Goal: Task Accomplishment & Management: Use online tool/utility

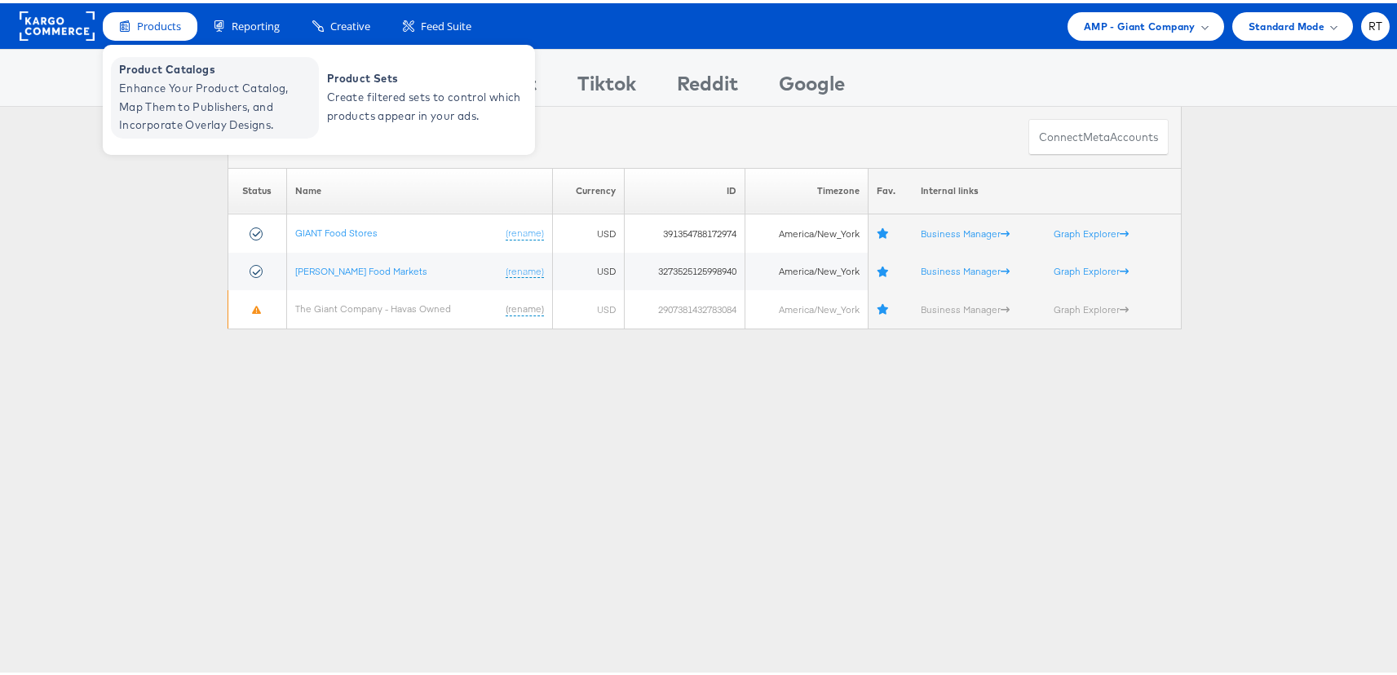
click at [195, 95] on span "Enhance Your Product Catalog, Map Them to Publishers, and Incorporate Overlay D…" at bounding box center [217, 103] width 196 height 55
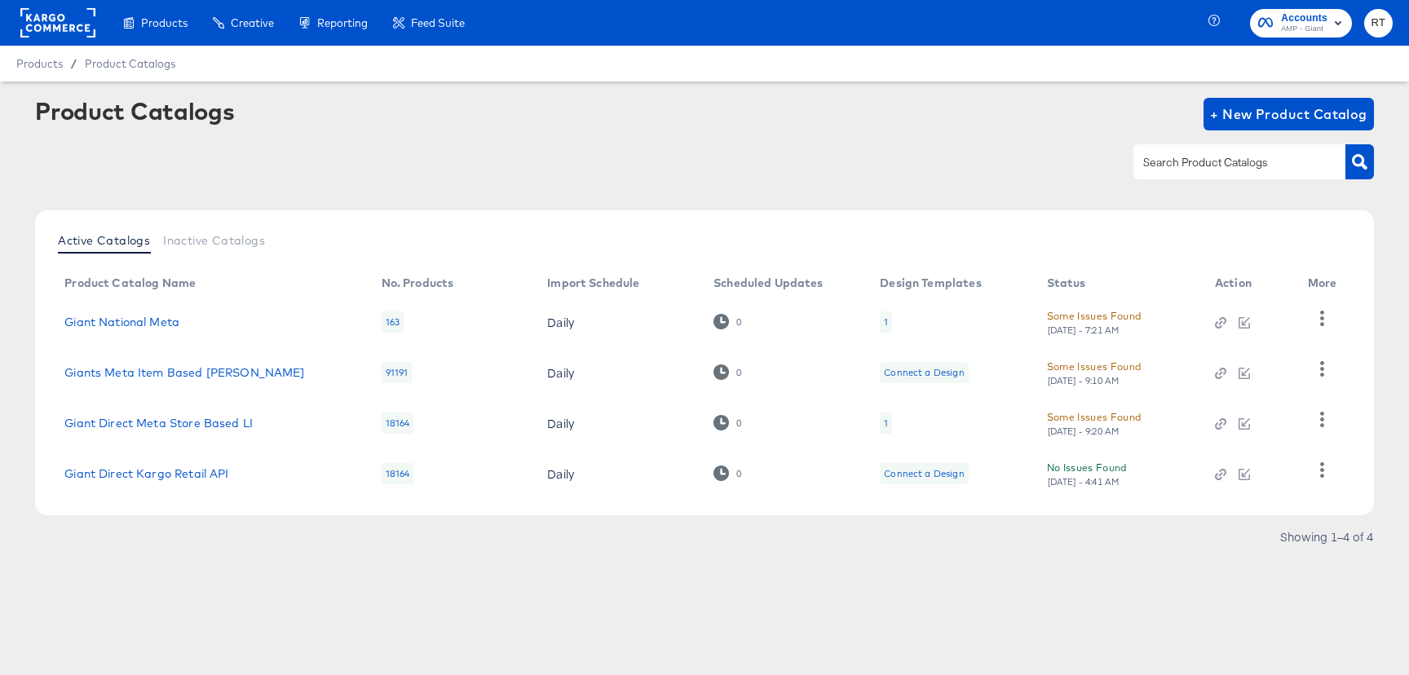
click at [887, 323] on div "1" at bounding box center [886, 321] width 12 height 21
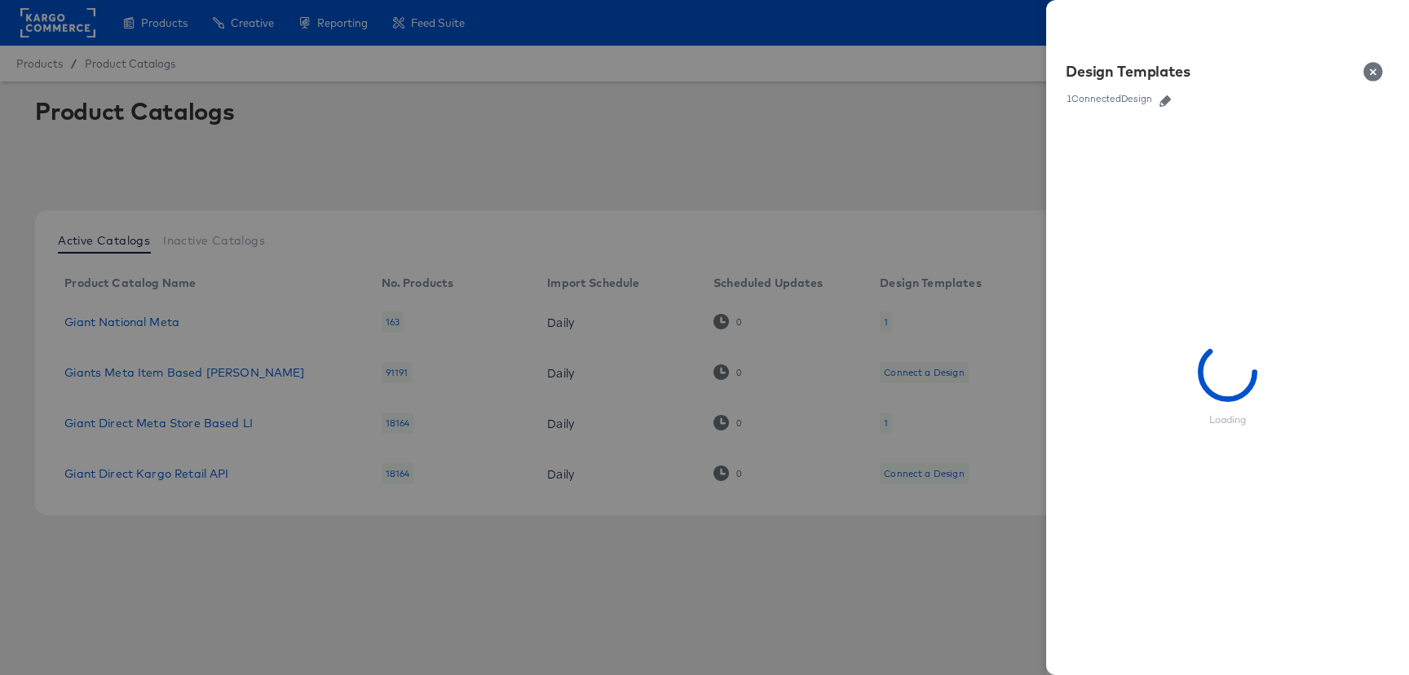
click at [1164, 95] on icon "button" at bounding box center [1164, 100] width 11 height 11
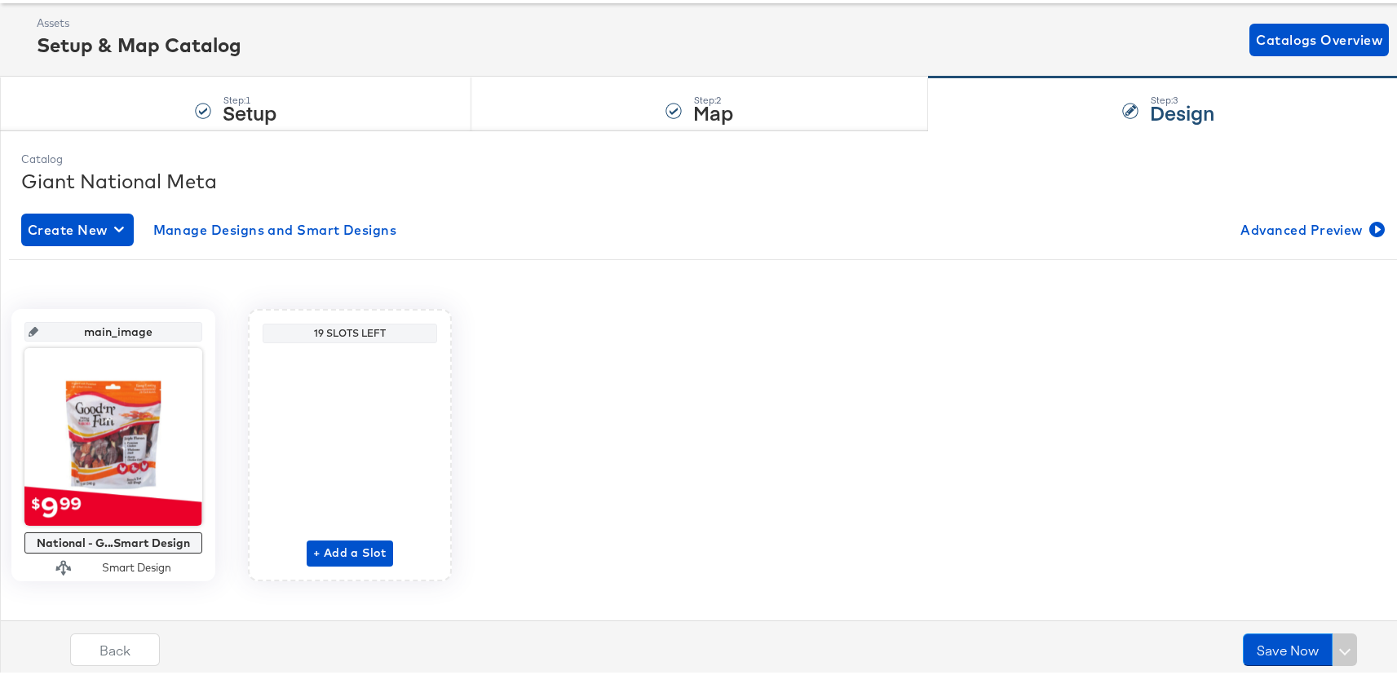
scroll to position [102, 0]
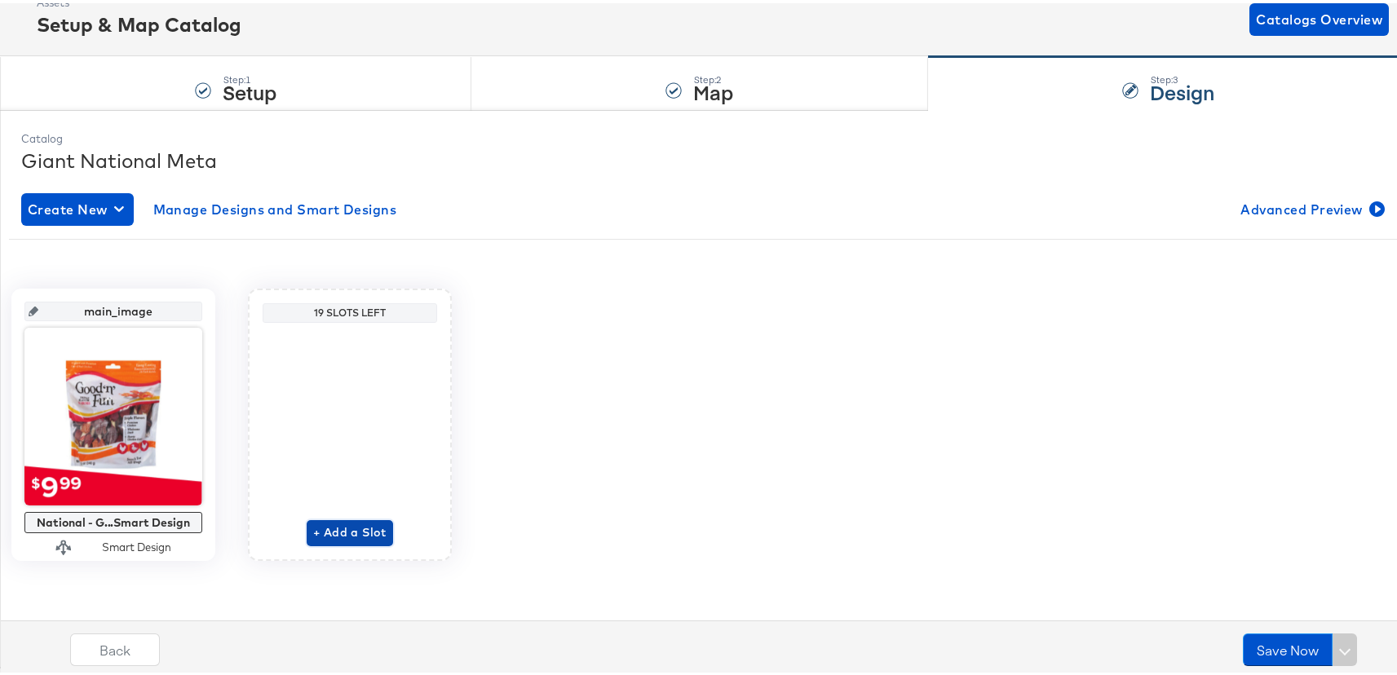
click at [386, 529] on span "+ Add a Slot" at bounding box center [349, 529] width 73 height 20
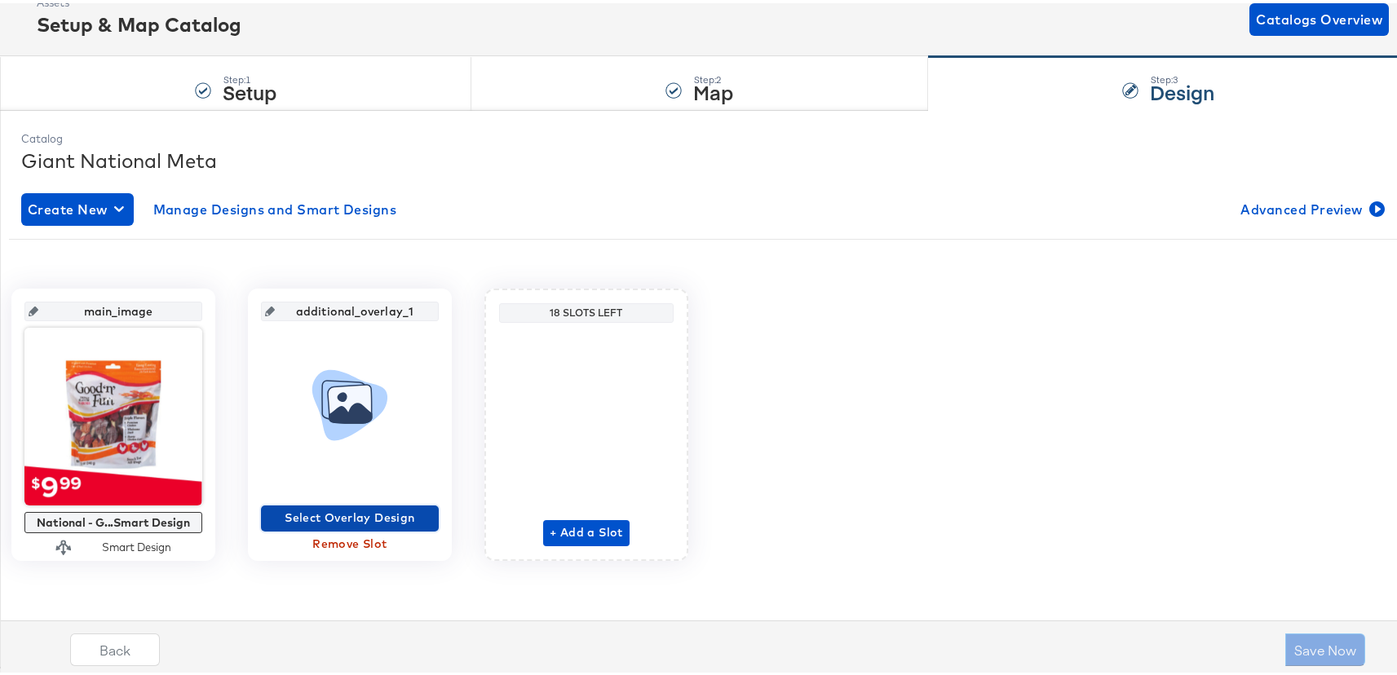
click at [432, 515] on span "Select Overlay Design" at bounding box center [349, 515] width 165 height 20
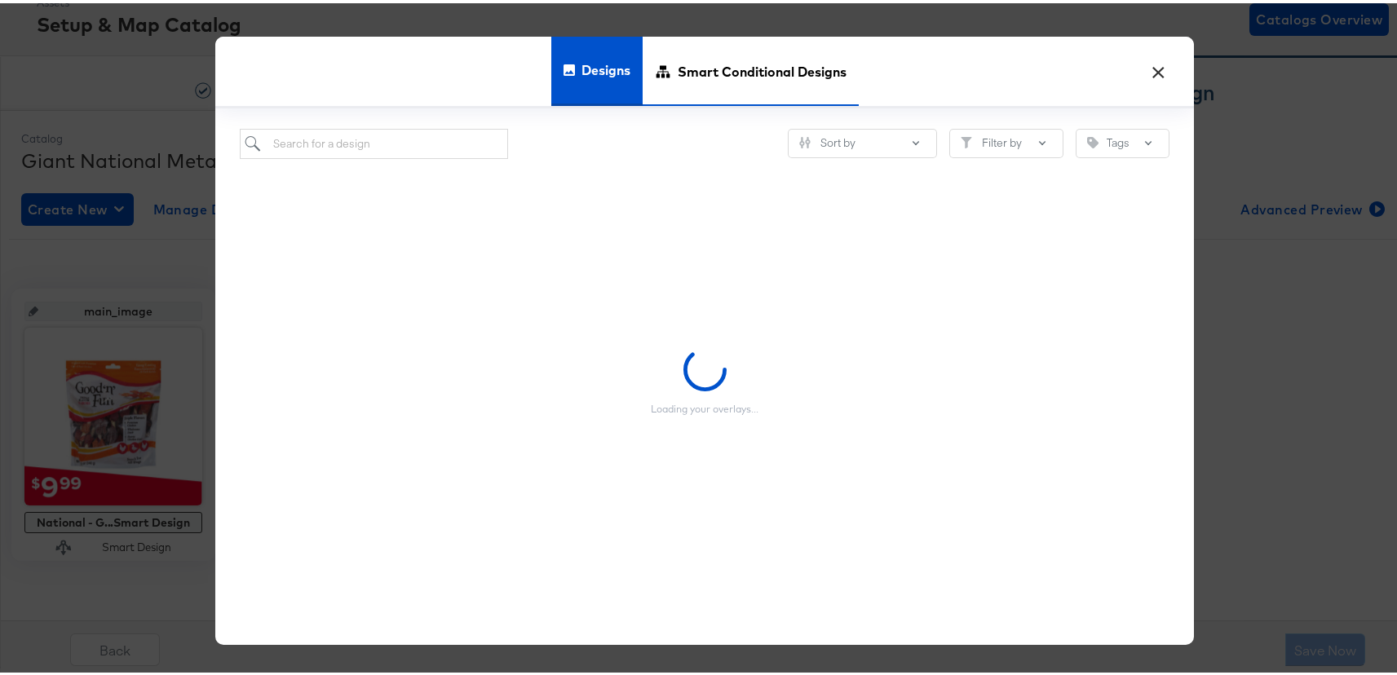
click at [736, 77] on span "Smart Conditional Designs" at bounding box center [761, 69] width 169 height 72
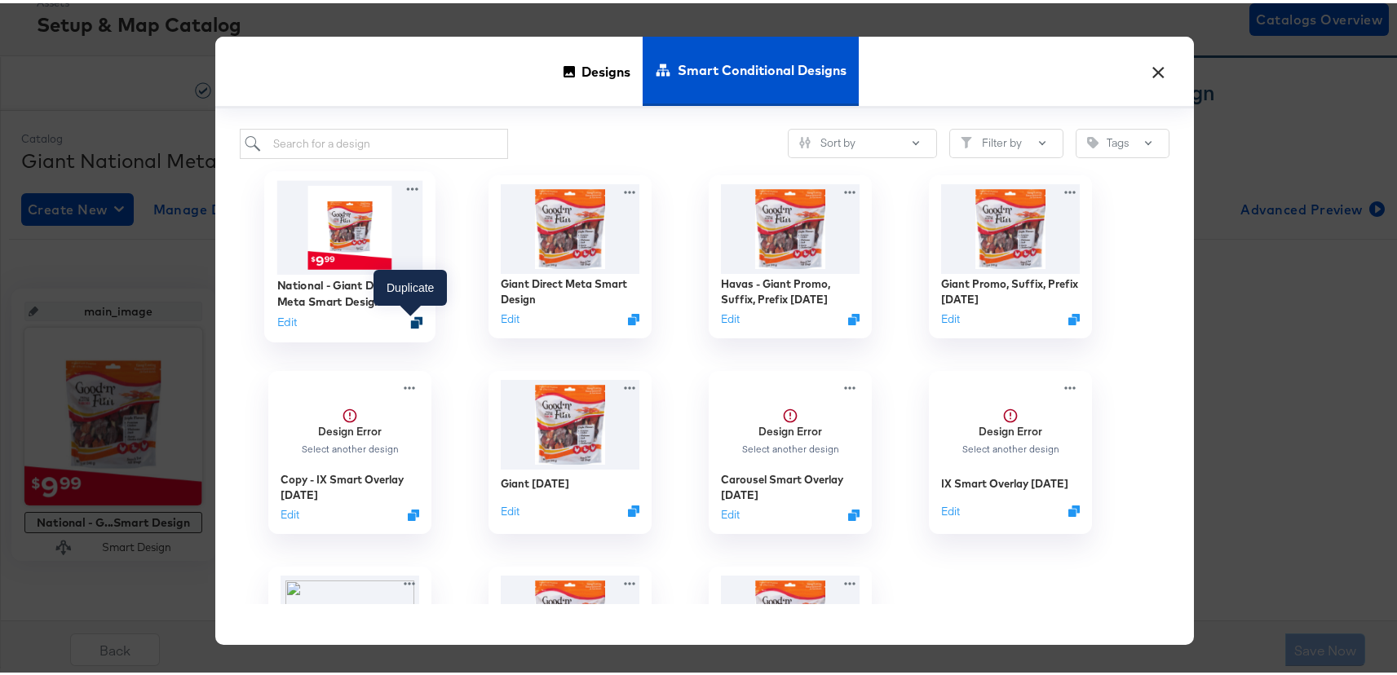
click at [411, 317] on icon "Duplicate" at bounding box center [417, 319] width 12 height 12
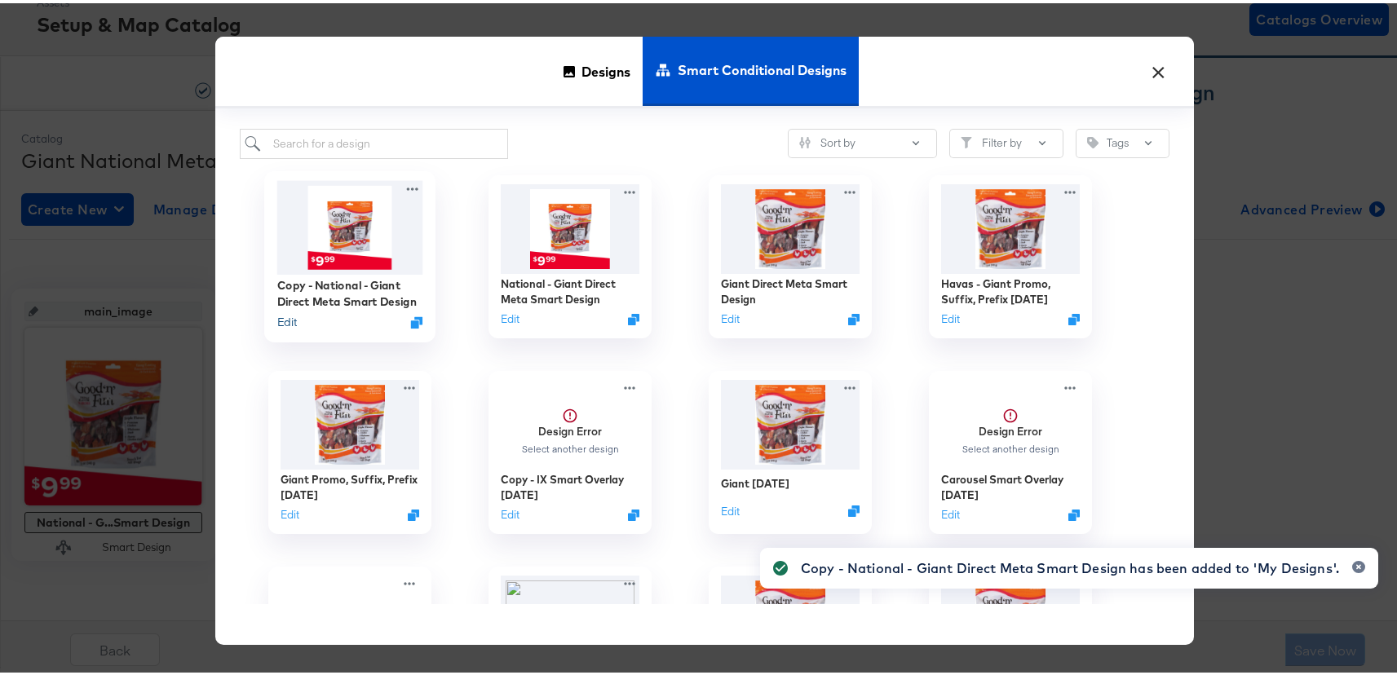
click at [280, 318] on button "Edit" at bounding box center [287, 318] width 20 height 15
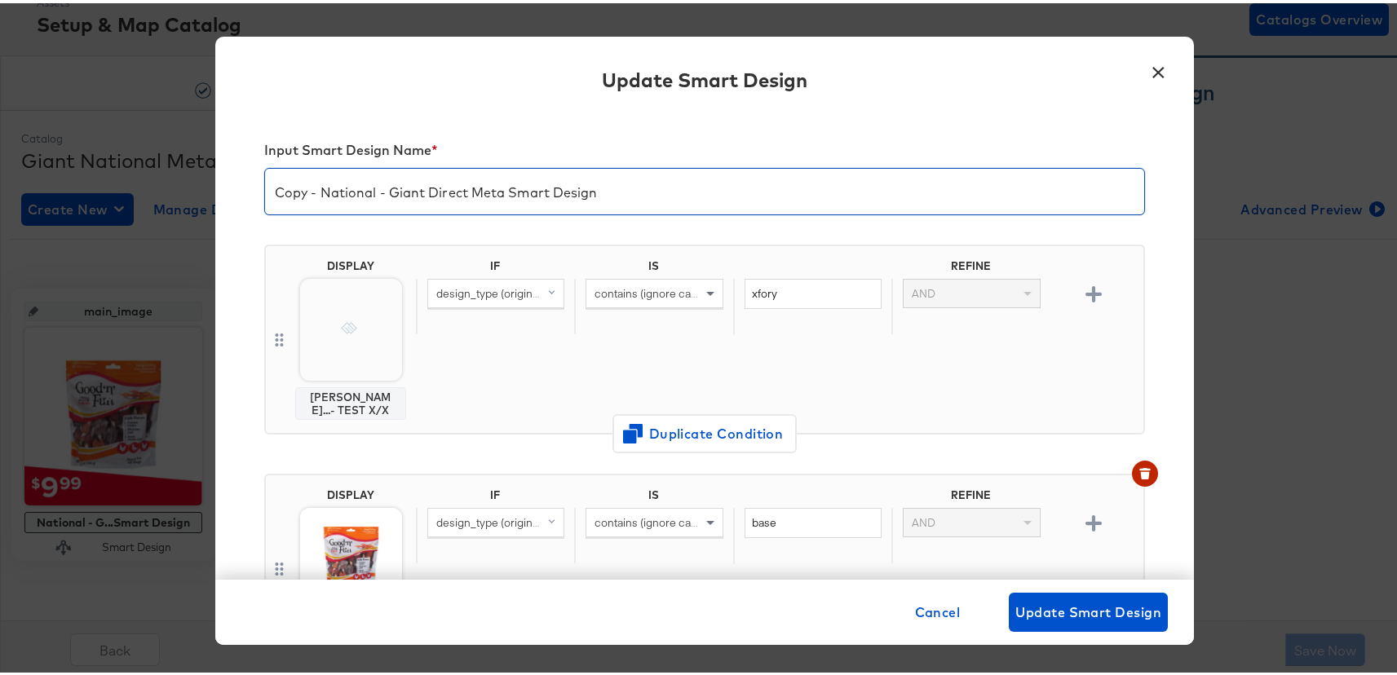
drag, startPoint x: 299, startPoint y: 188, endPoint x: 186, endPoint y: 198, distance: 113.7
click at [186, 198] on div "× Update Smart Design Input Smart Design Name * Copy - National - Giant Direct …" at bounding box center [704, 337] width 1409 height 675
type input "8/21 - National - Giant Direct Meta Smart Design"
click at [323, 322] on img at bounding box center [351, 327] width 102 height 102
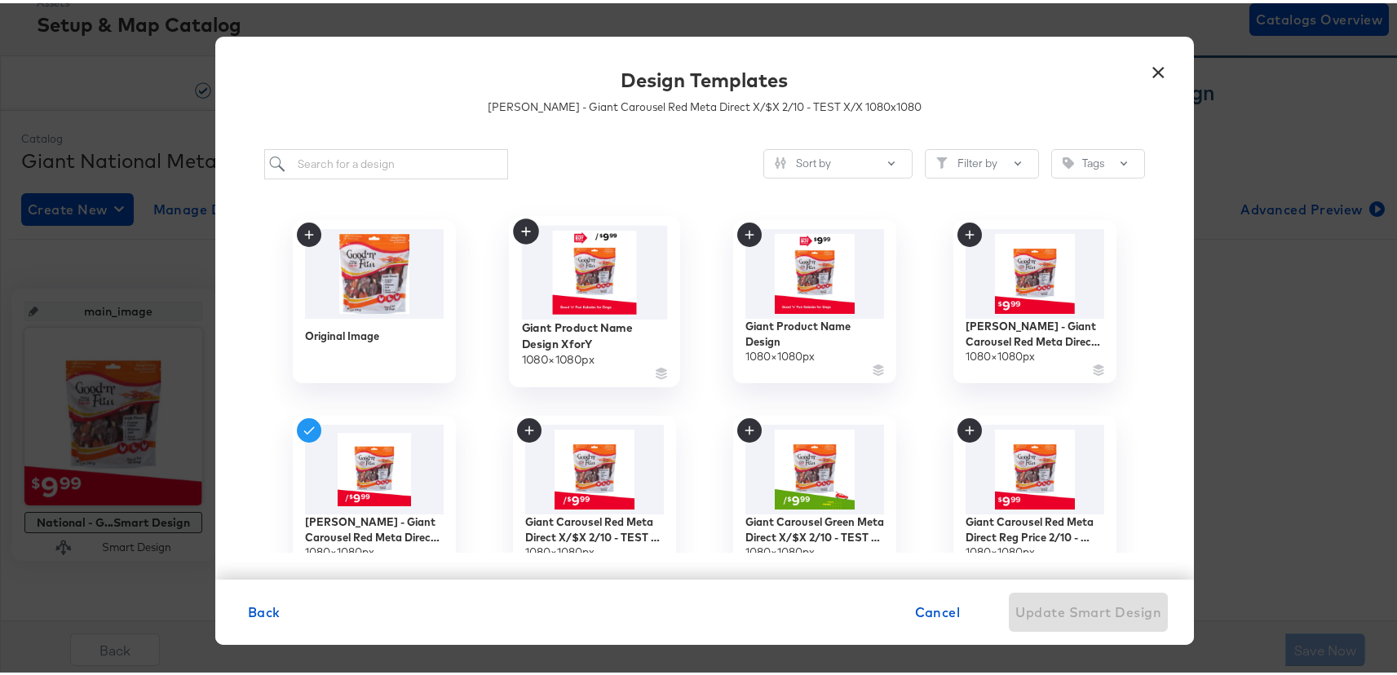
click at [613, 255] on img at bounding box center [595, 269] width 146 height 94
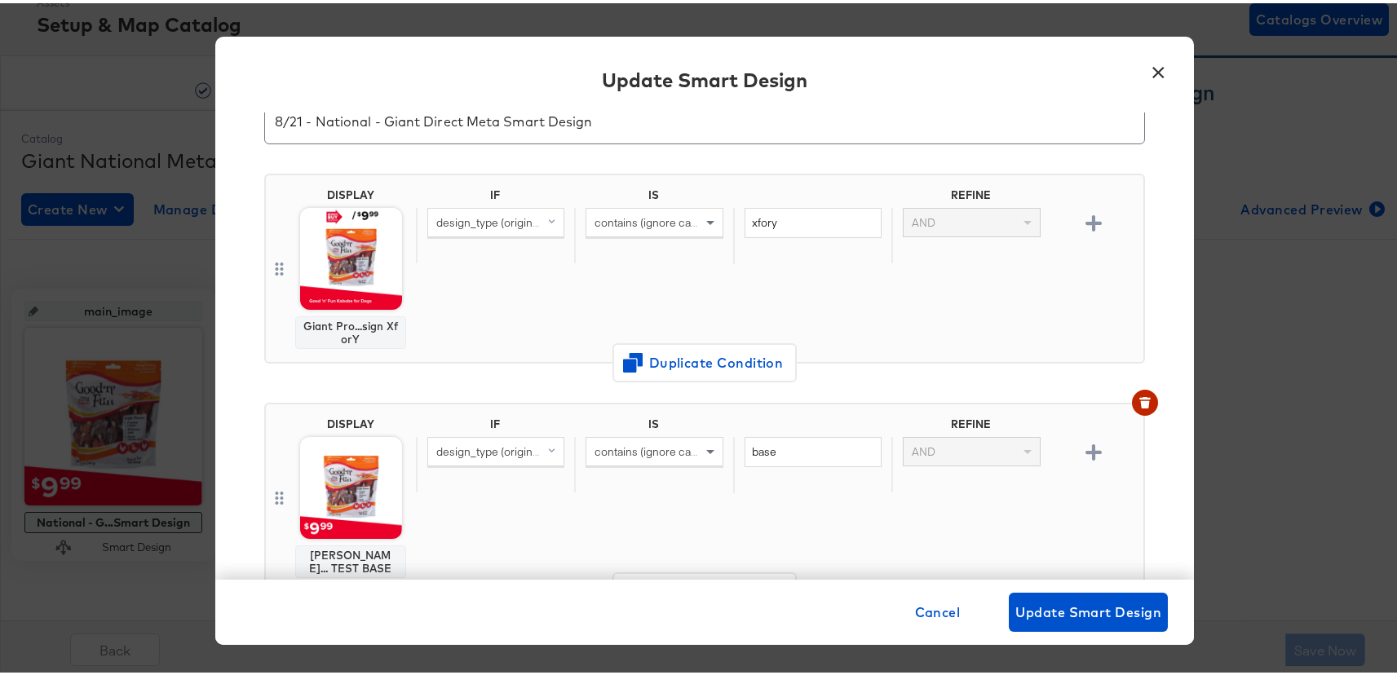
scroll to position [300, 0]
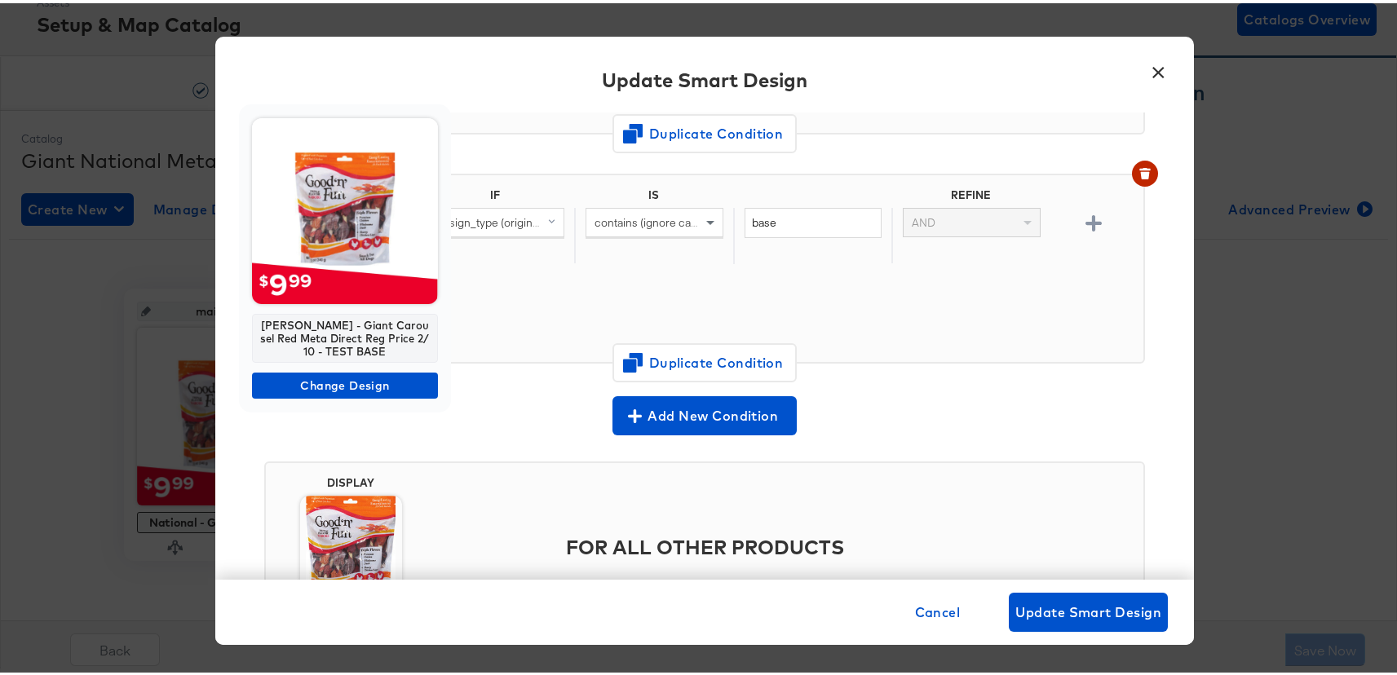
click at [315, 247] on img at bounding box center [345, 208] width 186 height 186
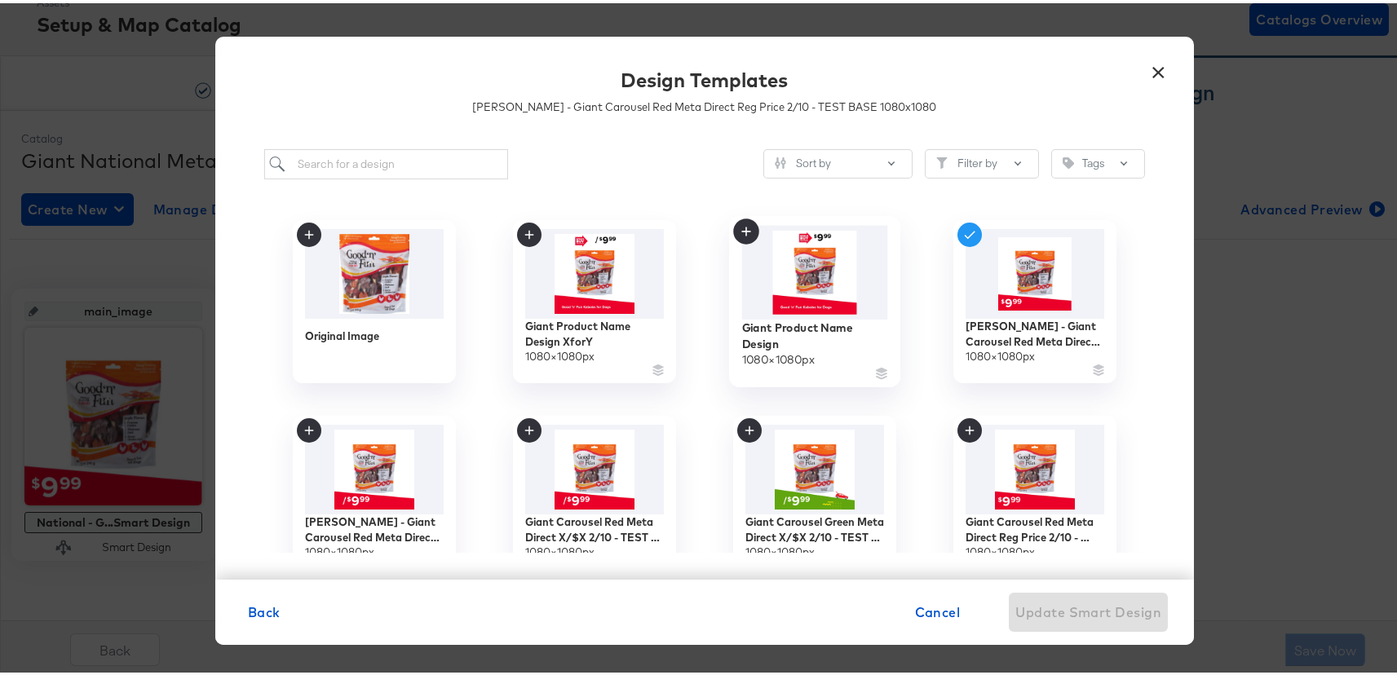
click at [825, 275] on img at bounding box center [815, 269] width 146 height 94
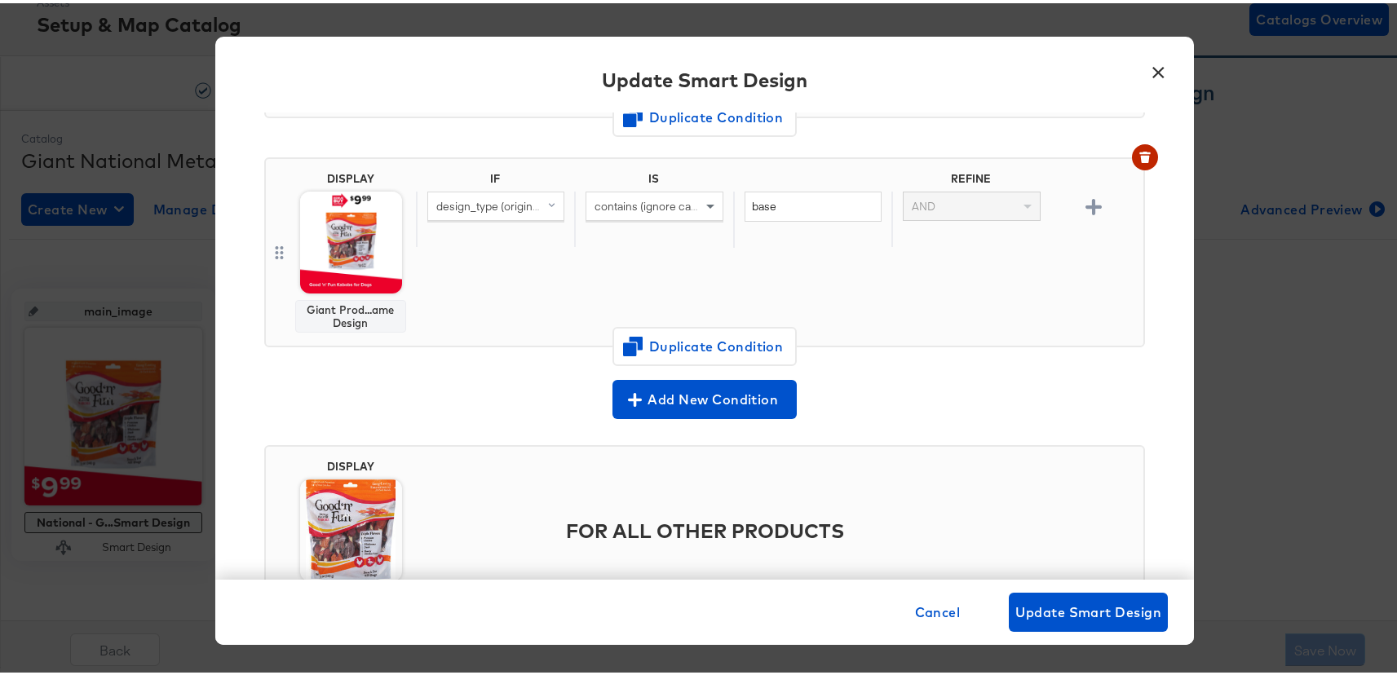
scroll to position [401, 0]
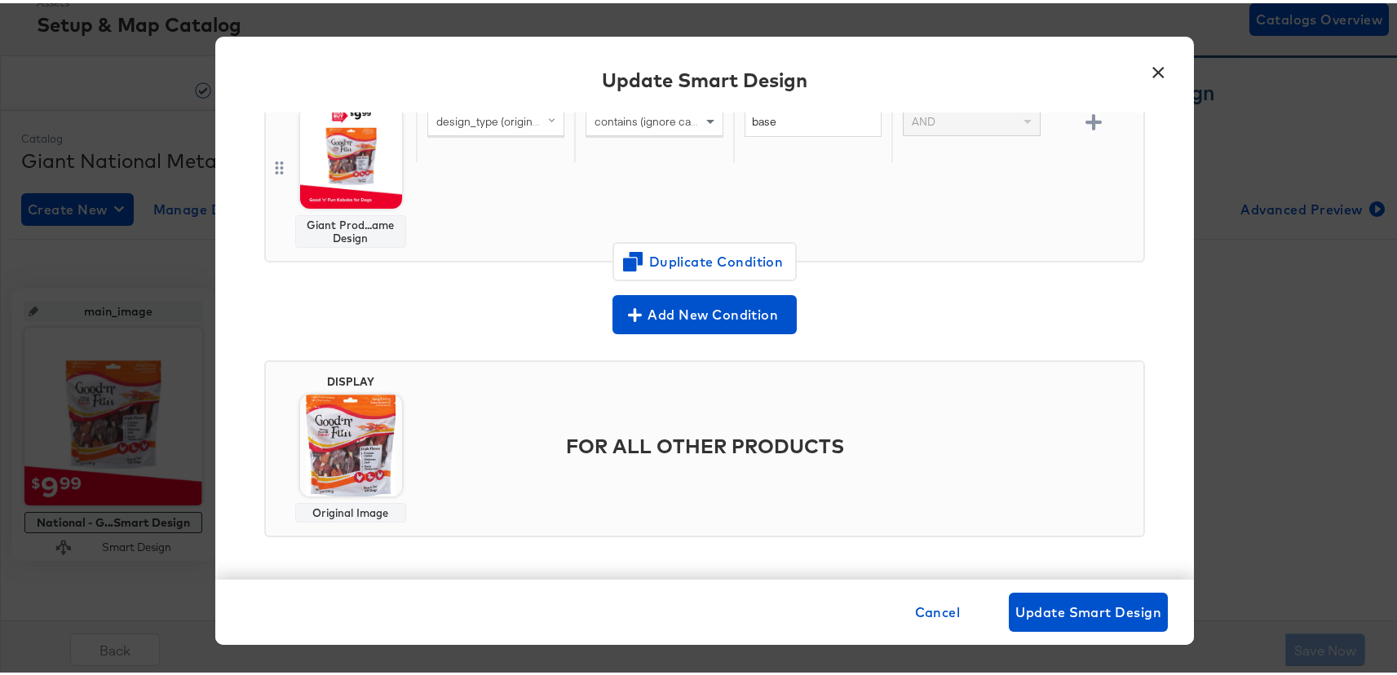
click at [456, 280] on div "DISPLAY Giant Prod...ame Design IF IS REFINE design_type (original) contains (i…" at bounding box center [704, 170] width 881 height 229
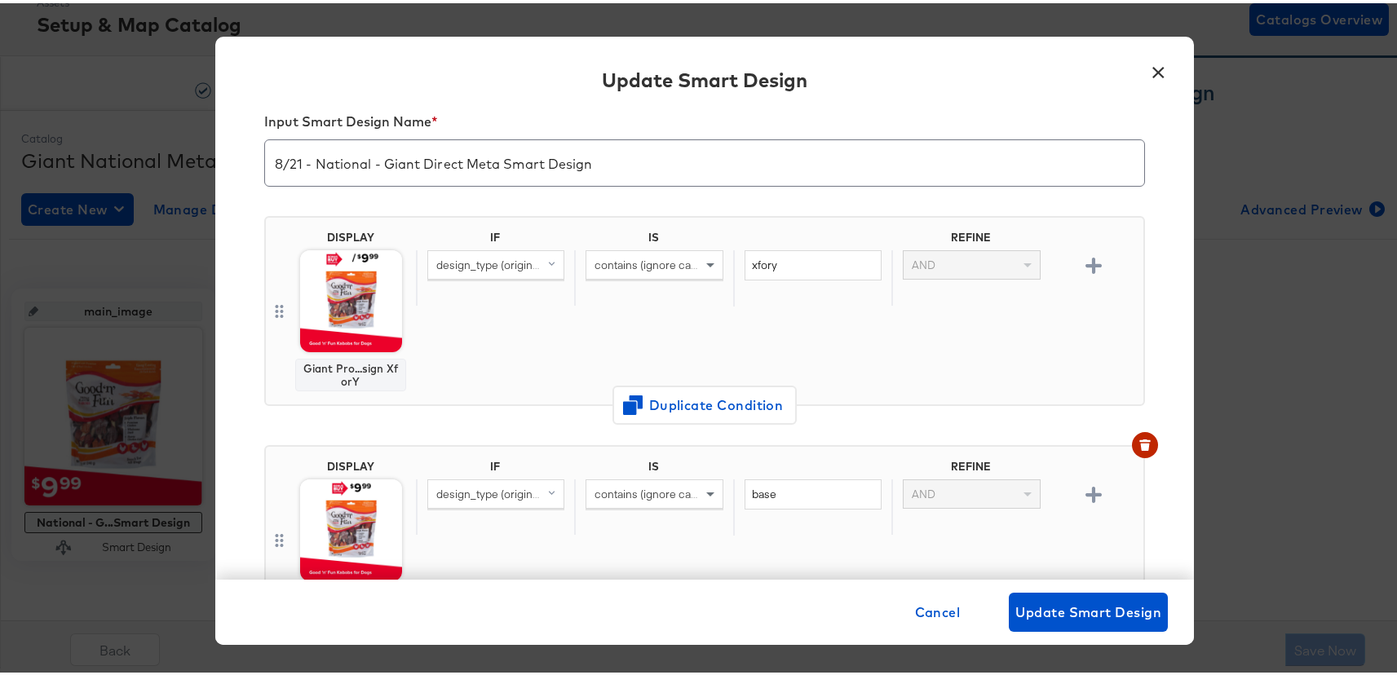
scroll to position [30, 0]
click at [1049, 617] on span "Update Smart Design" at bounding box center [1088, 609] width 146 height 23
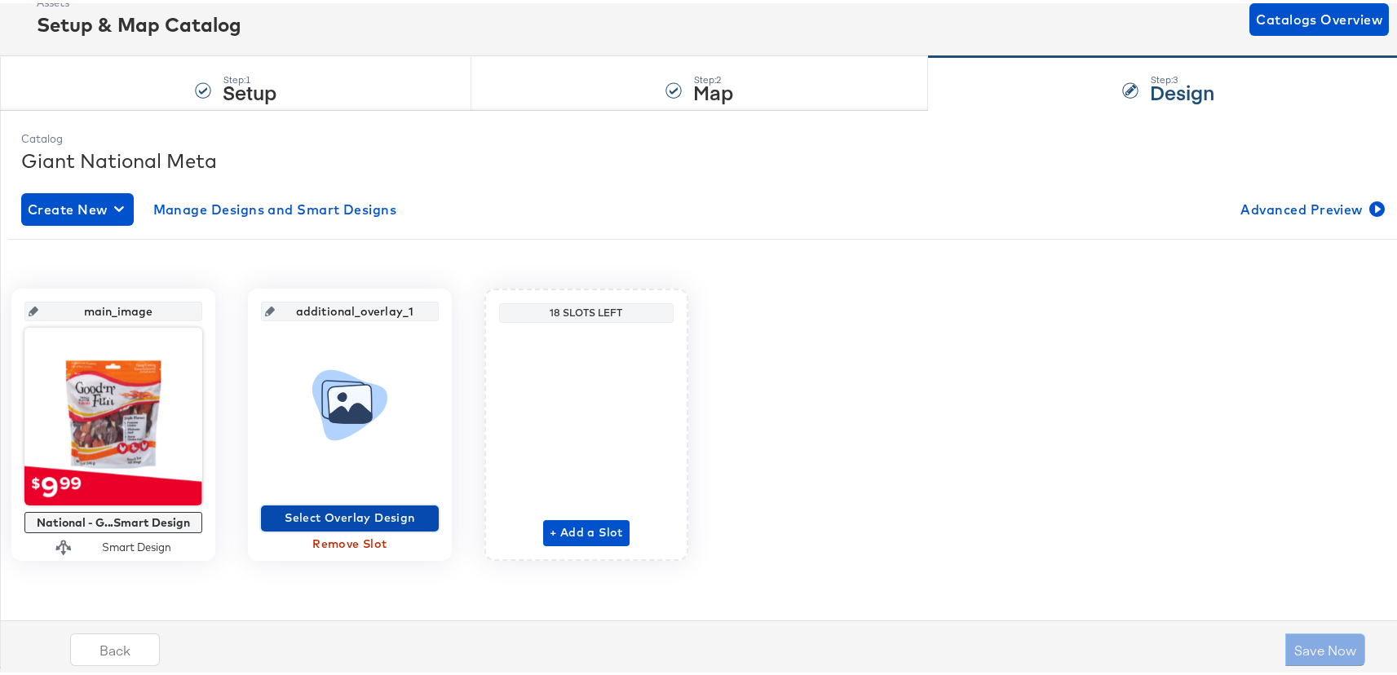
click at [432, 514] on span "Select Overlay Design" at bounding box center [349, 515] width 165 height 20
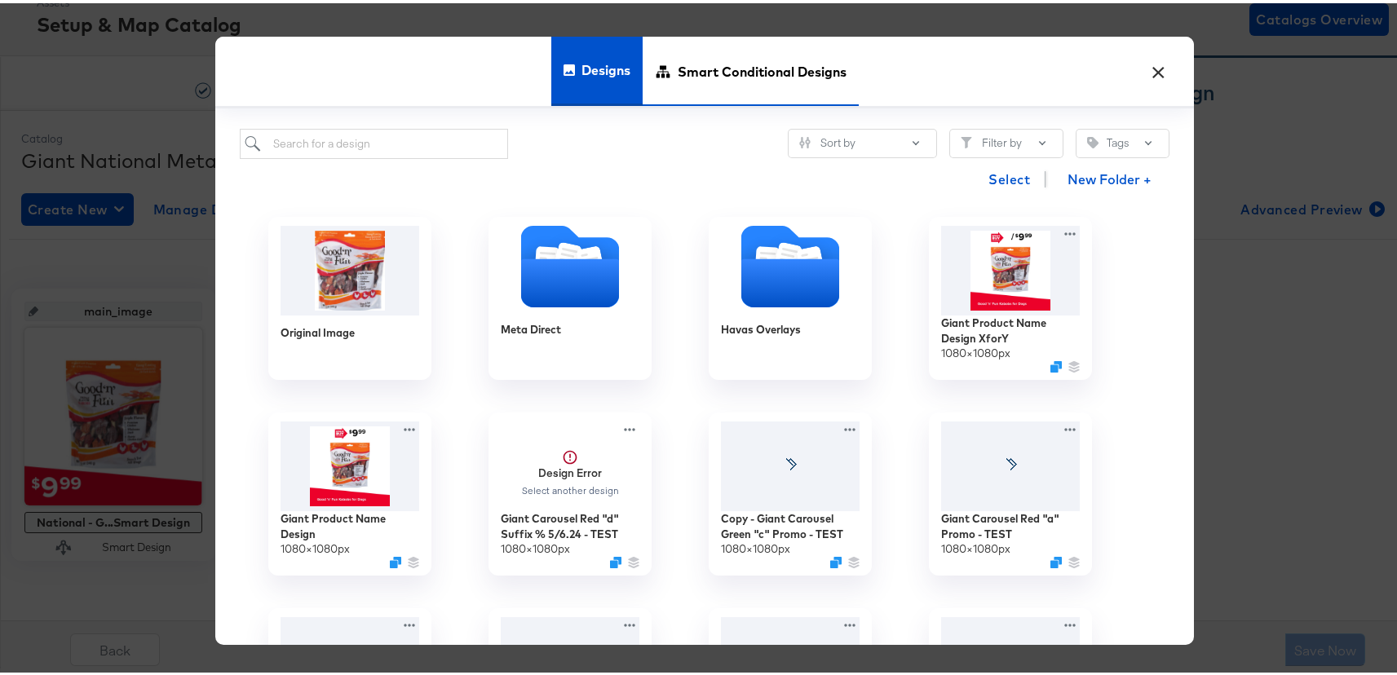
click at [759, 55] on span "Smart Conditional Designs" at bounding box center [761, 69] width 169 height 72
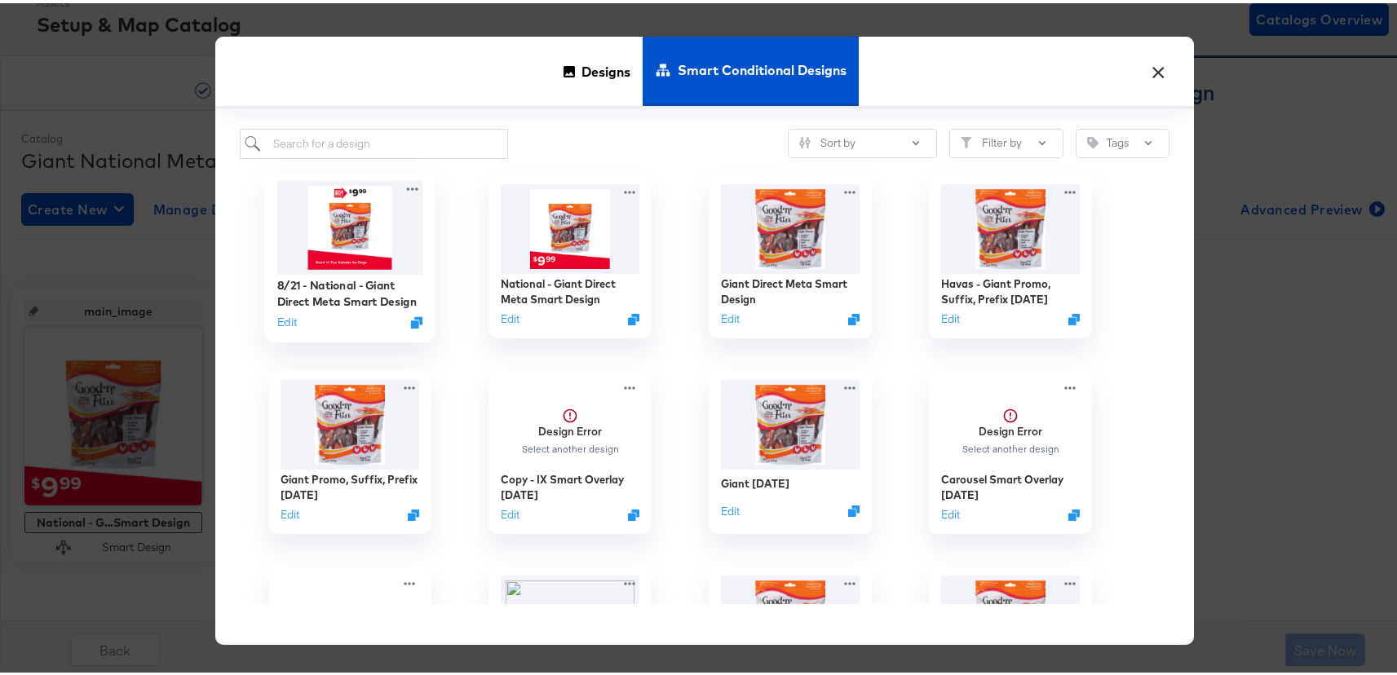
click at [347, 256] on img at bounding box center [350, 225] width 146 height 94
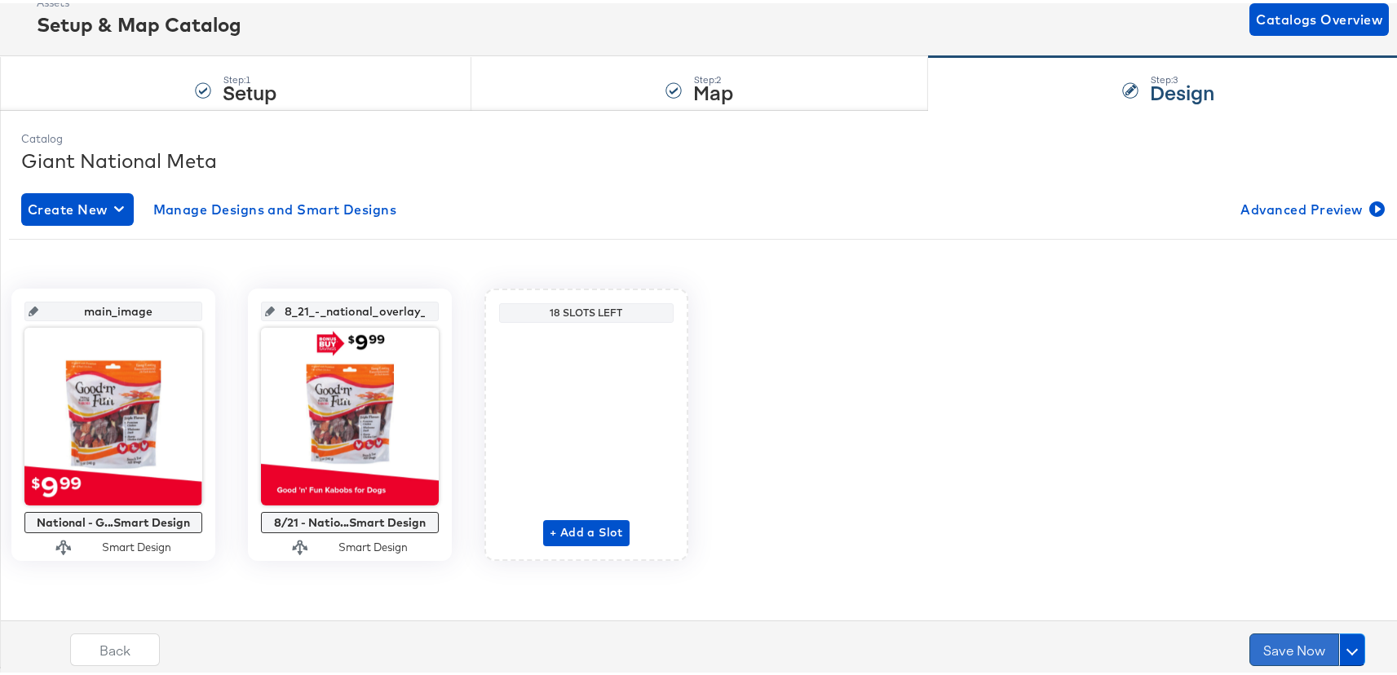
click at [1284, 654] on button "Save Now" at bounding box center [1294, 646] width 90 height 33
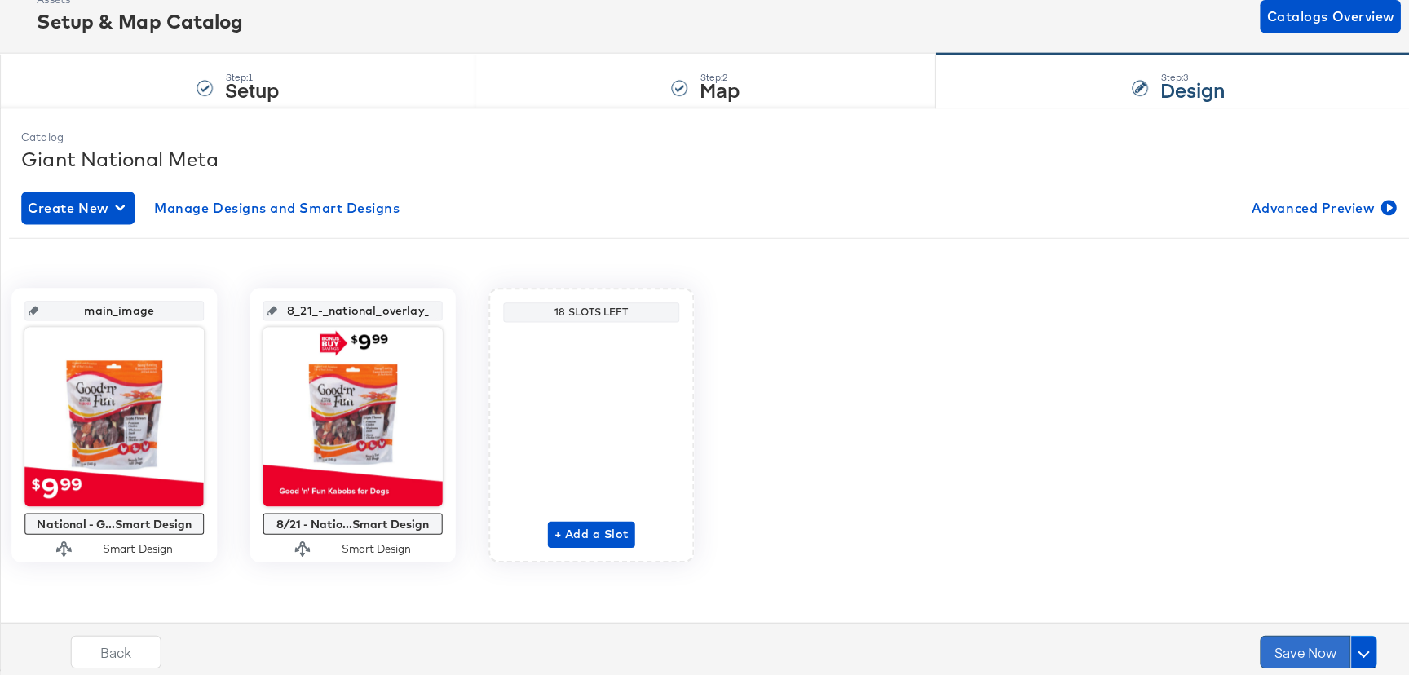
scroll to position [0, 0]
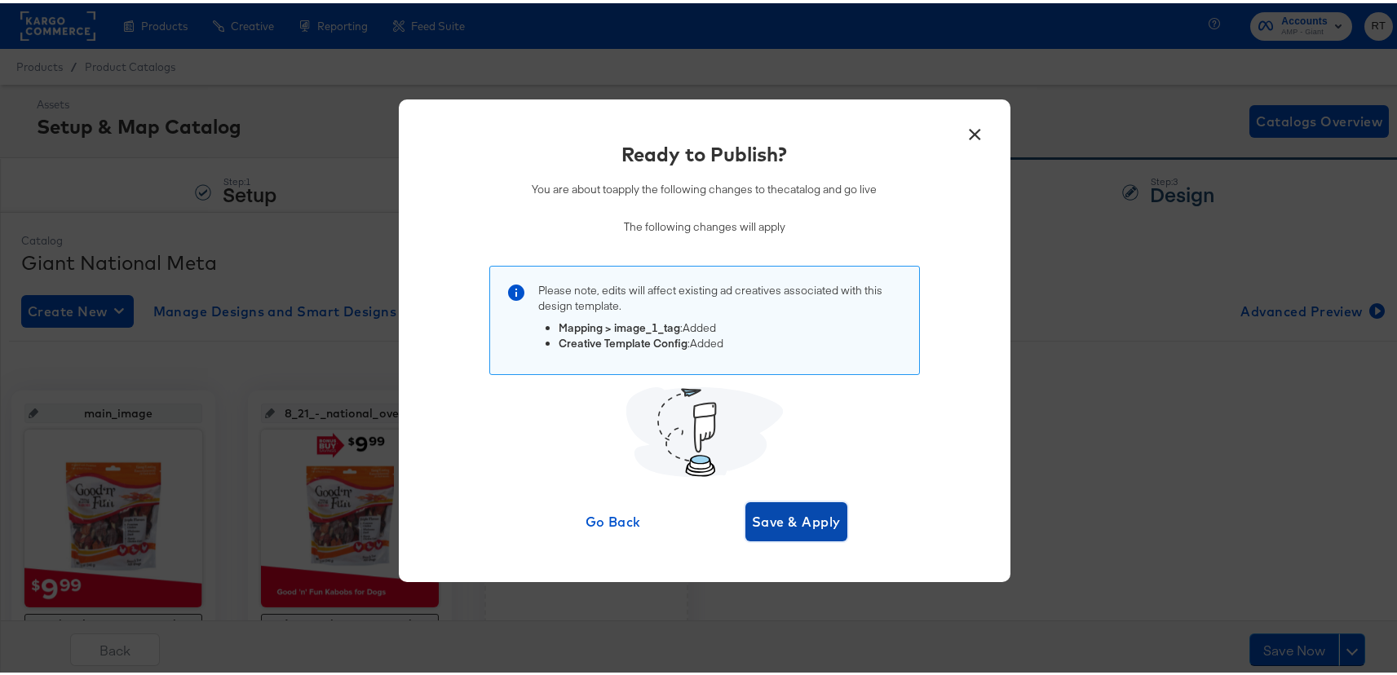
click at [791, 517] on span "Save & Apply" at bounding box center [796, 518] width 89 height 23
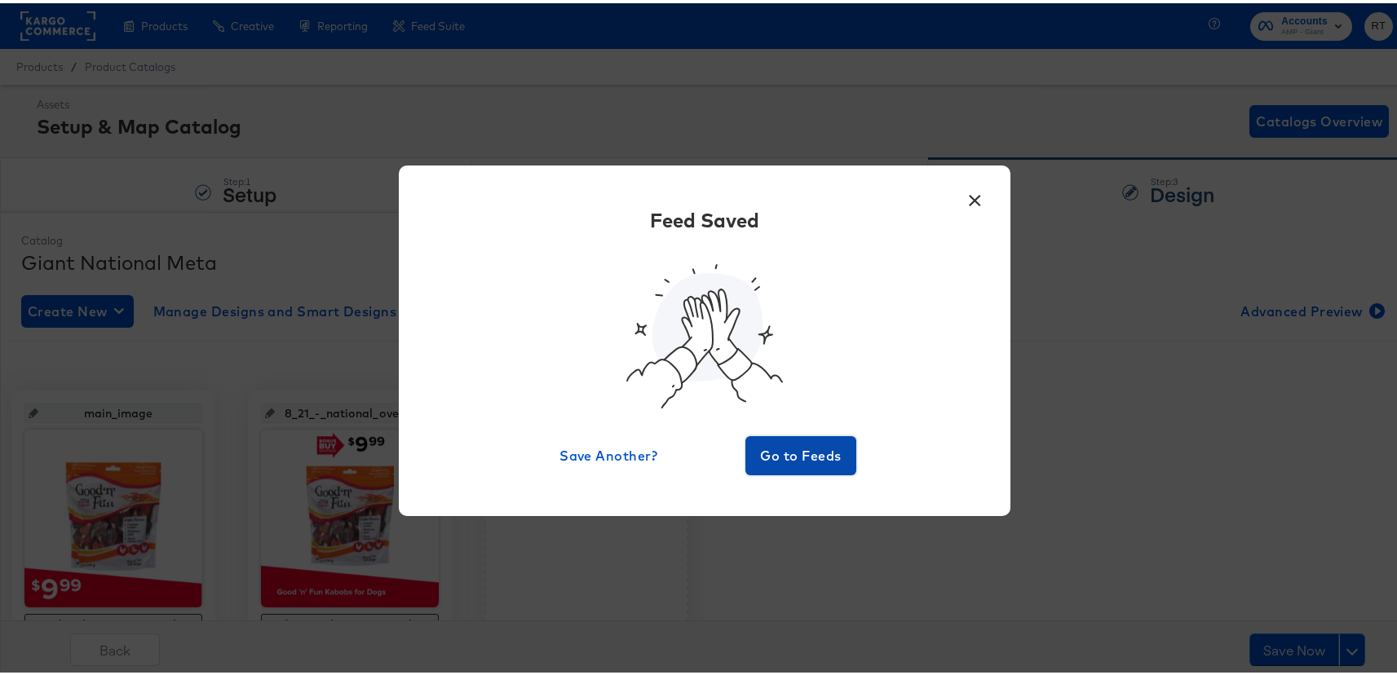
click at [810, 436] on button "Go to Feeds" at bounding box center [800, 452] width 111 height 39
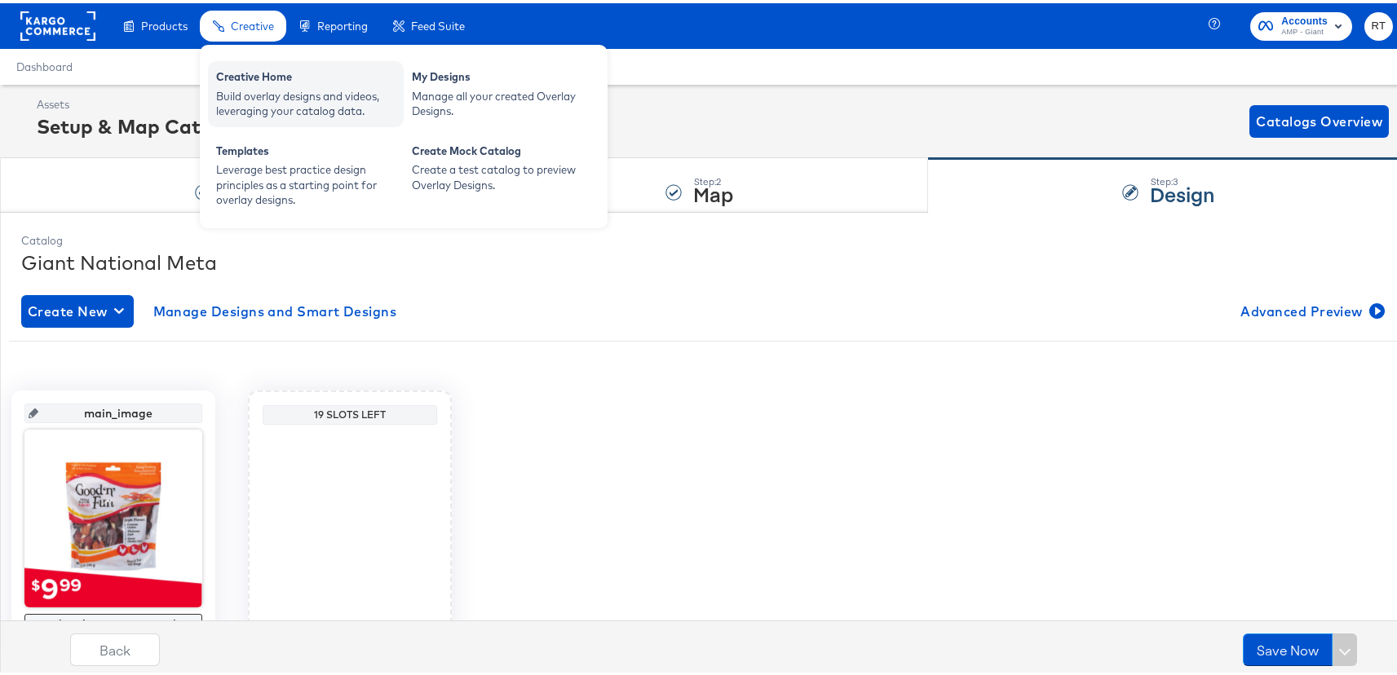
click at [259, 95] on div "Build overlay designs and videos, leveraging your catalog data." at bounding box center [305, 101] width 179 height 30
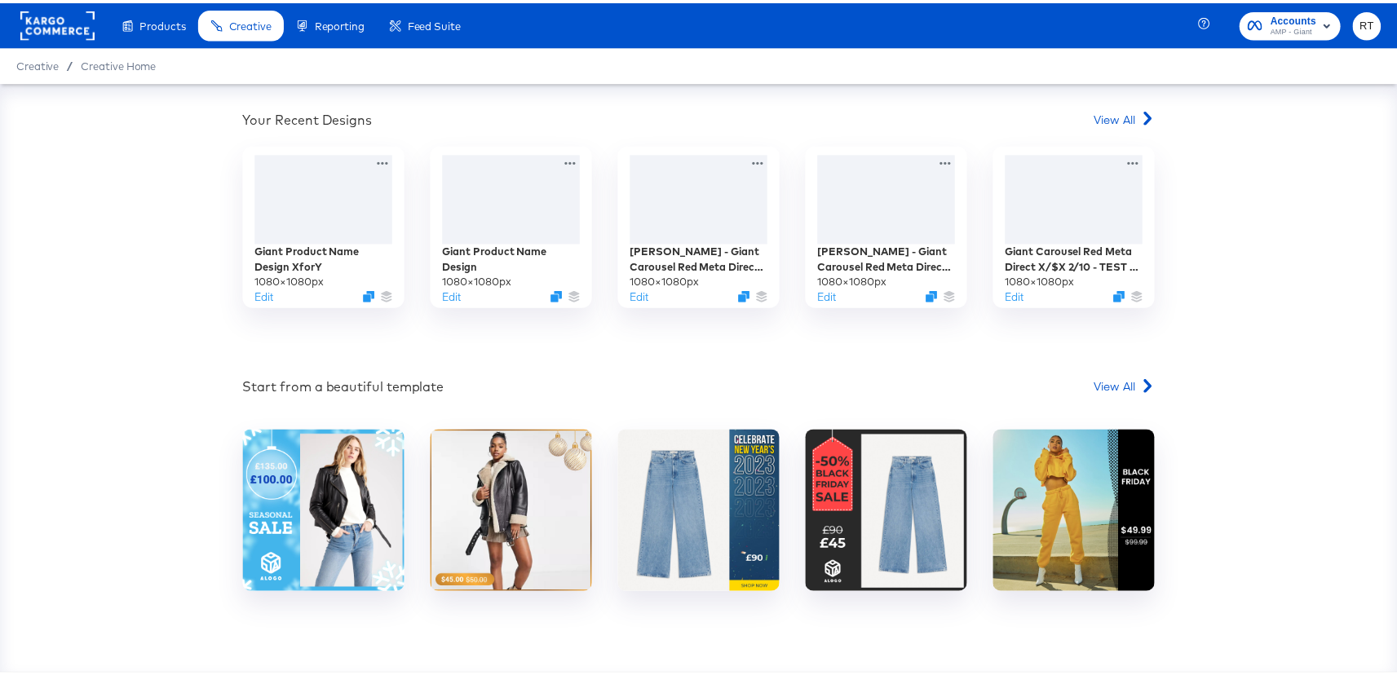
scroll to position [542, 0]
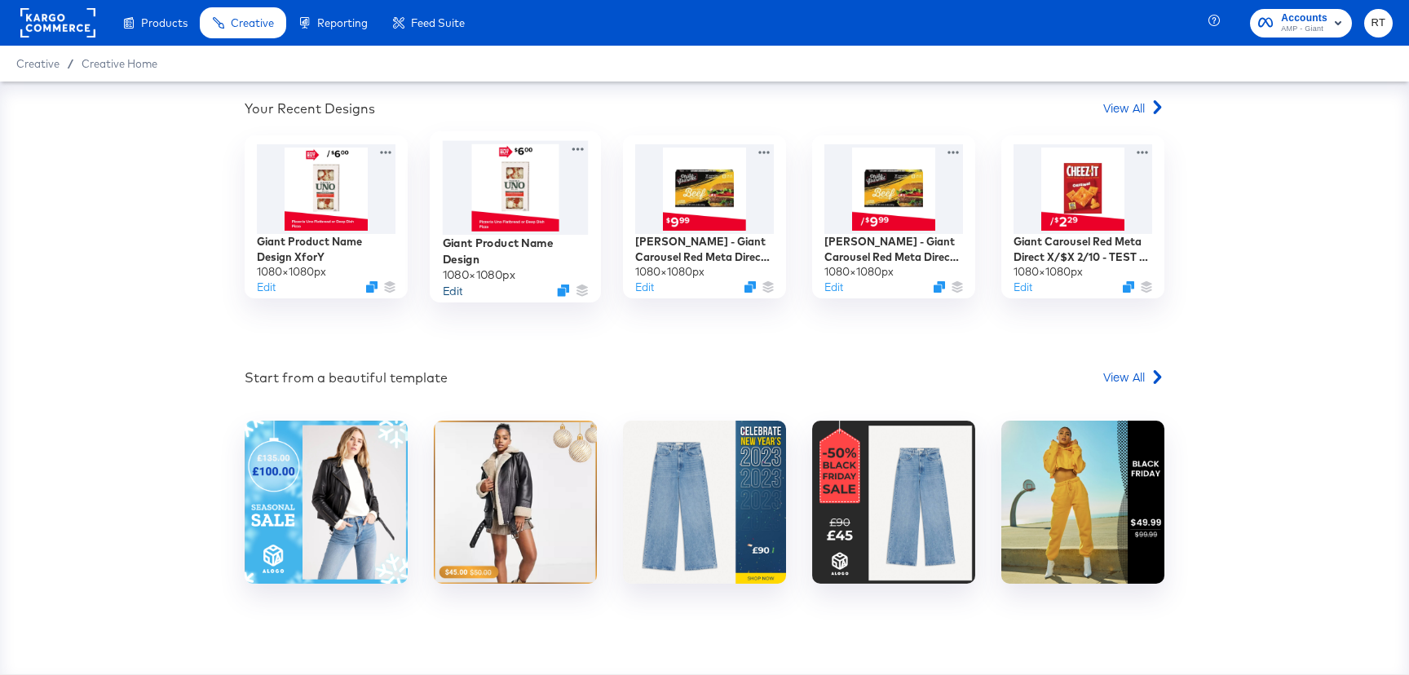
click at [446, 289] on button "Edit" at bounding box center [453, 290] width 20 height 15
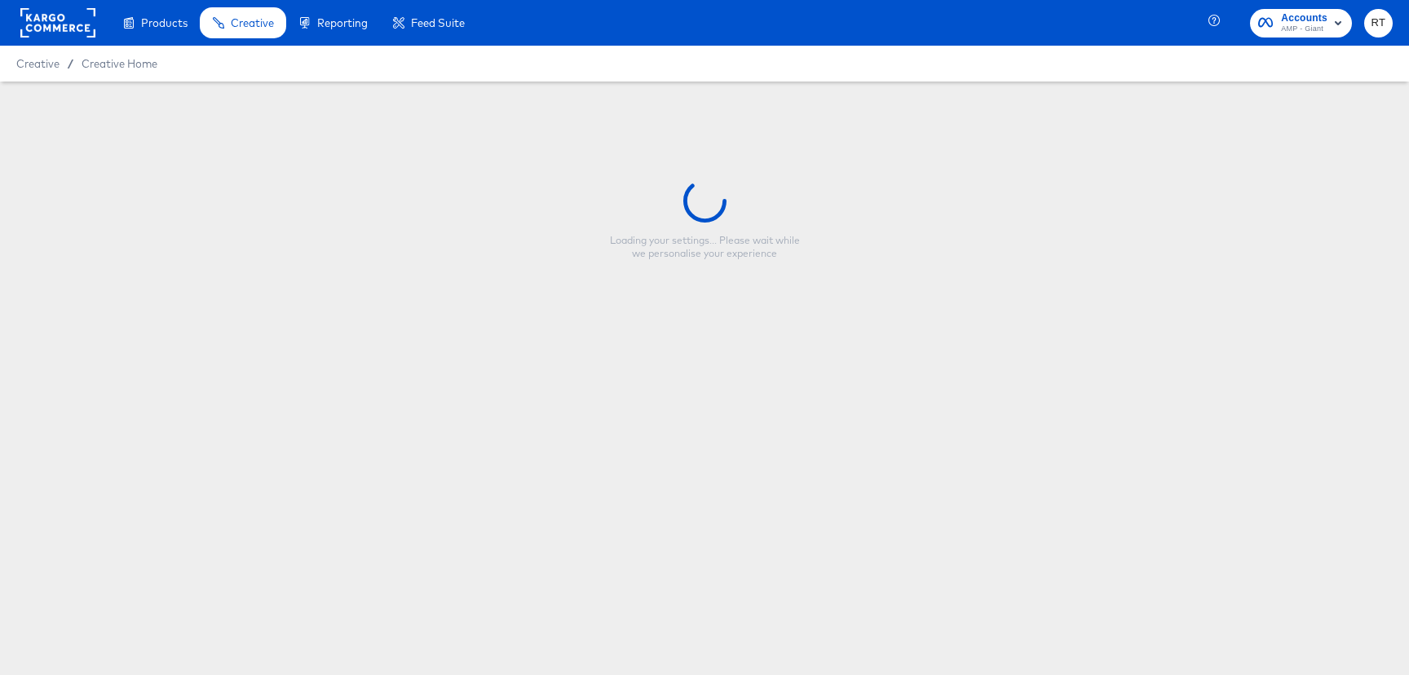
type input "Giant Product Name Design"
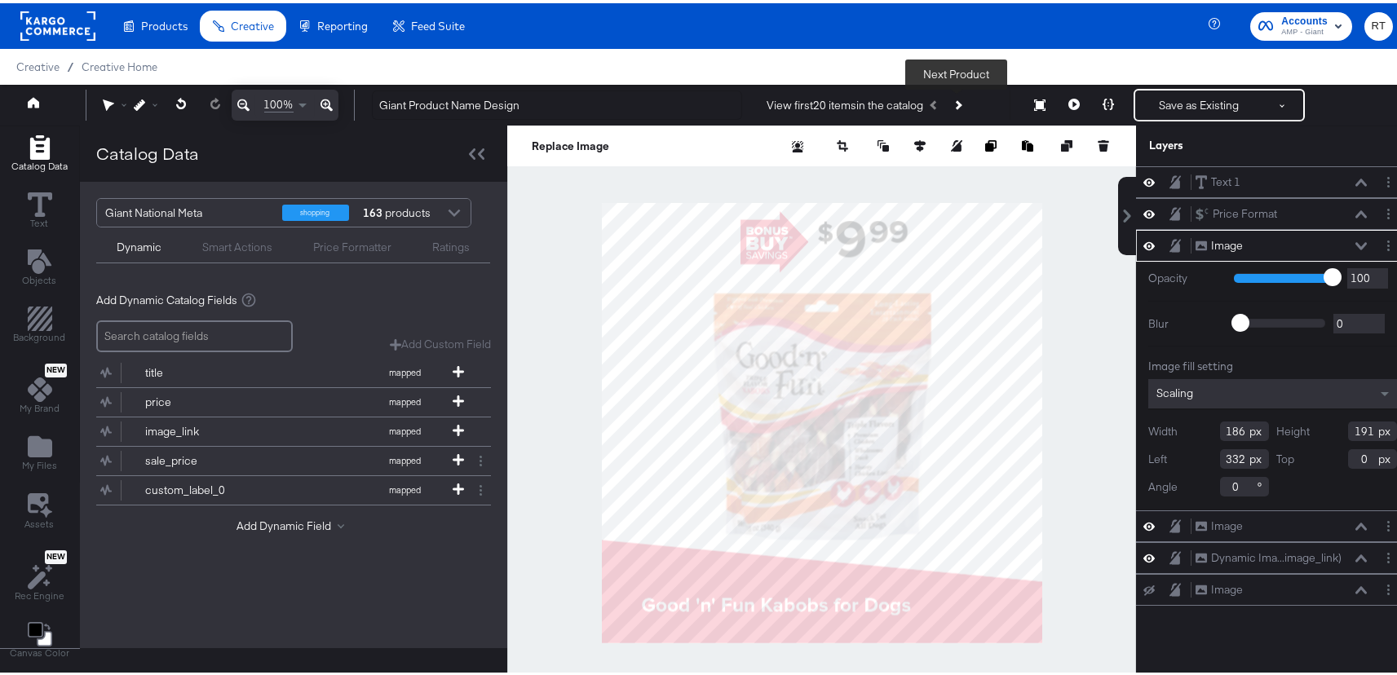
click at [965, 102] on button "Next Product" at bounding box center [957, 101] width 23 height 29
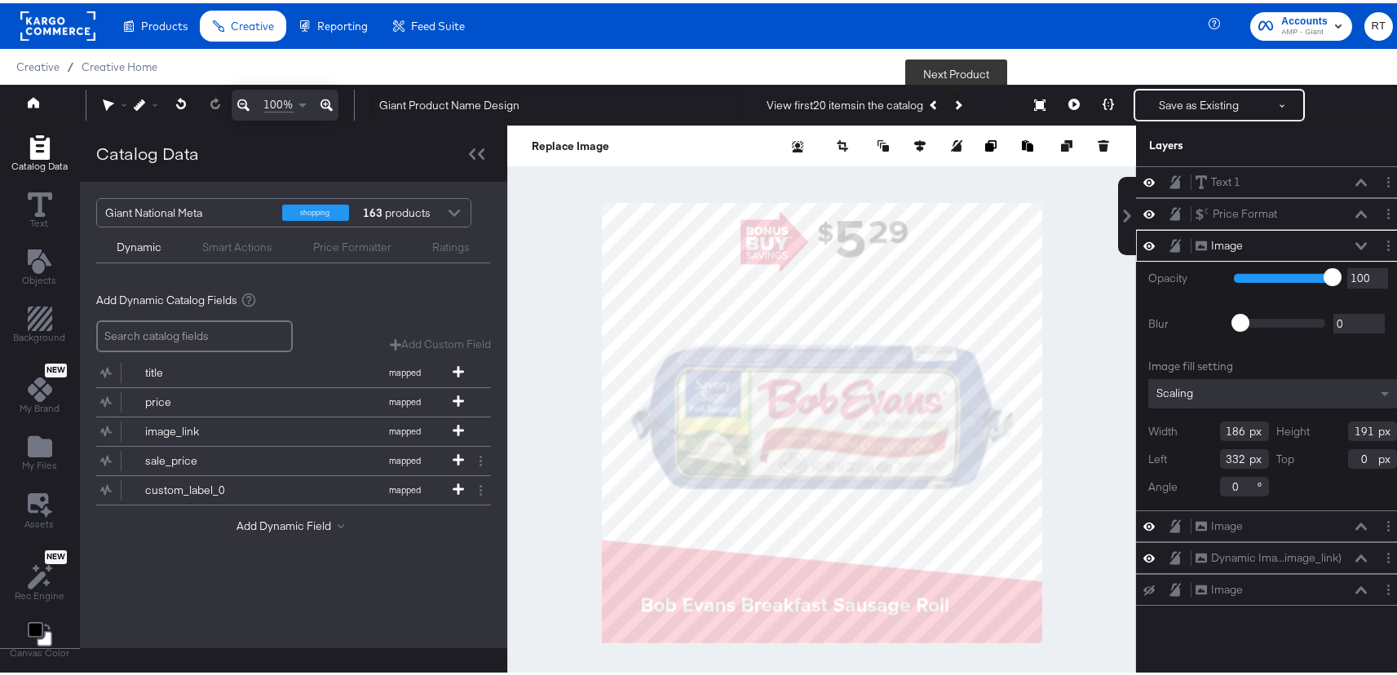
click at [957, 101] on icon "Next Product" at bounding box center [957, 101] width 9 height 9
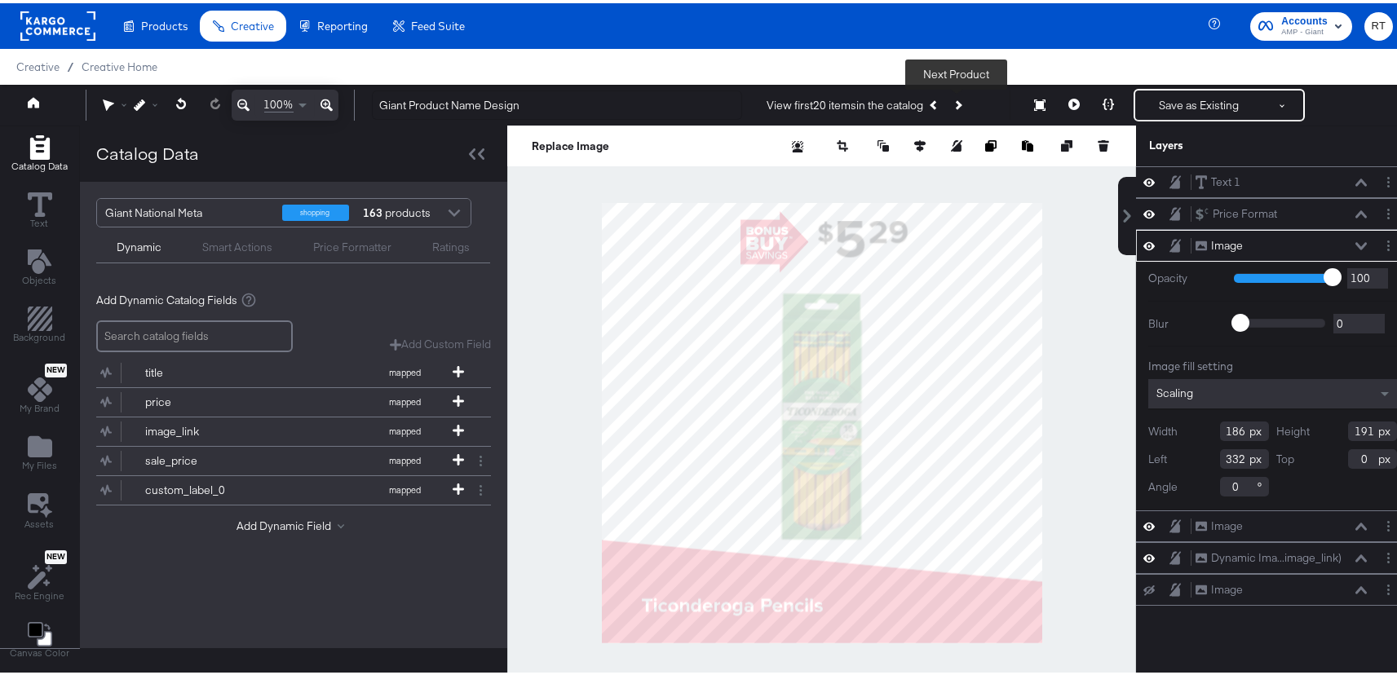
click at [950, 108] on button "Next Product" at bounding box center [957, 101] width 23 height 29
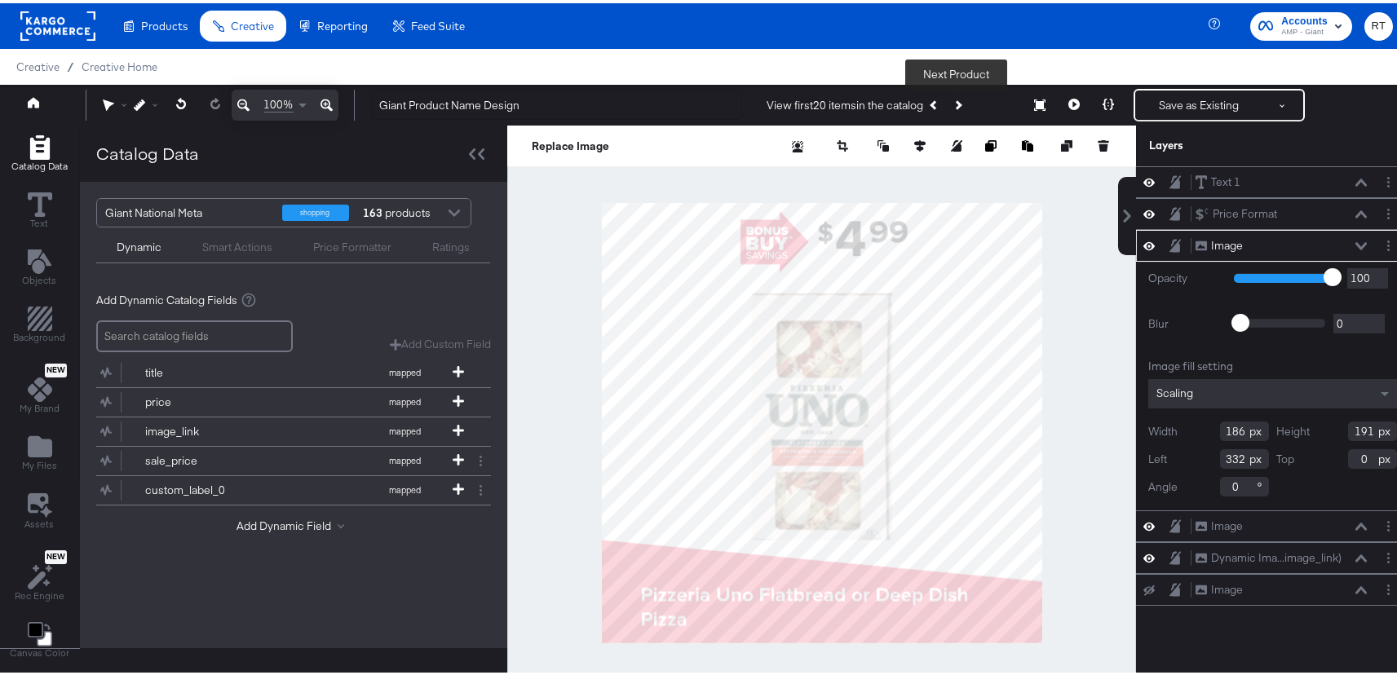
click at [955, 104] on icon "Next Product" at bounding box center [957, 101] width 9 height 9
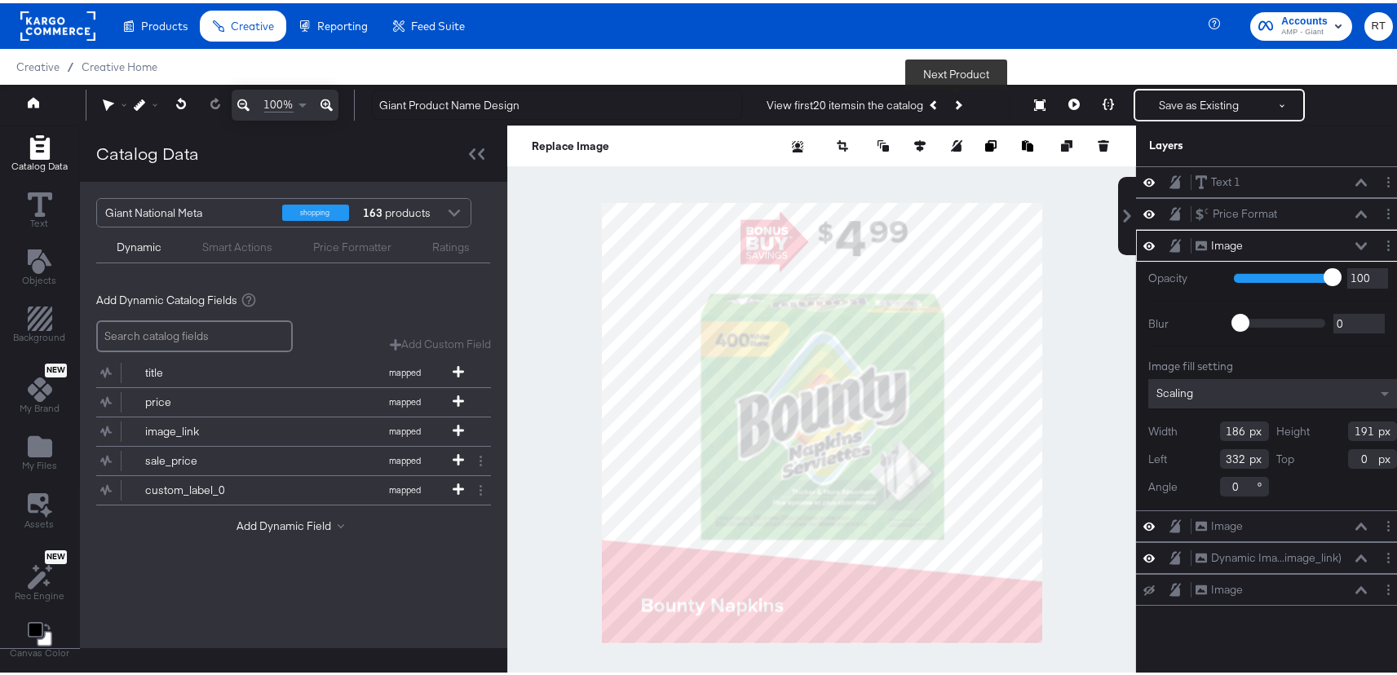
click at [955, 104] on icon "Next Product" at bounding box center [957, 101] width 9 height 9
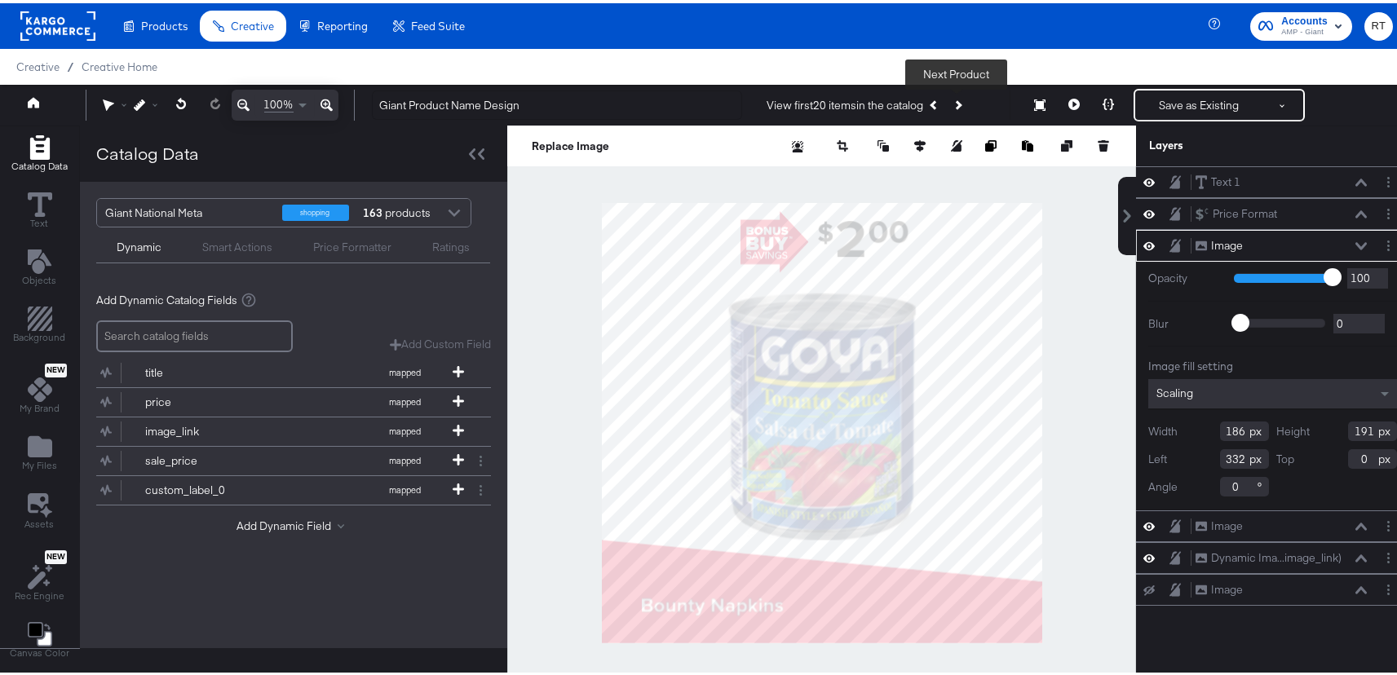
click at [955, 104] on icon "Next Product" at bounding box center [957, 101] width 9 height 9
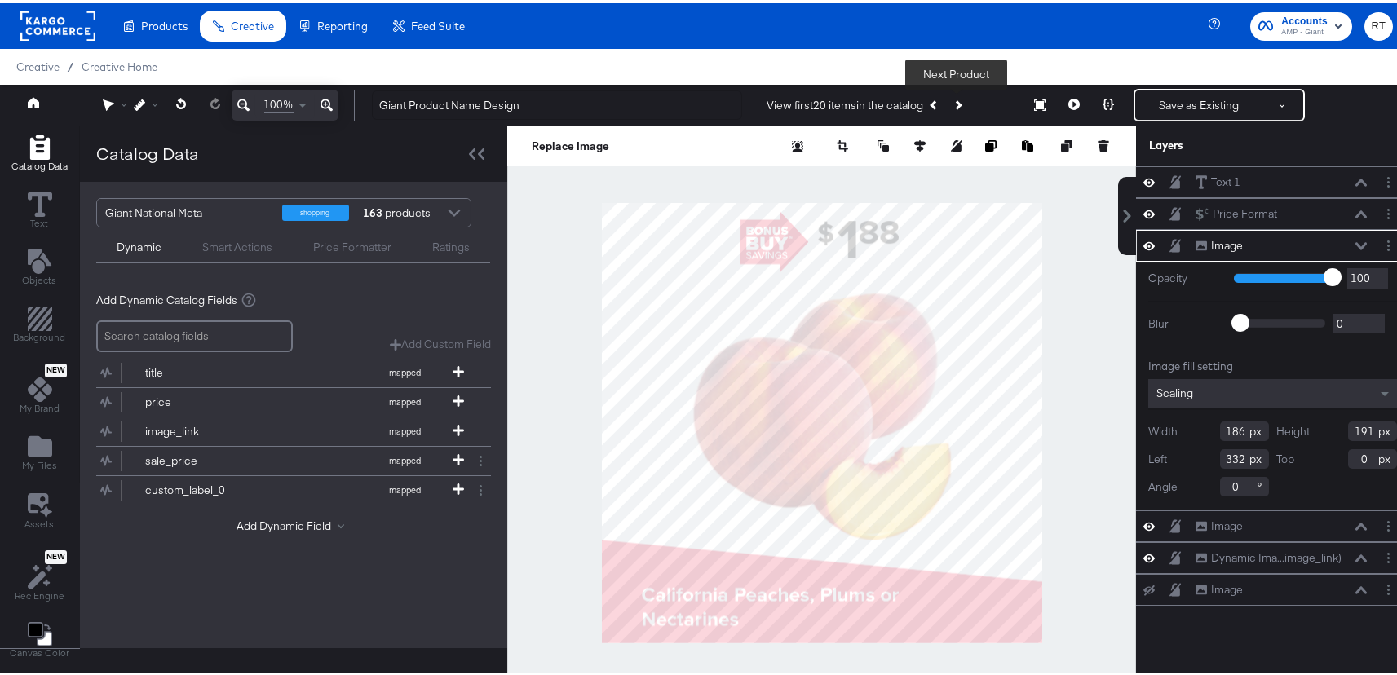
click at [956, 104] on icon "Next Product" at bounding box center [957, 101] width 9 height 9
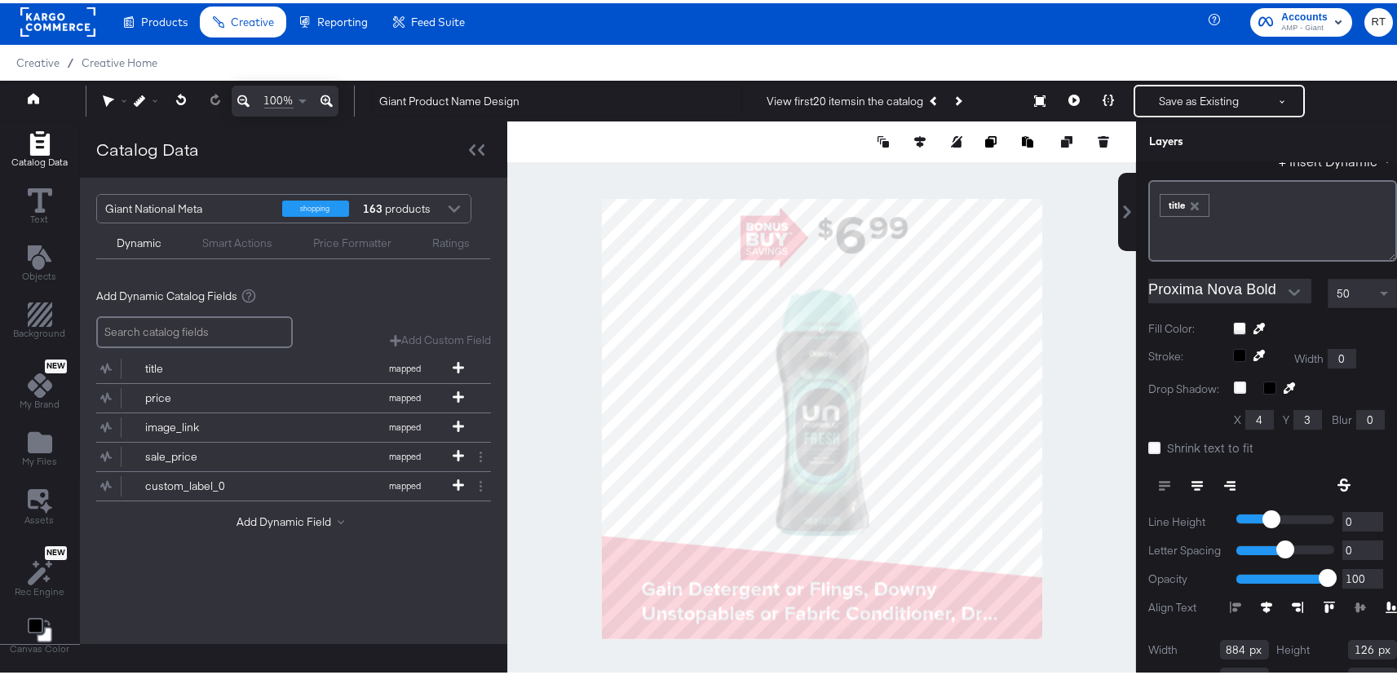
scroll to position [249, 0]
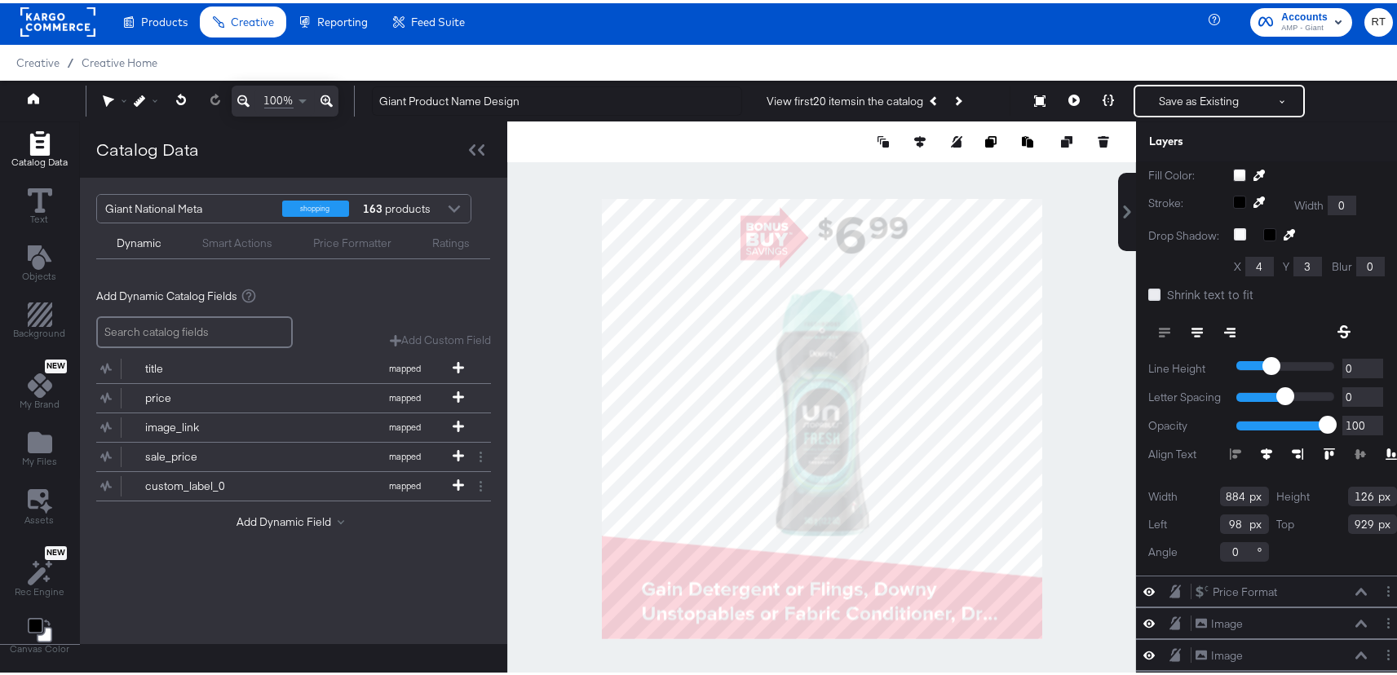
click at [1148, 295] on icon at bounding box center [1154, 291] width 12 height 12
click at [0, 0] on input "Shrink text to fit" at bounding box center [0, 0] width 0 height 0
click at [1148, 295] on icon at bounding box center [1154, 291] width 12 height 12
click at [0, 0] on input "Shrink text to fit" at bounding box center [0, 0] width 0 height 0
type input "91"
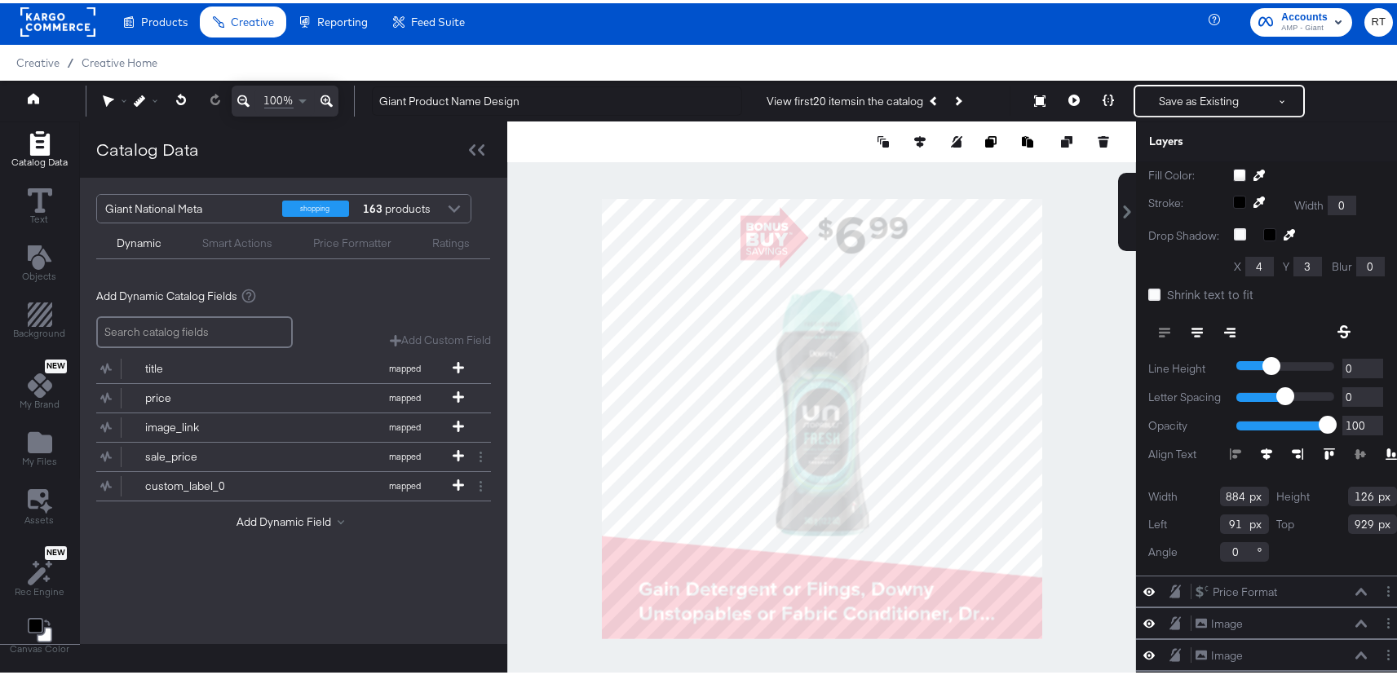
scroll to position [0, 0]
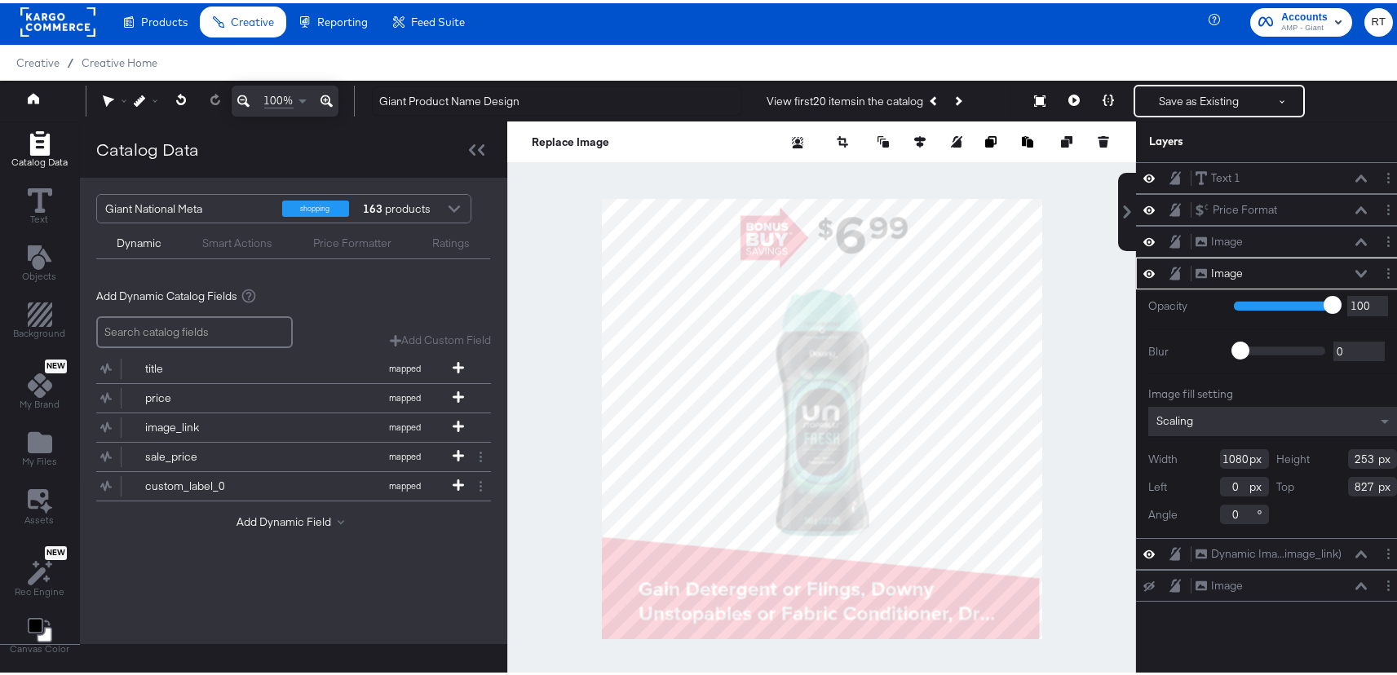
type input "-7"
type input "829"
click at [181, 95] on icon at bounding box center [181, 95] width 11 height 11
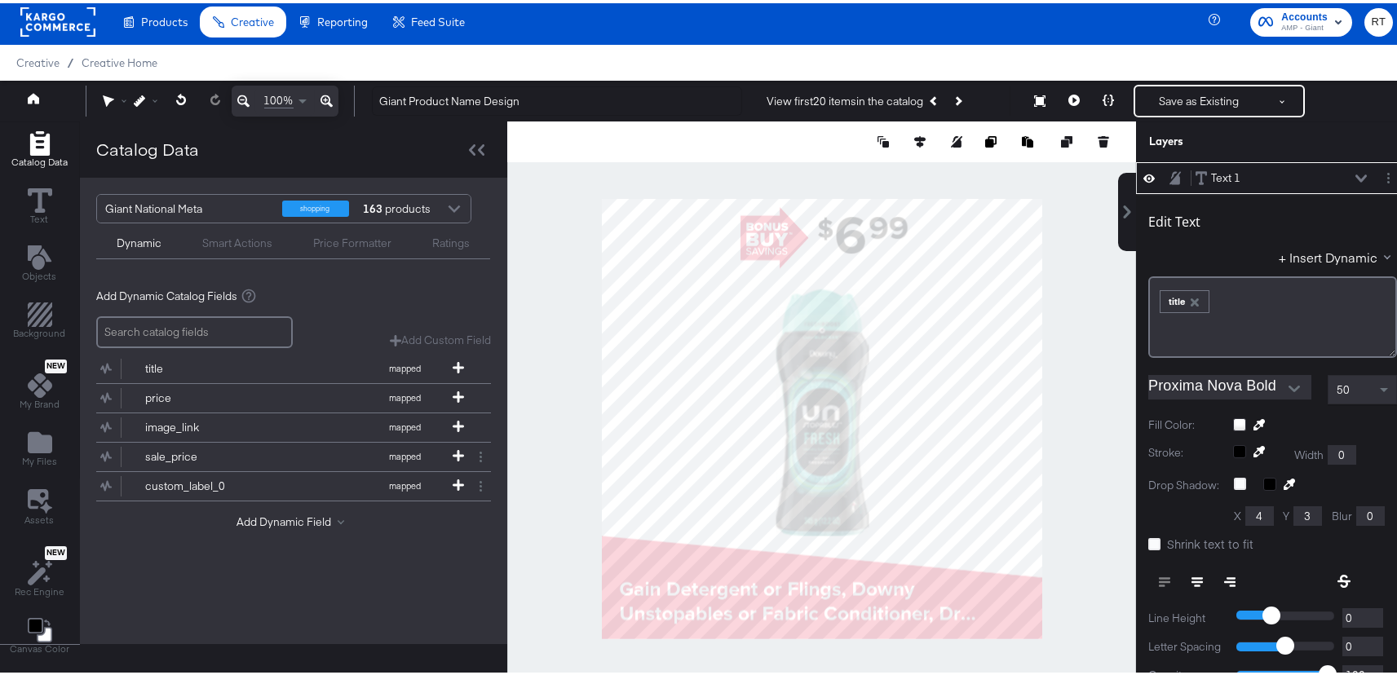
type input "42"
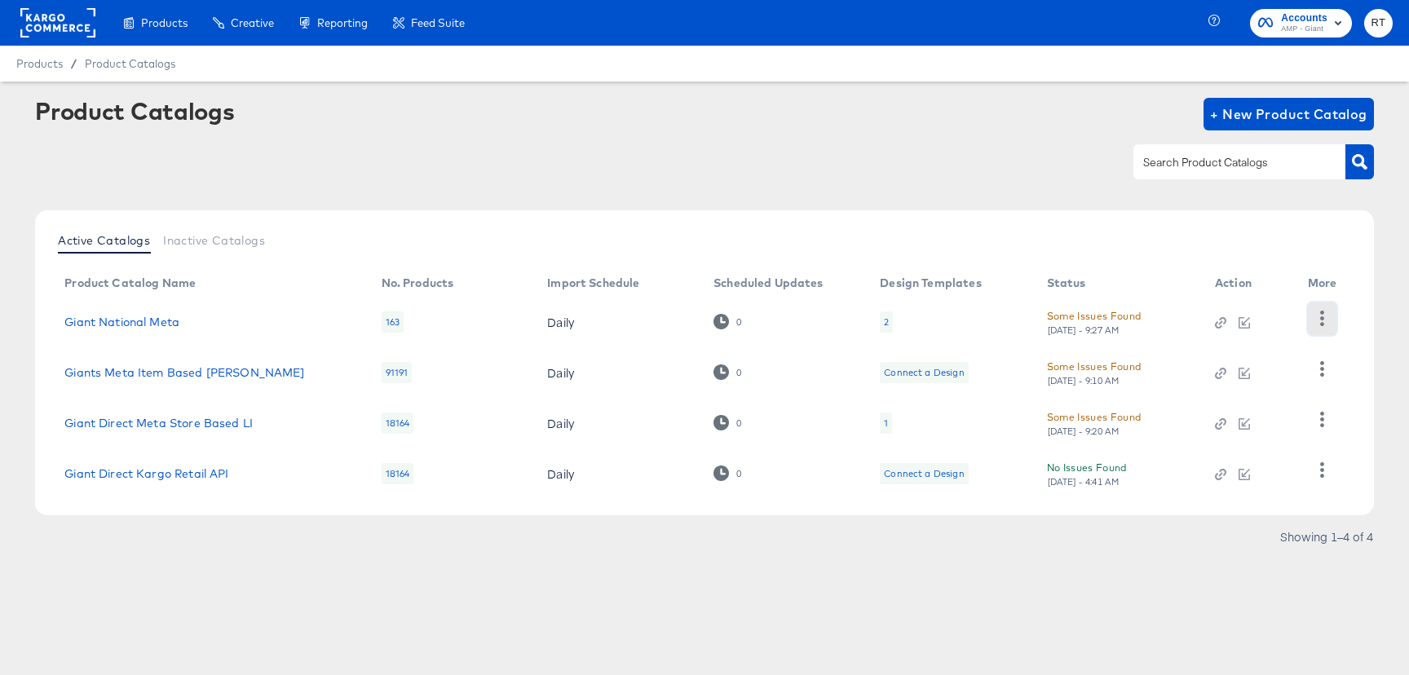
click at [1326, 319] on icon "button" at bounding box center [1321, 318] width 15 height 15
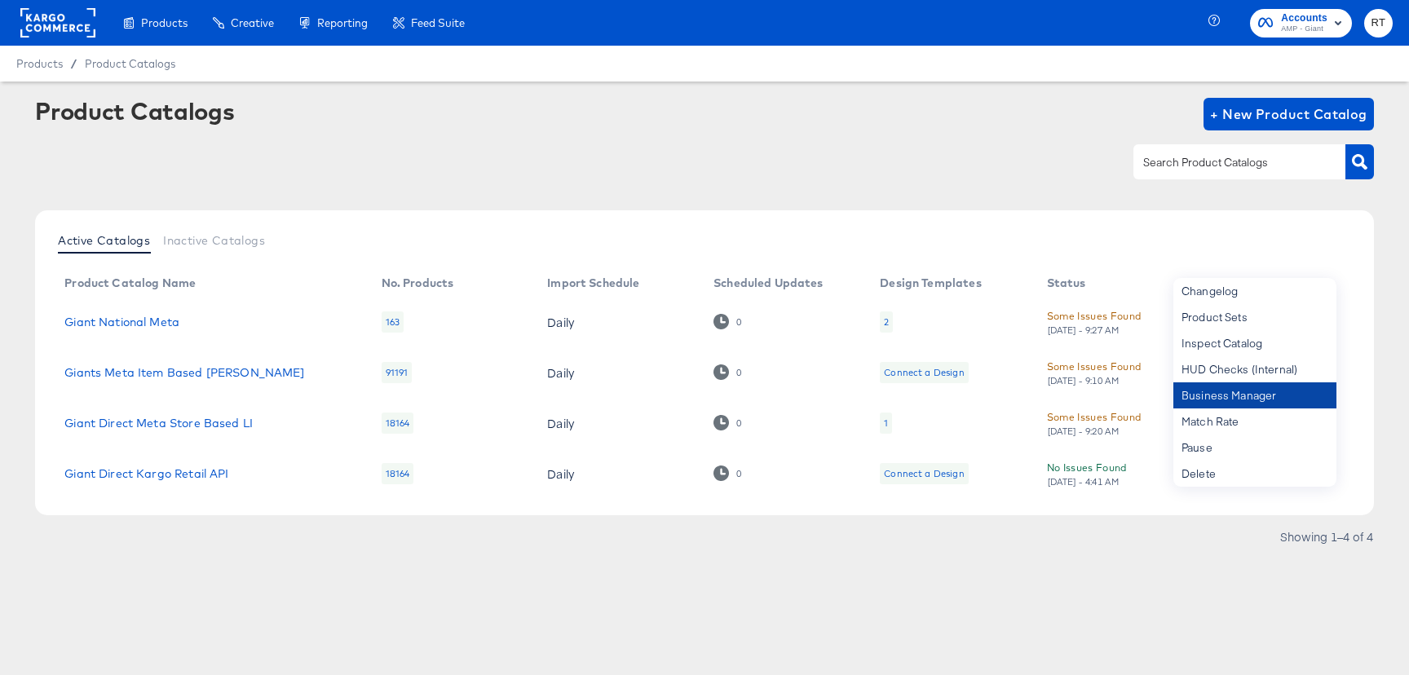
click at [1225, 395] on div "Business Manager" at bounding box center [1254, 395] width 163 height 26
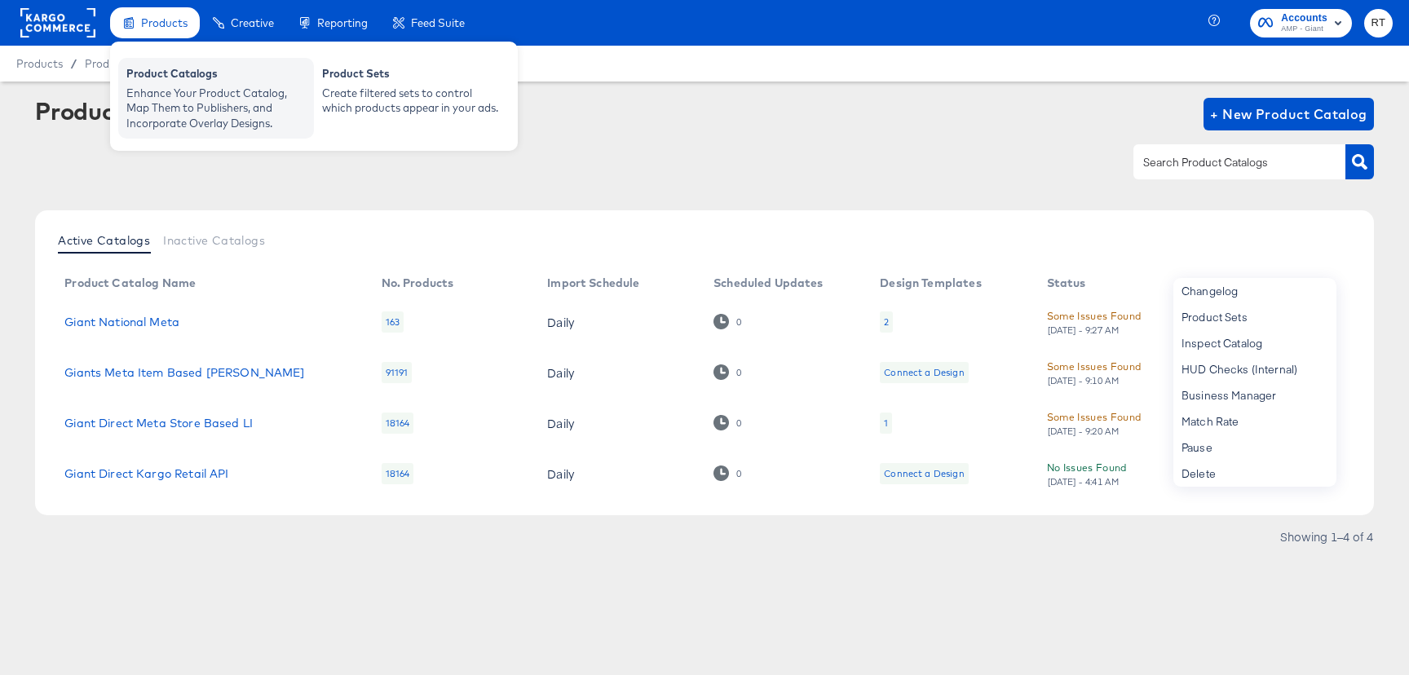
click at [201, 101] on div "Enhance Your Product Catalog, Map Them to Publishers, and Incorporate Overlay D…" at bounding box center [215, 109] width 179 height 46
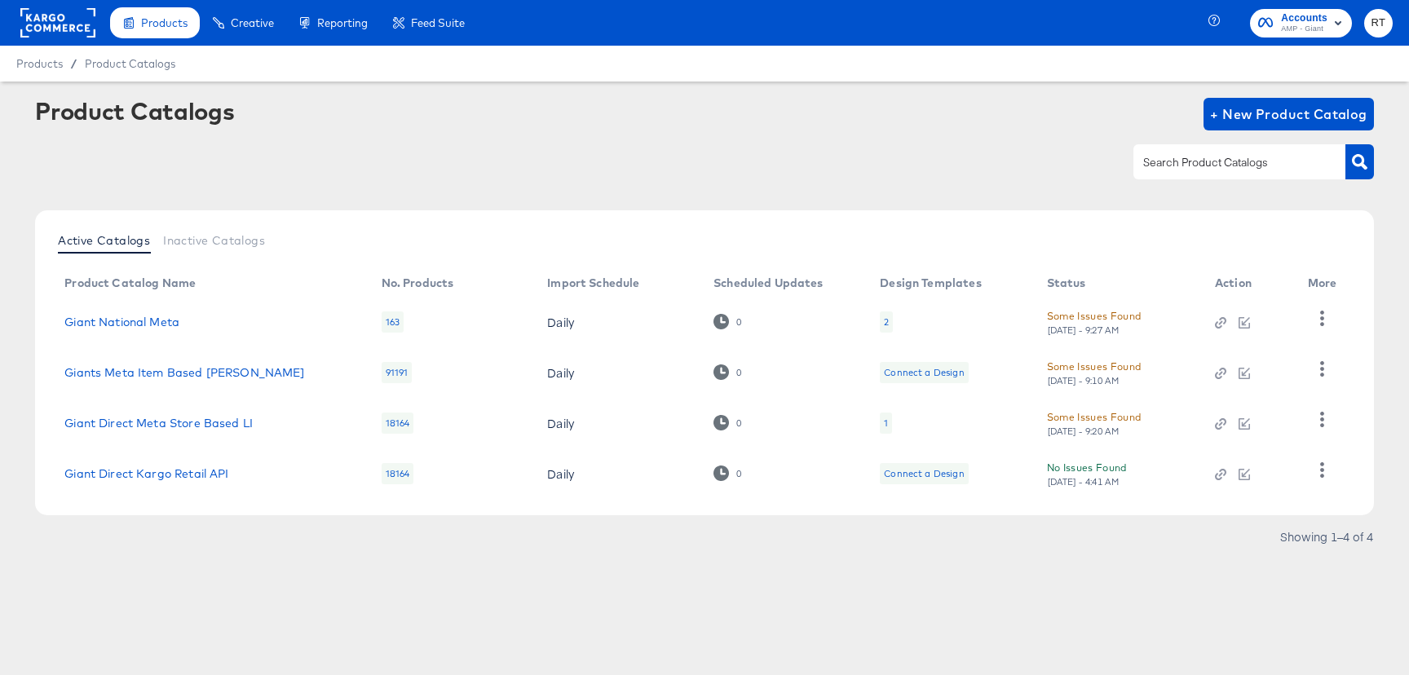
click at [0, 0] on div "Creative Home" at bounding box center [0, 0] width 0 height 0
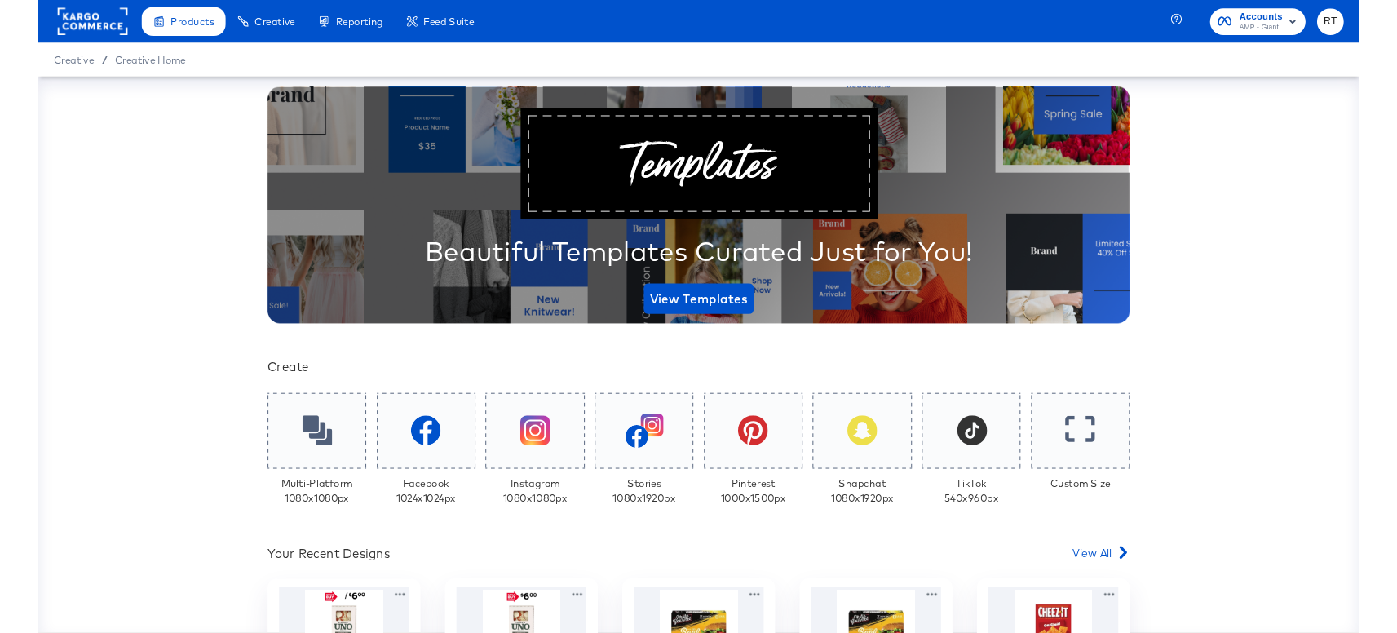
scroll to position [307, 0]
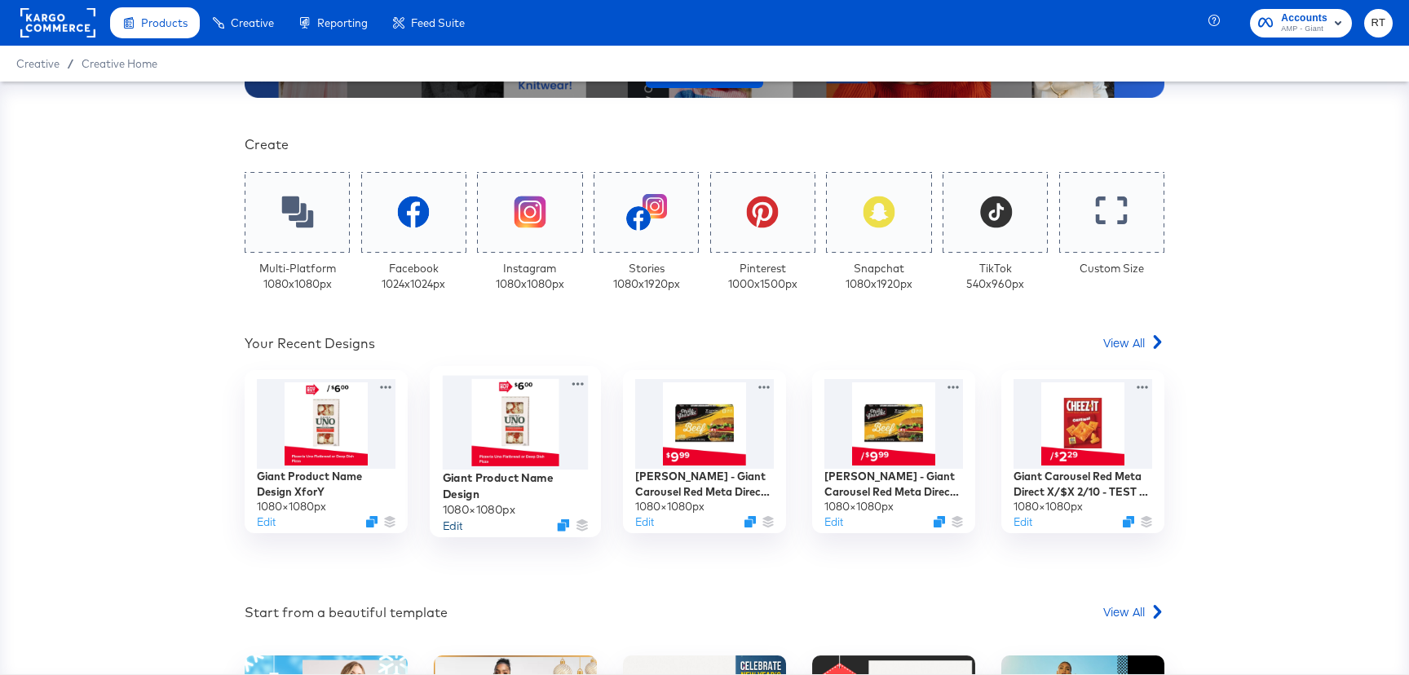
click at [445, 524] on button "Edit" at bounding box center [453, 525] width 20 height 15
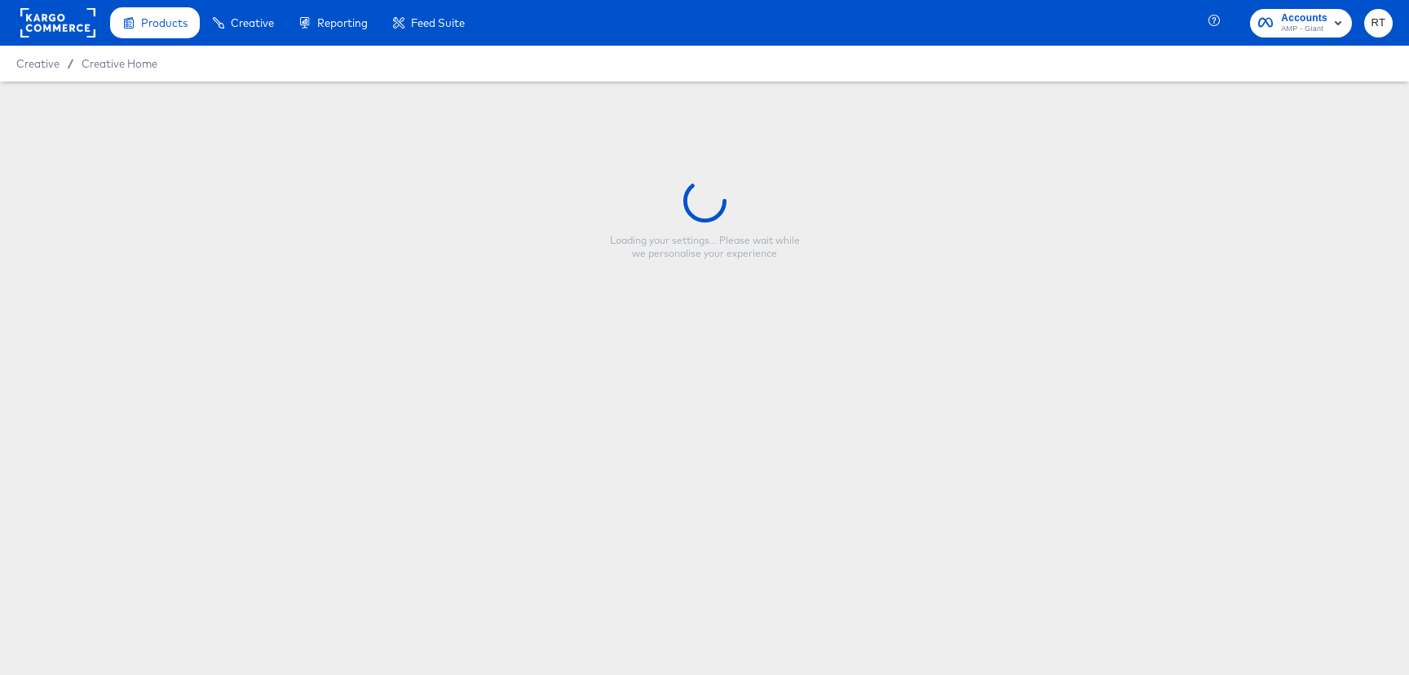
type input "Giant Product Name Design"
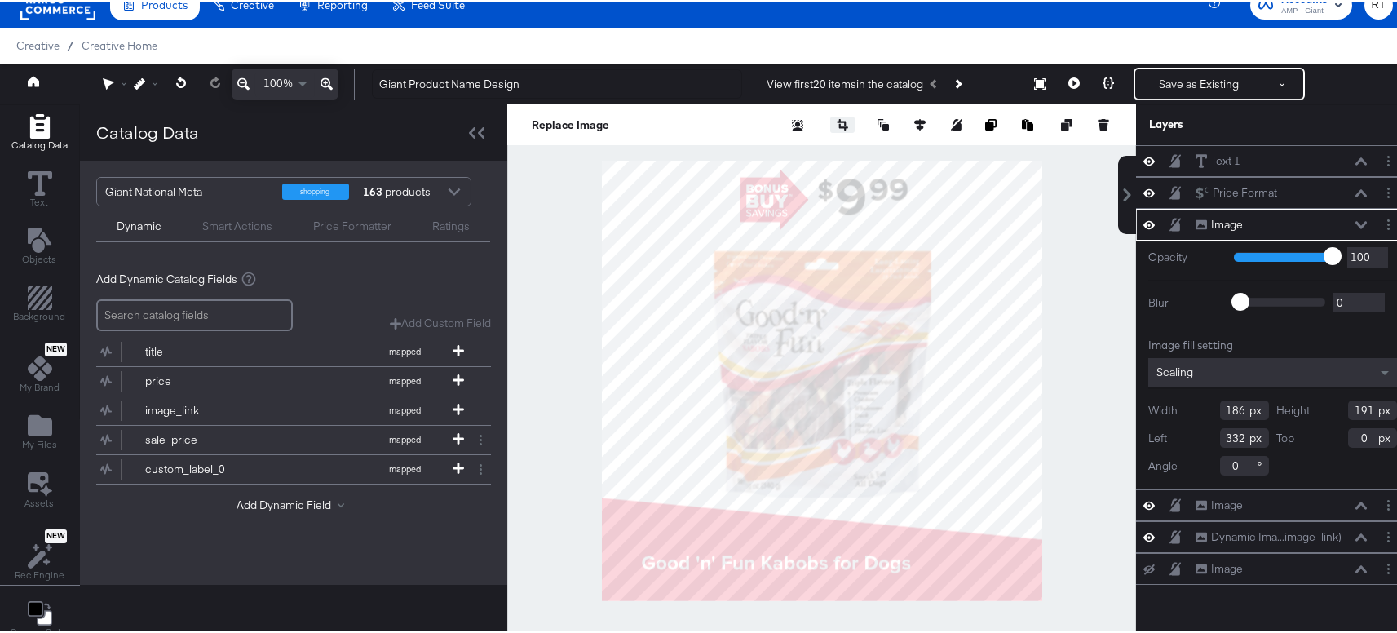
scroll to position [24, 0]
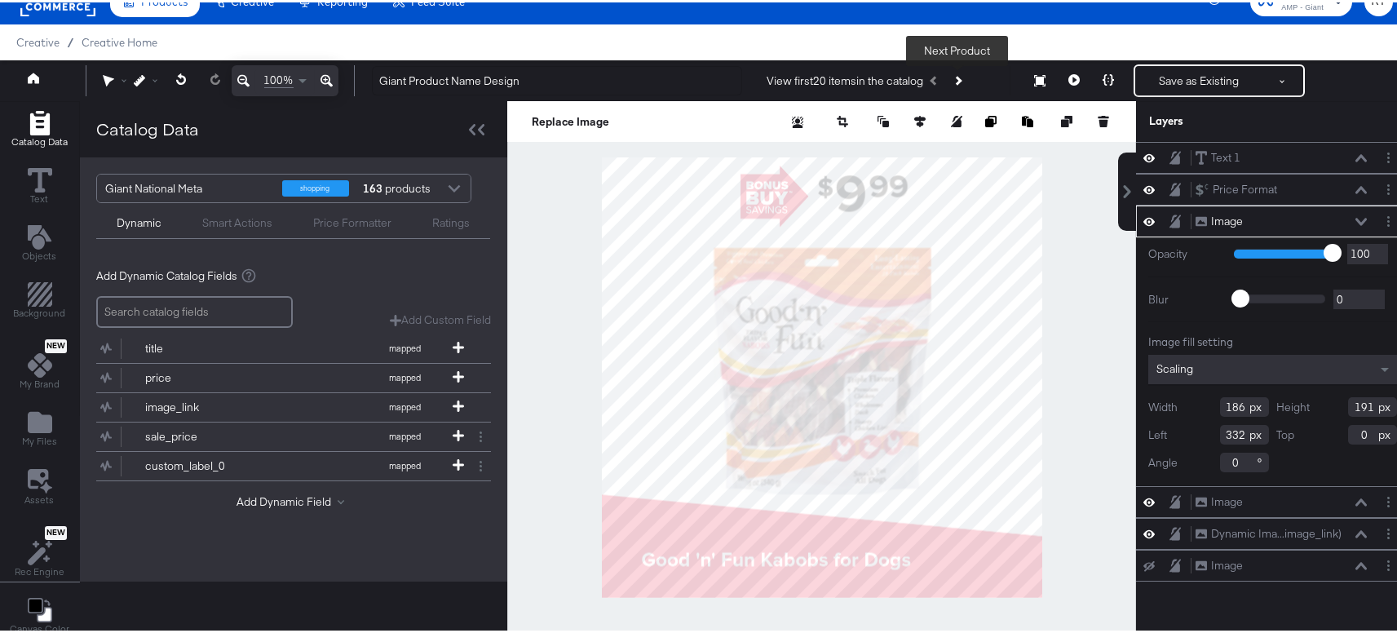
click at [955, 68] on button "Next Product" at bounding box center [957, 78] width 23 height 29
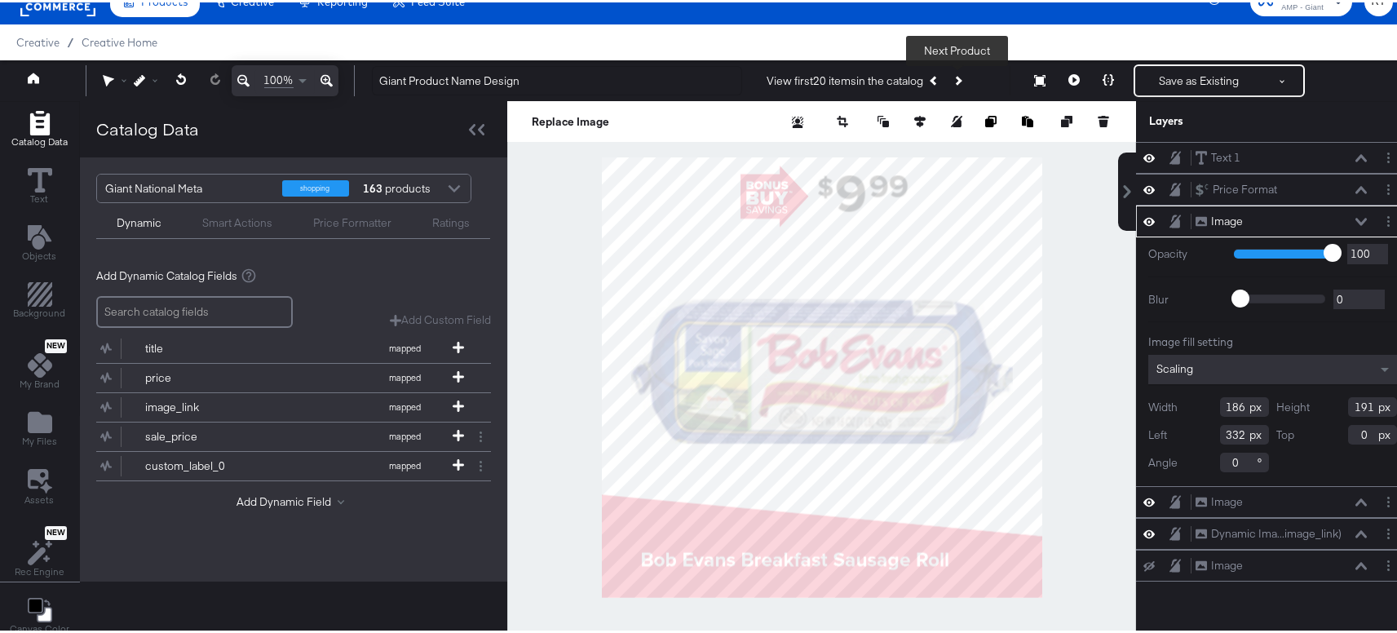
click at [955, 68] on button "Next Product" at bounding box center [957, 78] width 23 height 29
click at [956, 68] on button "Next Product" at bounding box center [957, 78] width 23 height 29
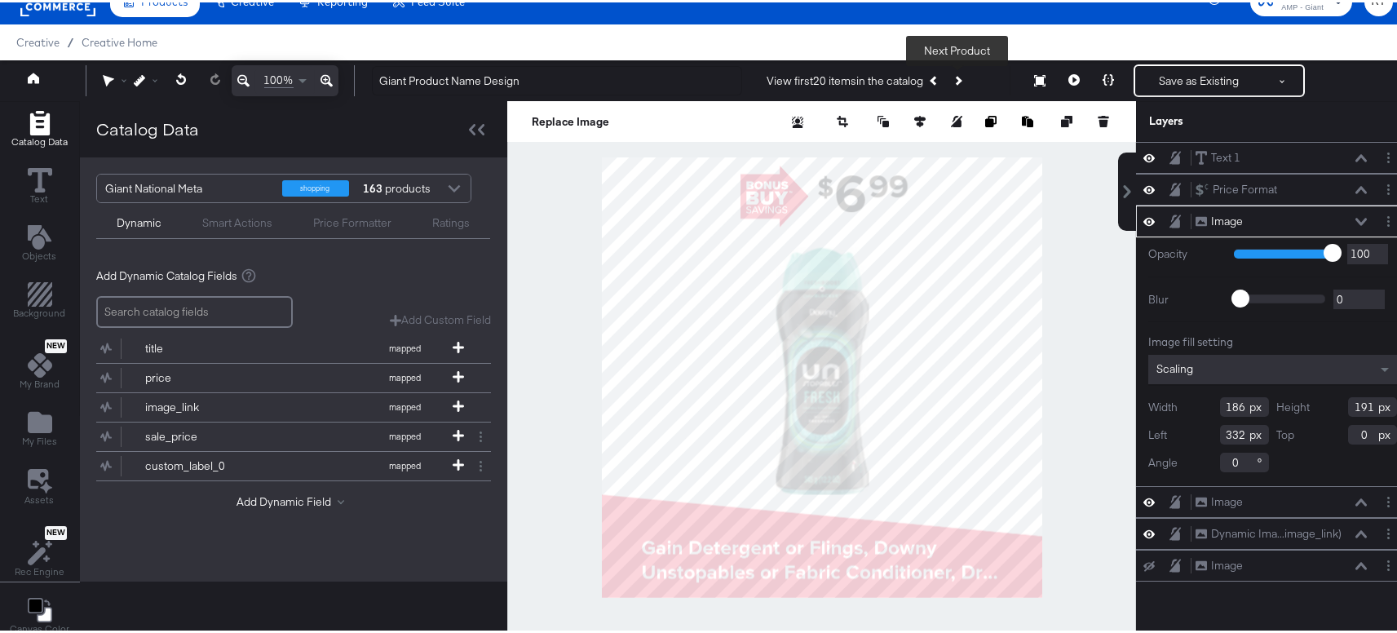
click at [954, 69] on button "Next Product" at bounding box center [957, 78] width 23 height 29
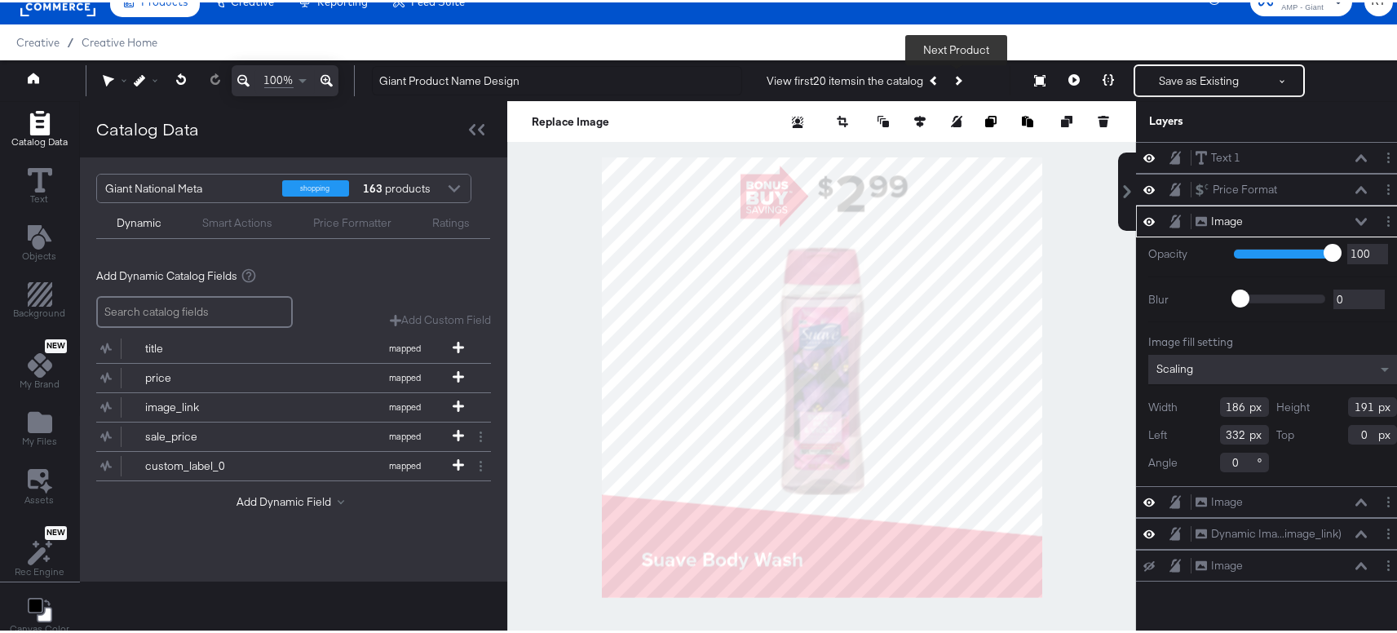
click at [960, 77] on icon "Next Product" at bounding box center [957, 77] width 9 height 9
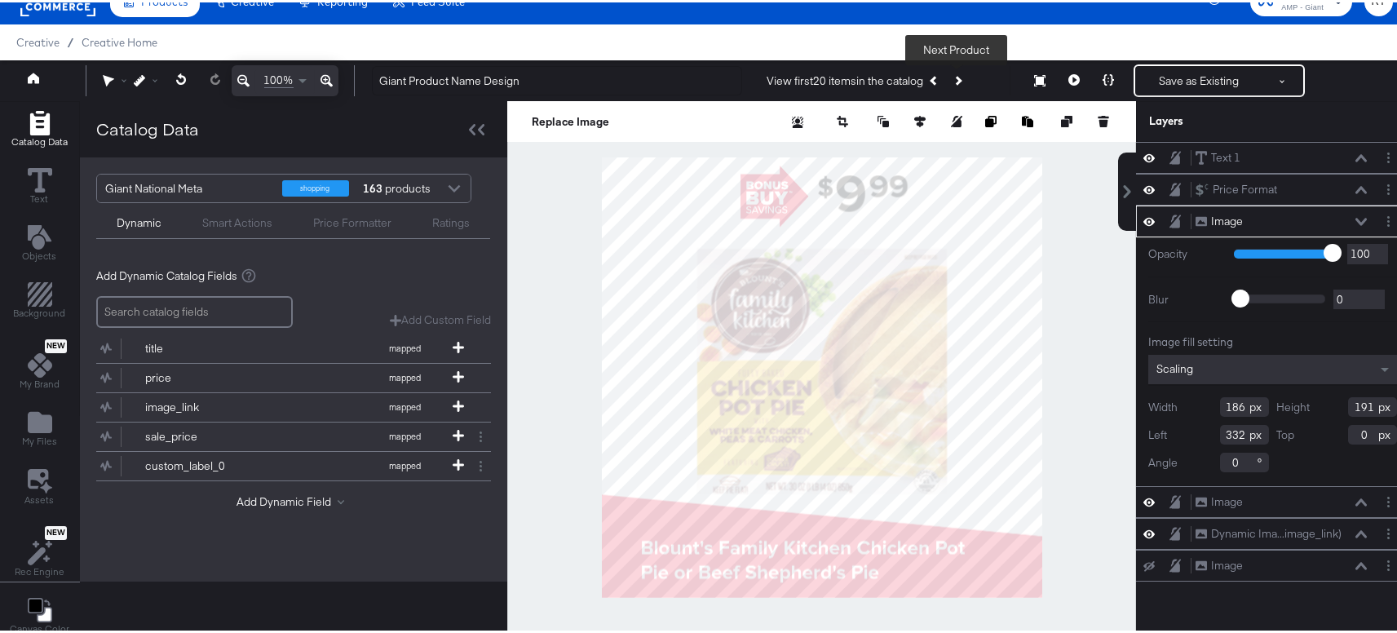
click at [960, 77] on icon "Next Product" at bounding box center [957, 77] width 9 height 9
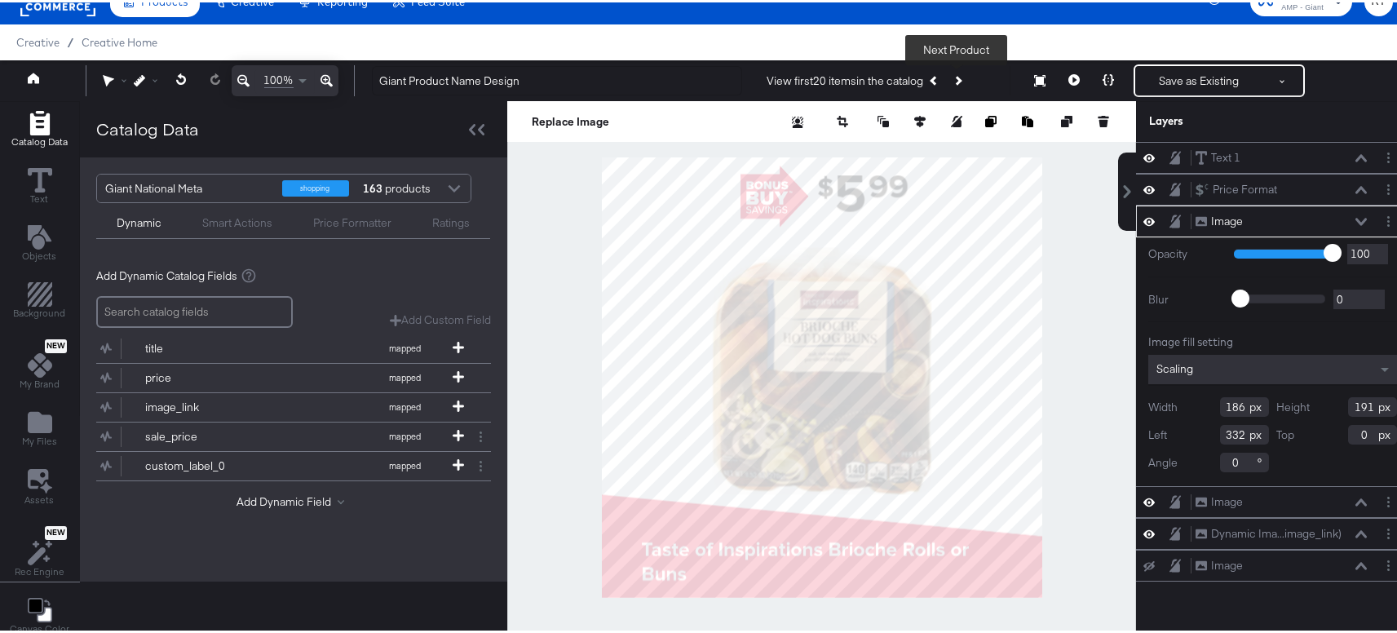
click at [960, 77] on icon "Next Product" at bounding box center [957, 77] width 9 height 9
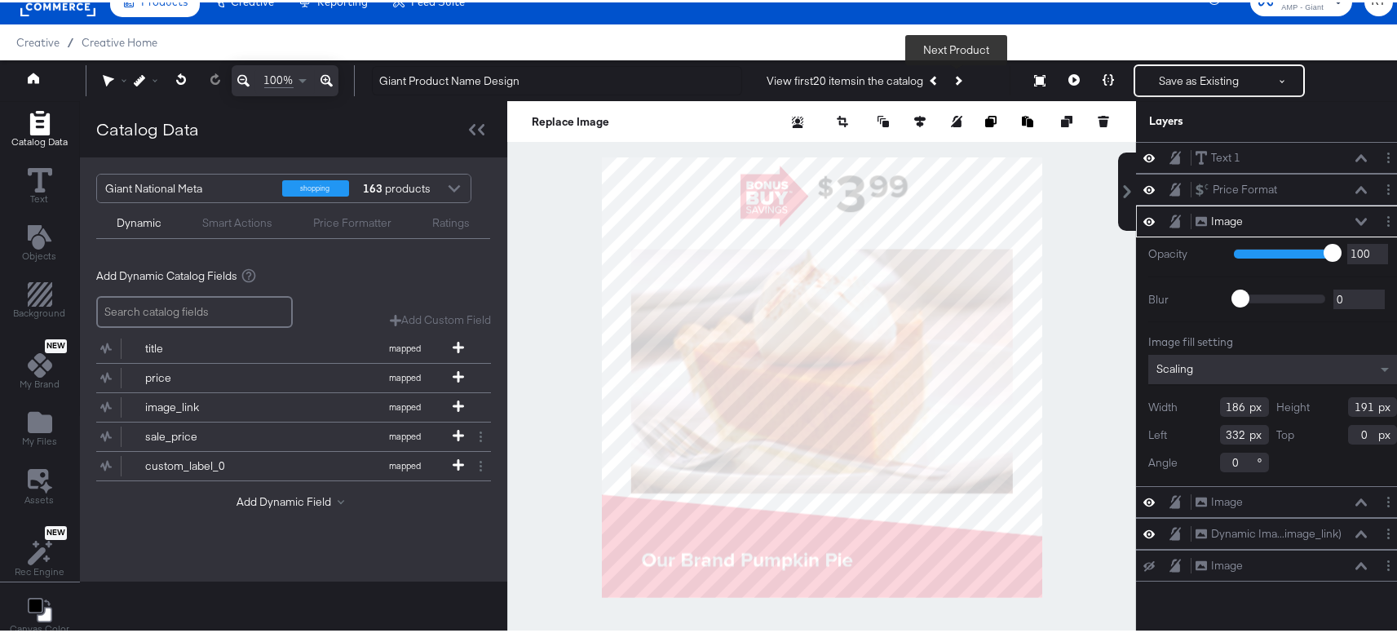
click at [960, 77] on icon "Next Product" at bounding box center [957, 77] width 9 height 9
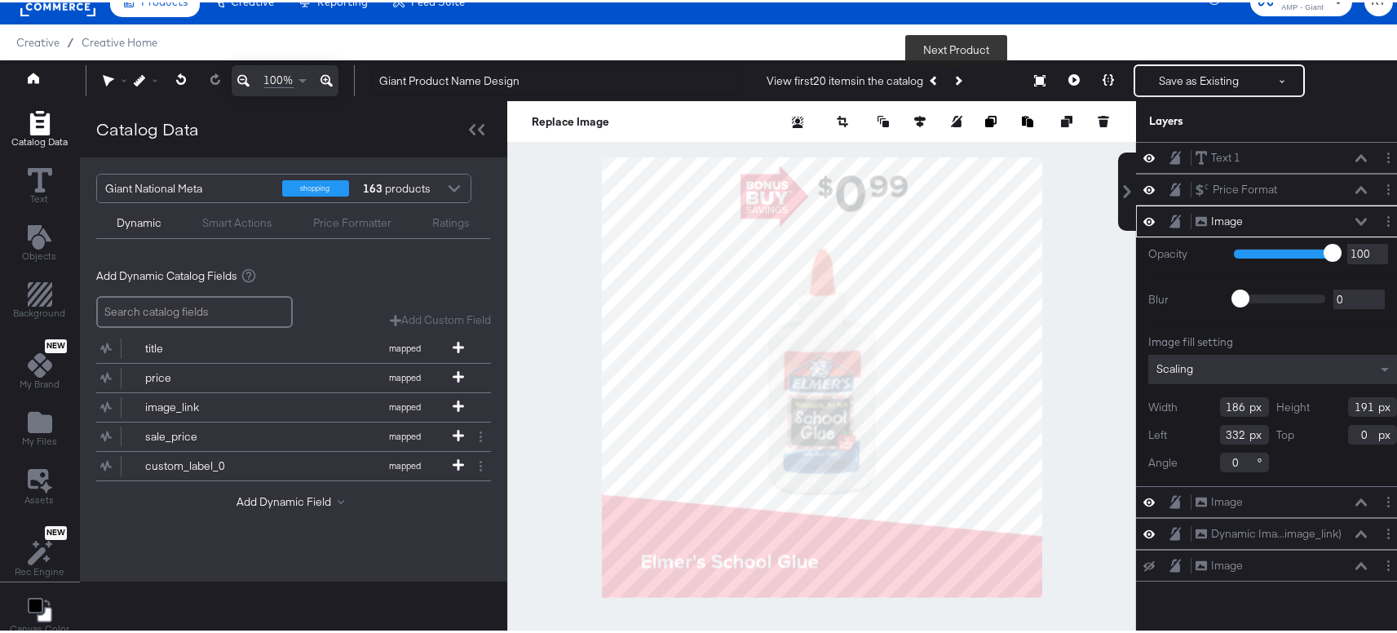
click at [960, 77] on icon "Next Product" at bounding box center [957, 77] width 9 height 9
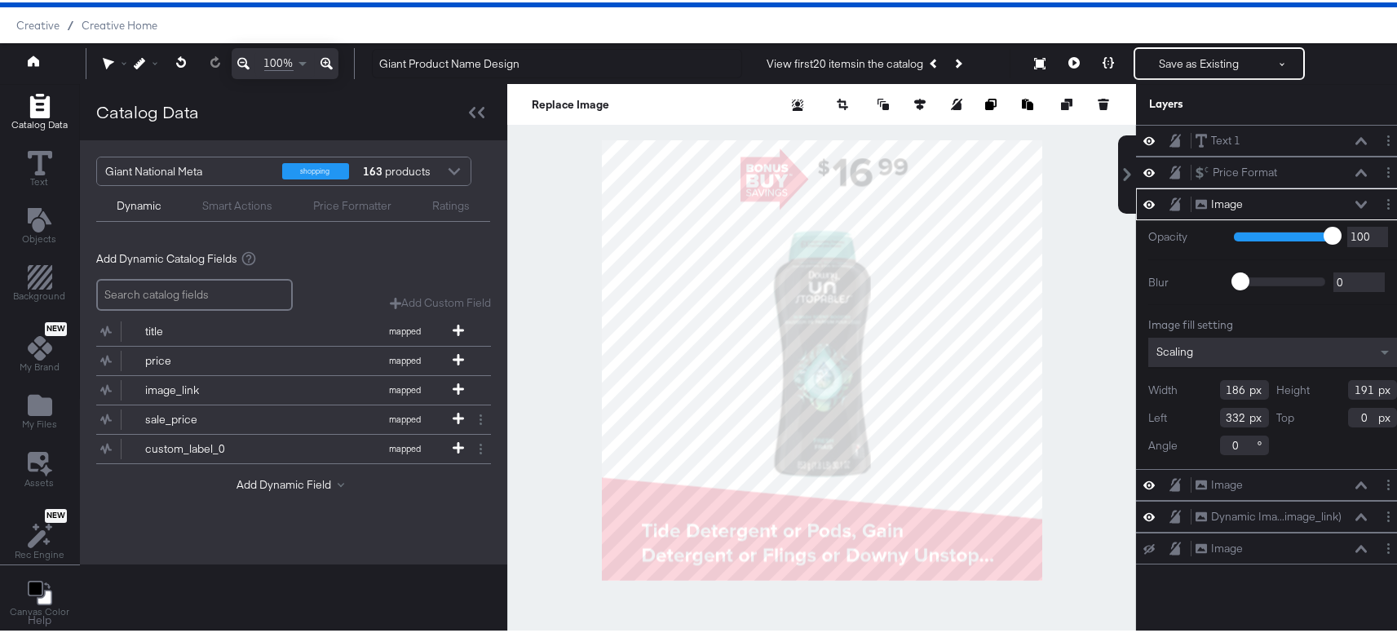
scroll to position [42, 0]
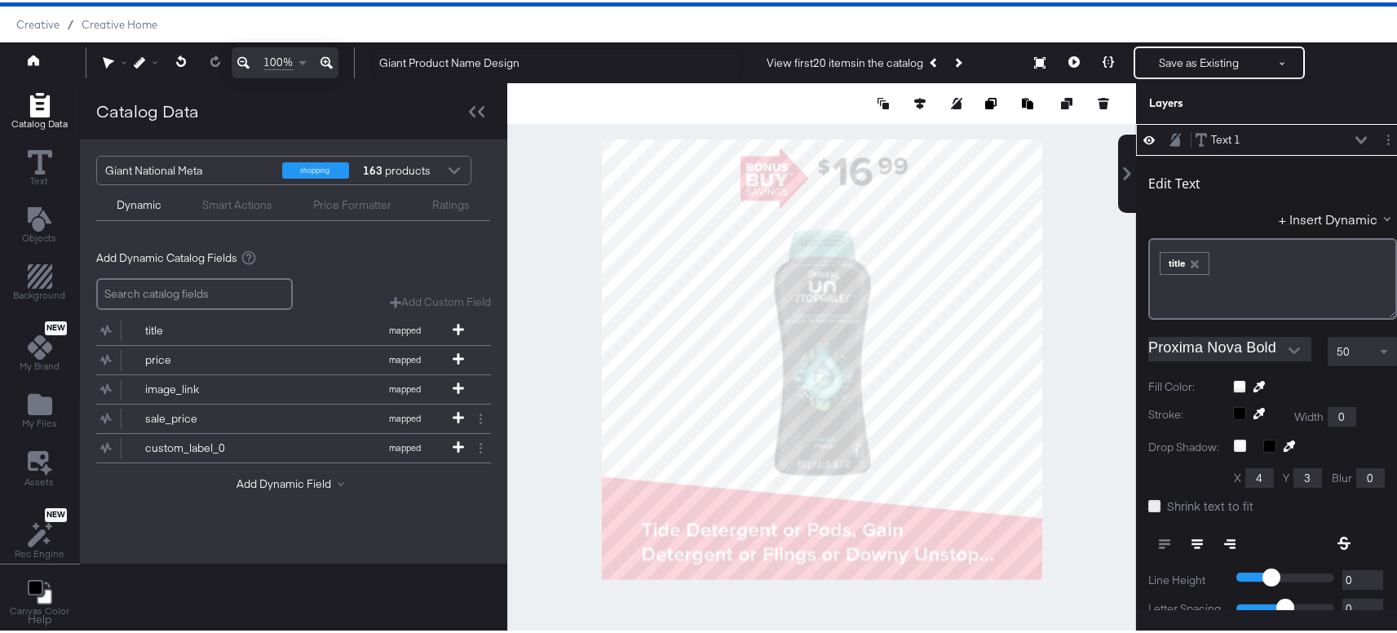
click at [1148, 501] on icon at bounding box center [1154, 503] width 12 height 12
click at [0, 0] on input "Shrink text to fit" at bounding box center [0, 0] width 0 height 0
click at [1148, 503] on icon at bounding box center [1154, 503] width 12 height 12
click at [0, 0] on input "Shrink text to fit" at bounding box center [0, 0] width 0 height 0
click at [1340, 355] on div "50" at bounding box center [1362, 349] width 68 height 28
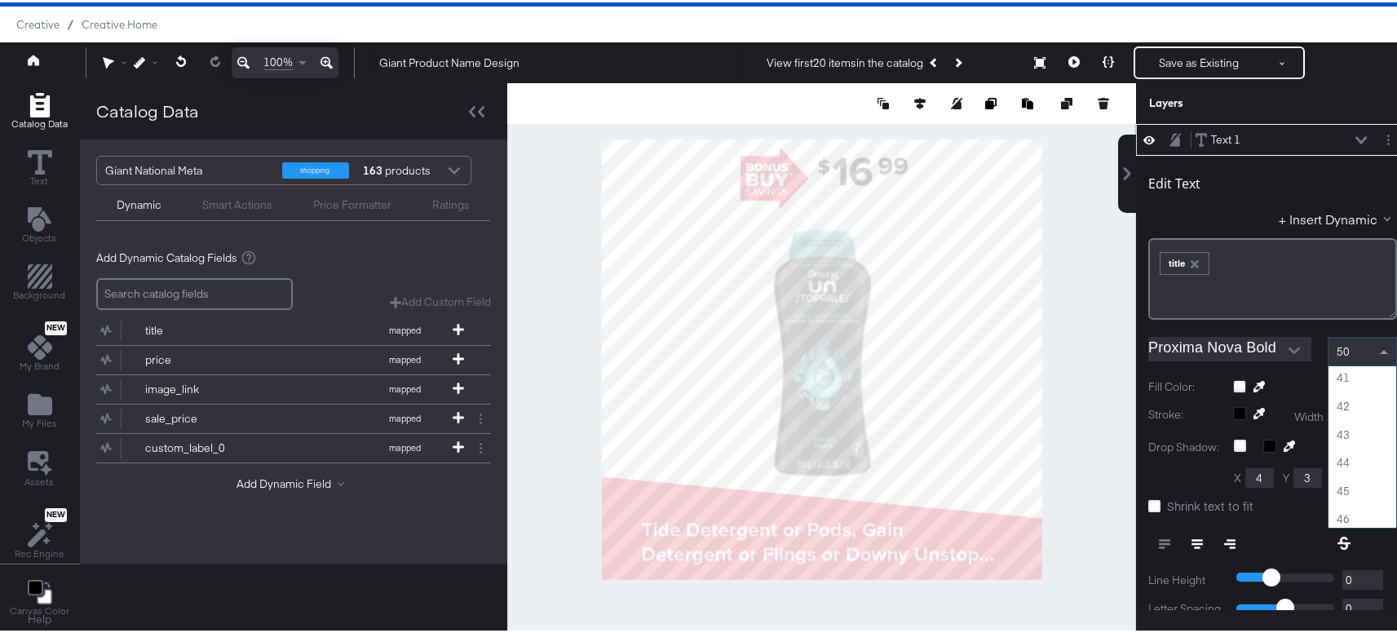
scroll to position [1128, 0]
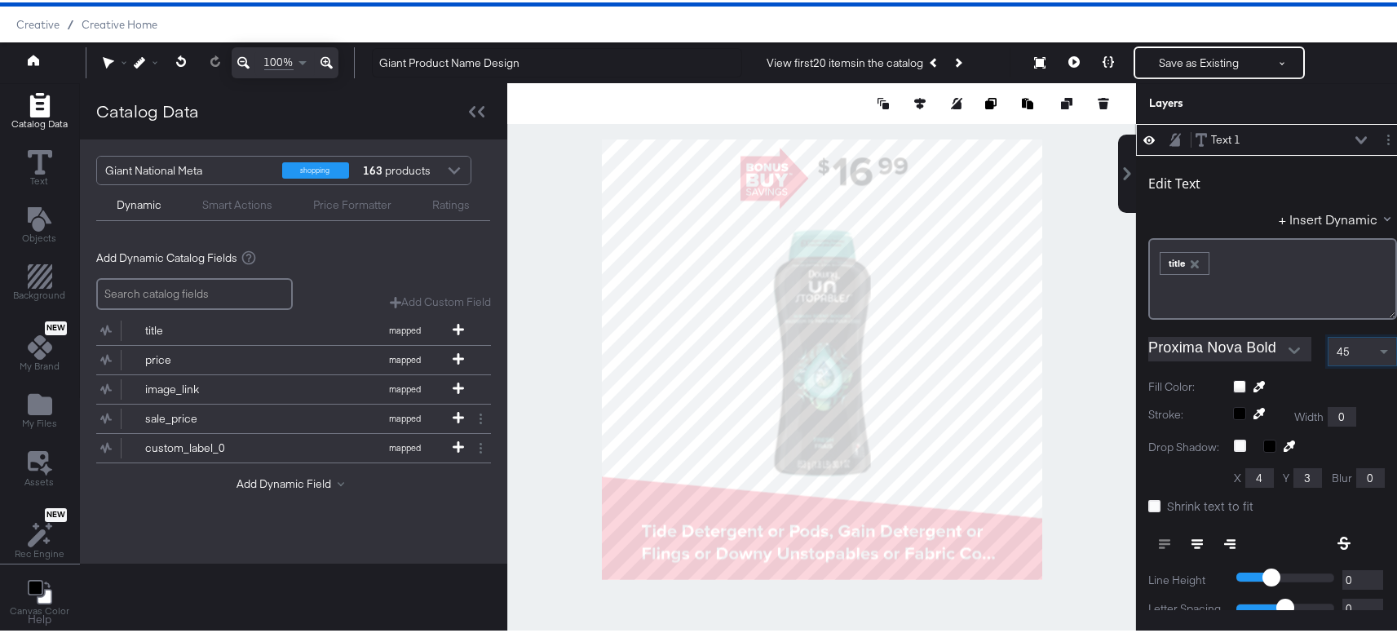
click at [1335, 338] on div "45" at bounding box center [1362, 349] width 68 height 28
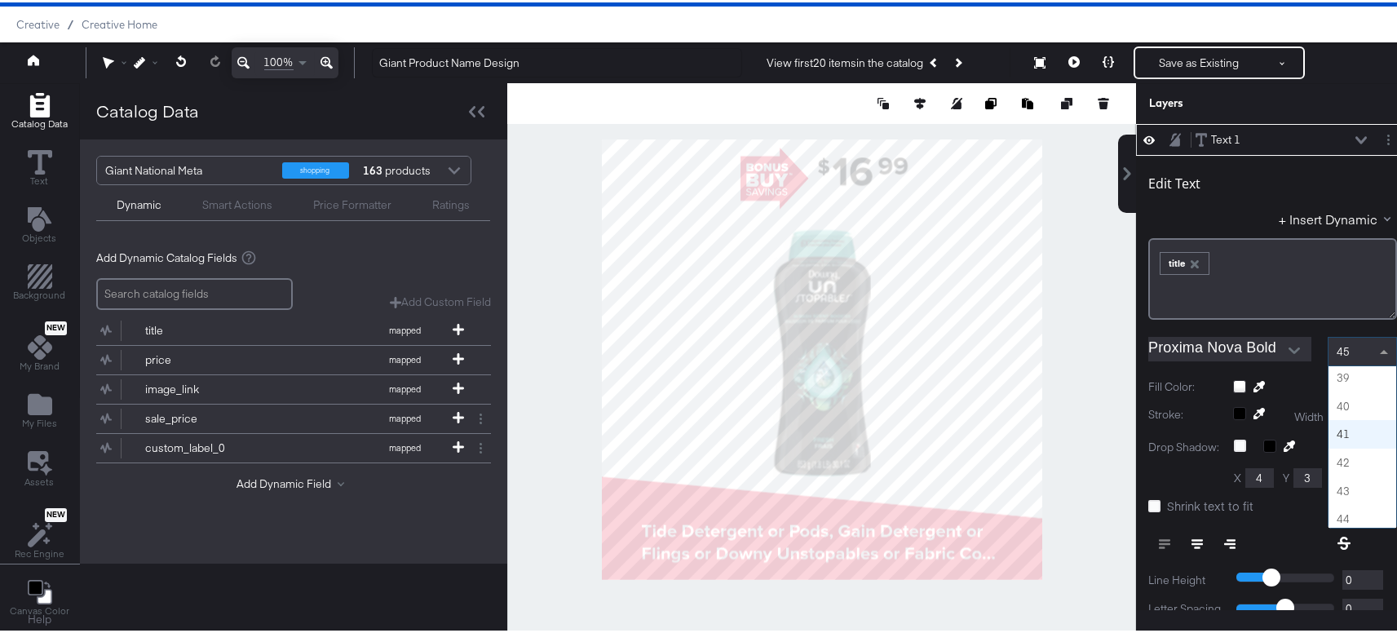
scroll to position [1072, 0]
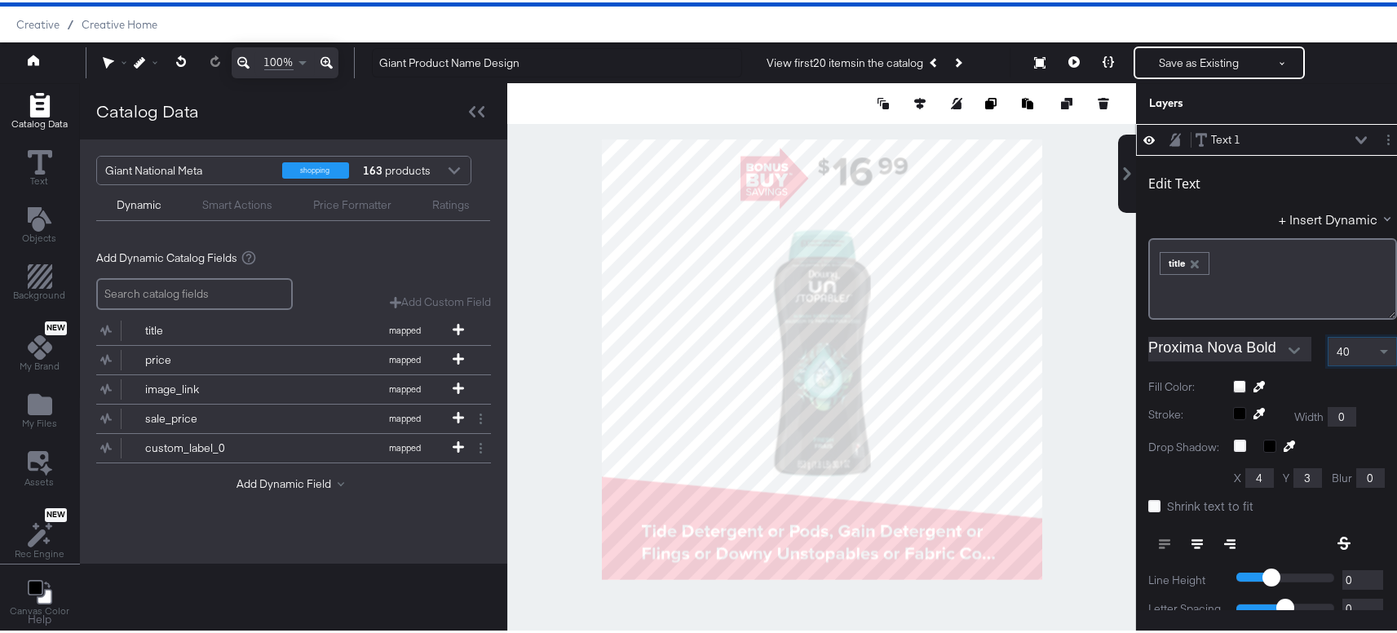
drag, startPoint x: 1332, startPoint y: 399, endPoint x: 1324, endPoint y: 403, distance: 9.1
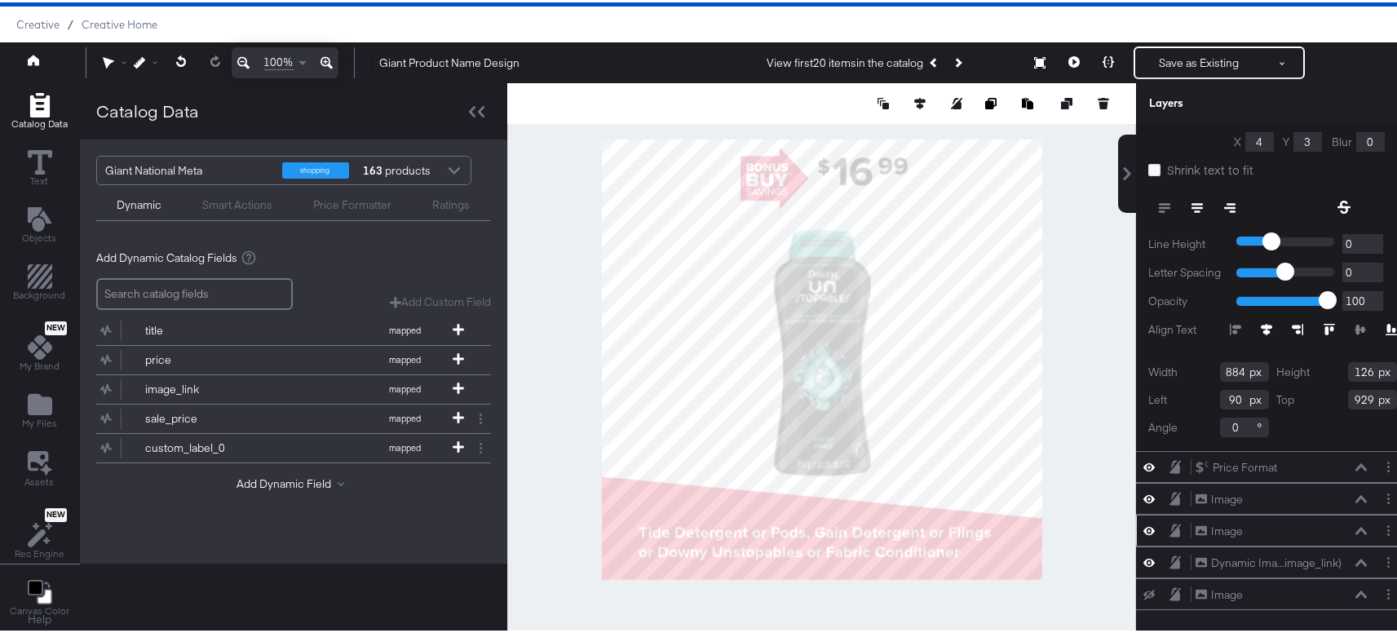
scroll to position [347, 0]
drag, startPoint x: 1226, startPoint y: 388, endPoint x: 1210, endPoint y: 386, distance: 16.4
click at [1220, 387] on input "90" at bounding box center [1244, 397] width 49 height 20
type input "25"
drag, startPoint x: 1227, startPoint y: 355, endPoint x: 1176, endPoint y: 345, distance: 52.4
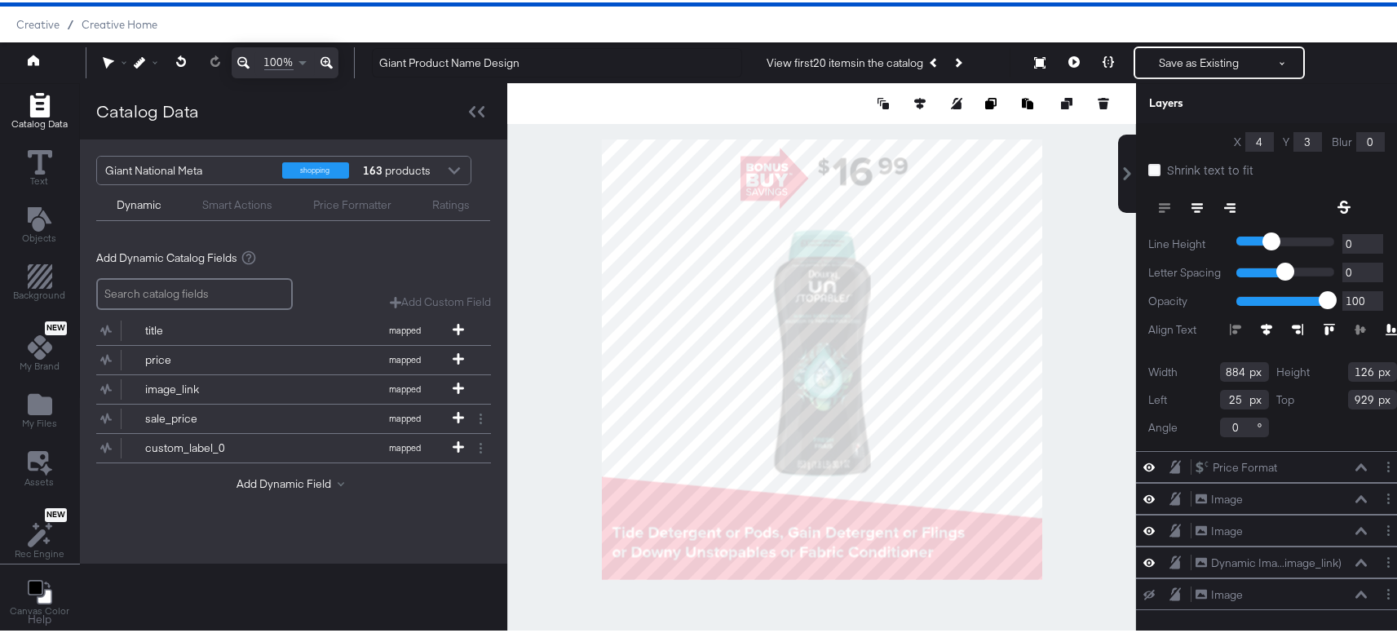
click at [1175, 346] on div "Edit Text + Insert Dynamic ﻿ ﻿ title ﻿ Proxima Nova Bold 40 Fill Color: Stroke:…" at bounding box center [1272, 132] width 273 height 631
type input "1000"
click at [958, 60] on icon "Next Product" at bounding box center [957, 59] width 9 height 9
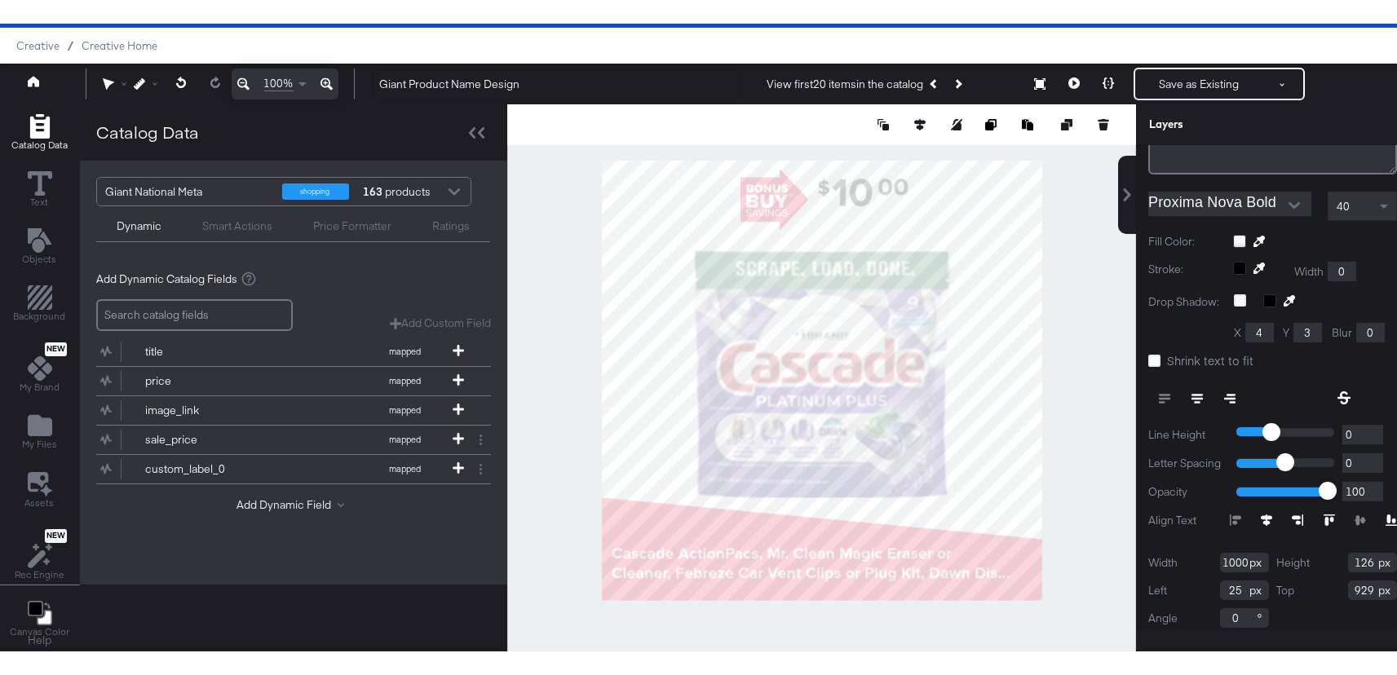
scroll to position [147, 0]
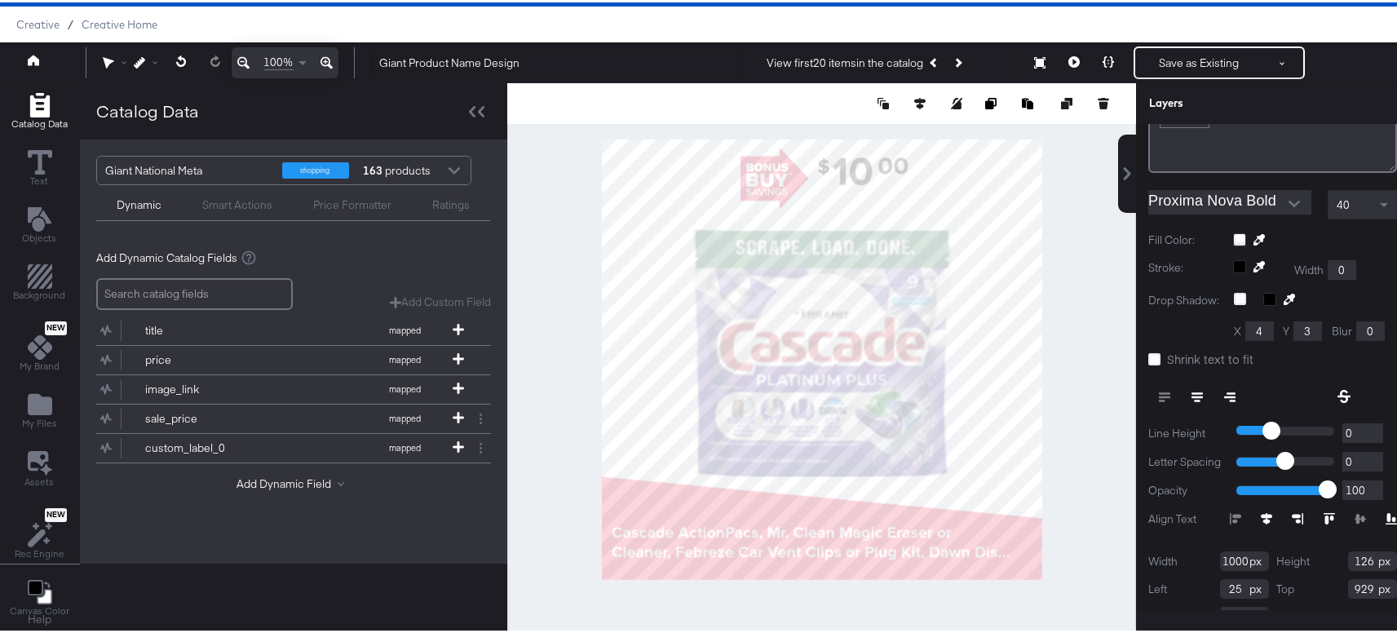
click at [1189, 356] on span "Shrink text to fit" at bounding box center [1210, 356] width 86 height 16
click at [0, 0] on input "Shrink text to fit" at bounding box center [0, 0] width 0 height 0
click at [1189, 356] on span "Shrink text to fit" at bounding box center [1210, 356] width 86 height 16
click at [0, 0] on input "Shrink text to fit" at bounding box center [0, 0] width 0 height 0
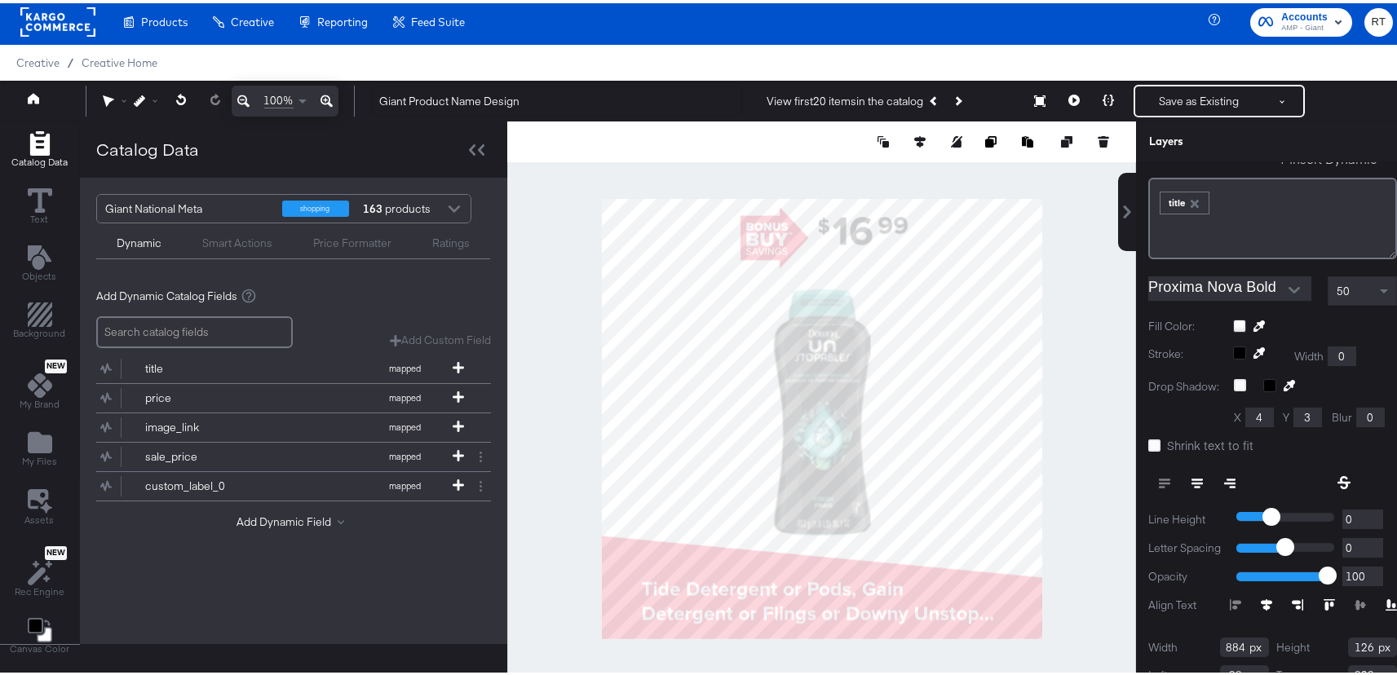
scroll to position [102, 0]
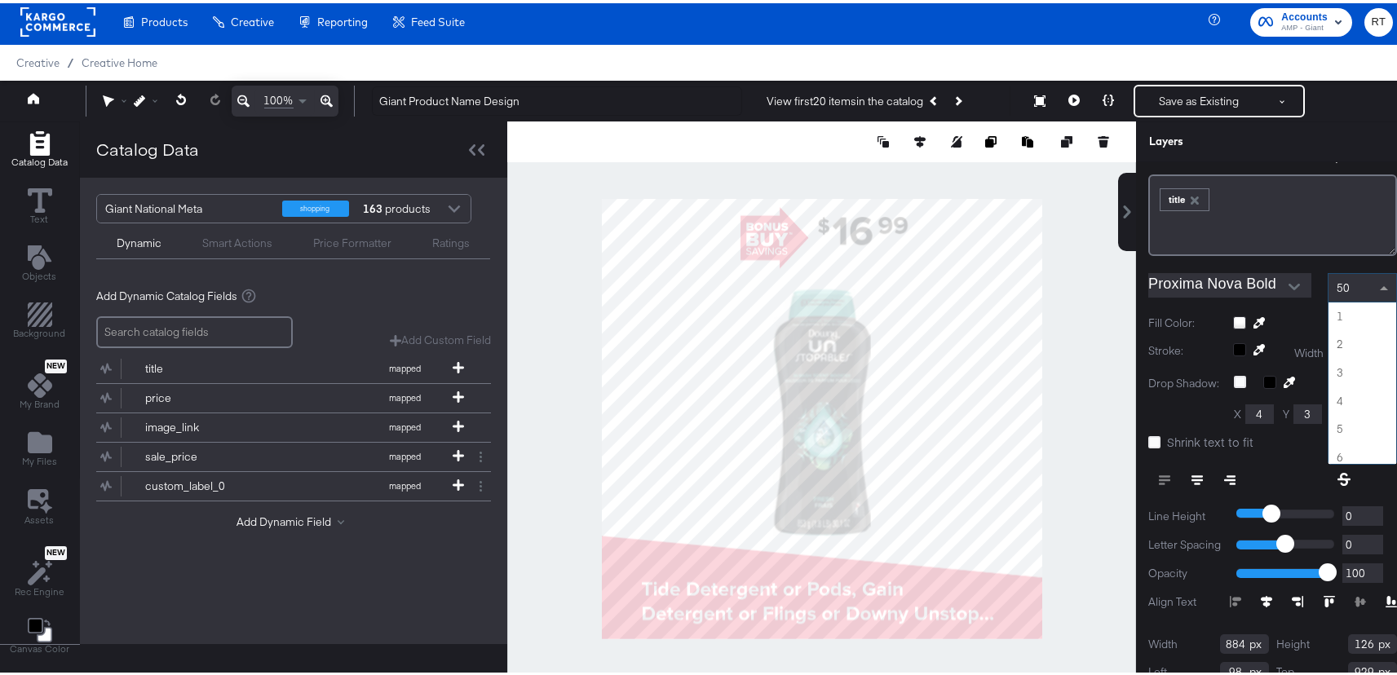
click at [1335, 284] on div "50" at bounding box center [1362, 285] width 68 height 28
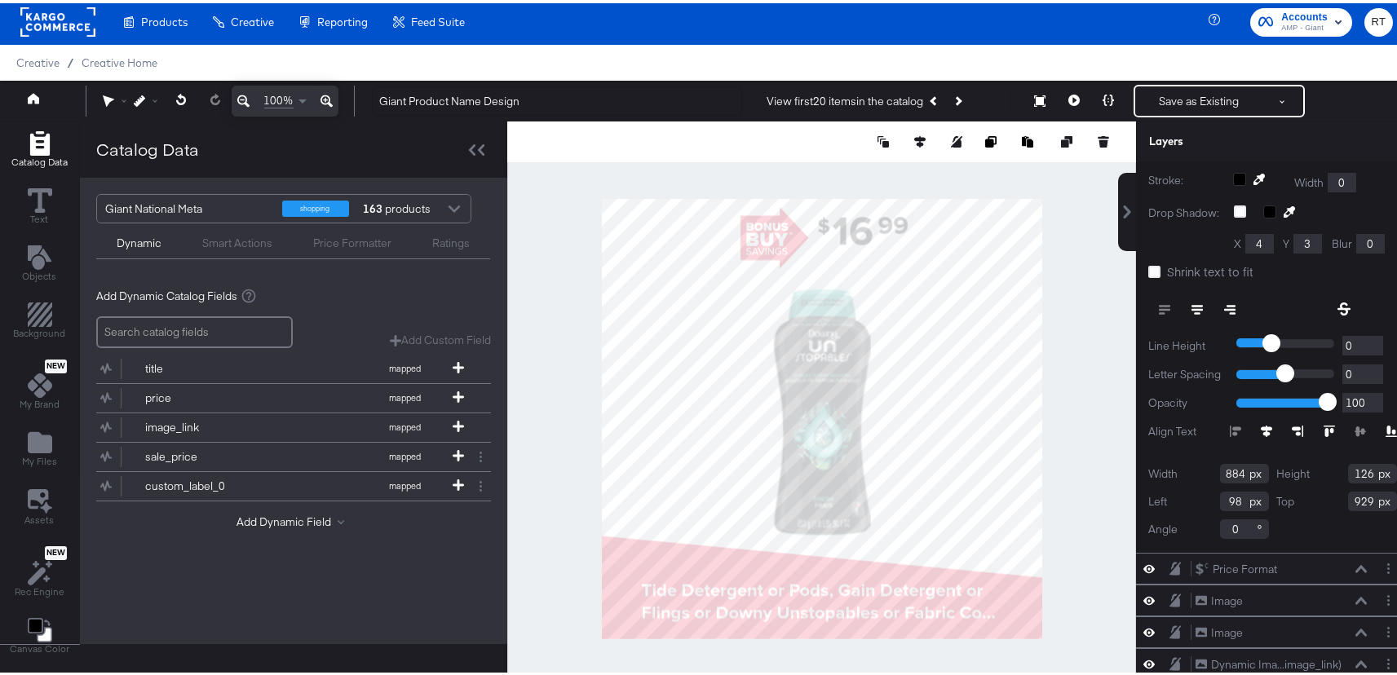
scroll to position [276, 0]
drag, startPoint x: 1224, startPoint y: 493, endPoint x: 1213, endPoint y: 493, distance: 10.6
click at [1220, 493] on input "98" at bounding box center [1244, 495] width 49 height 20
type input "50"
type input "999"
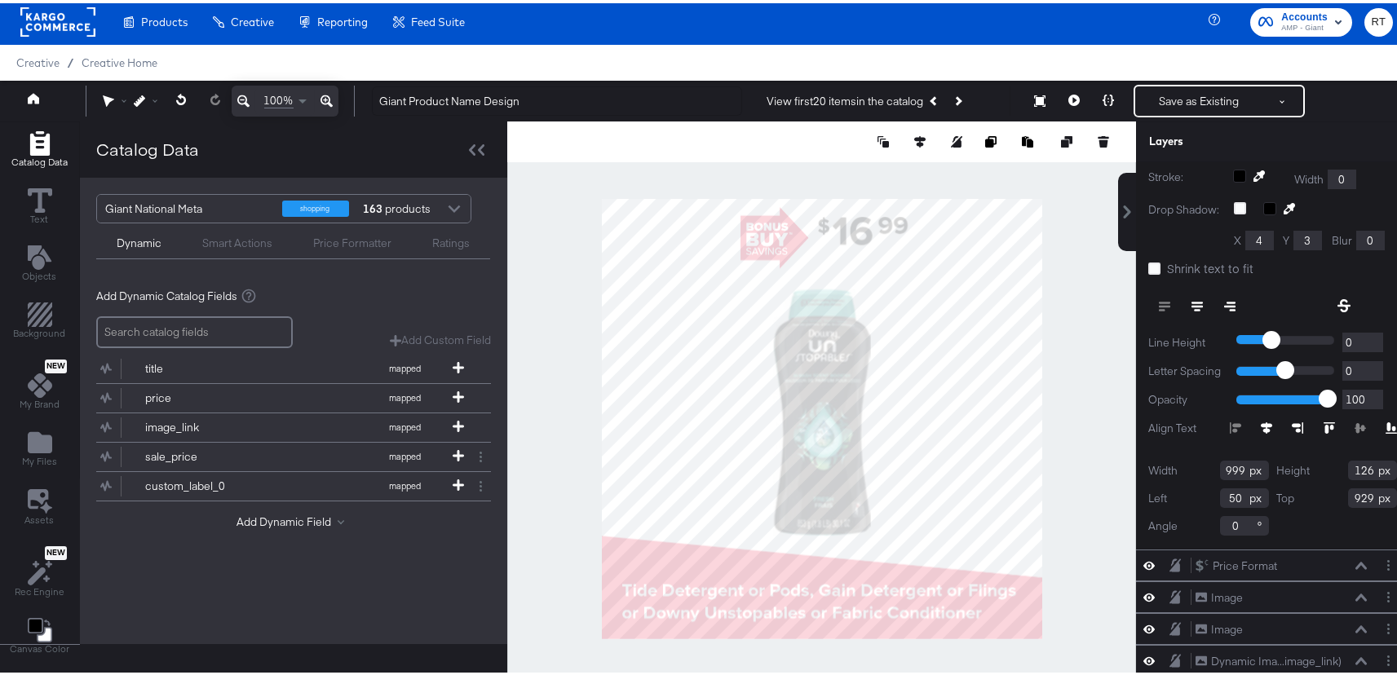
scroll to position [0, 0]
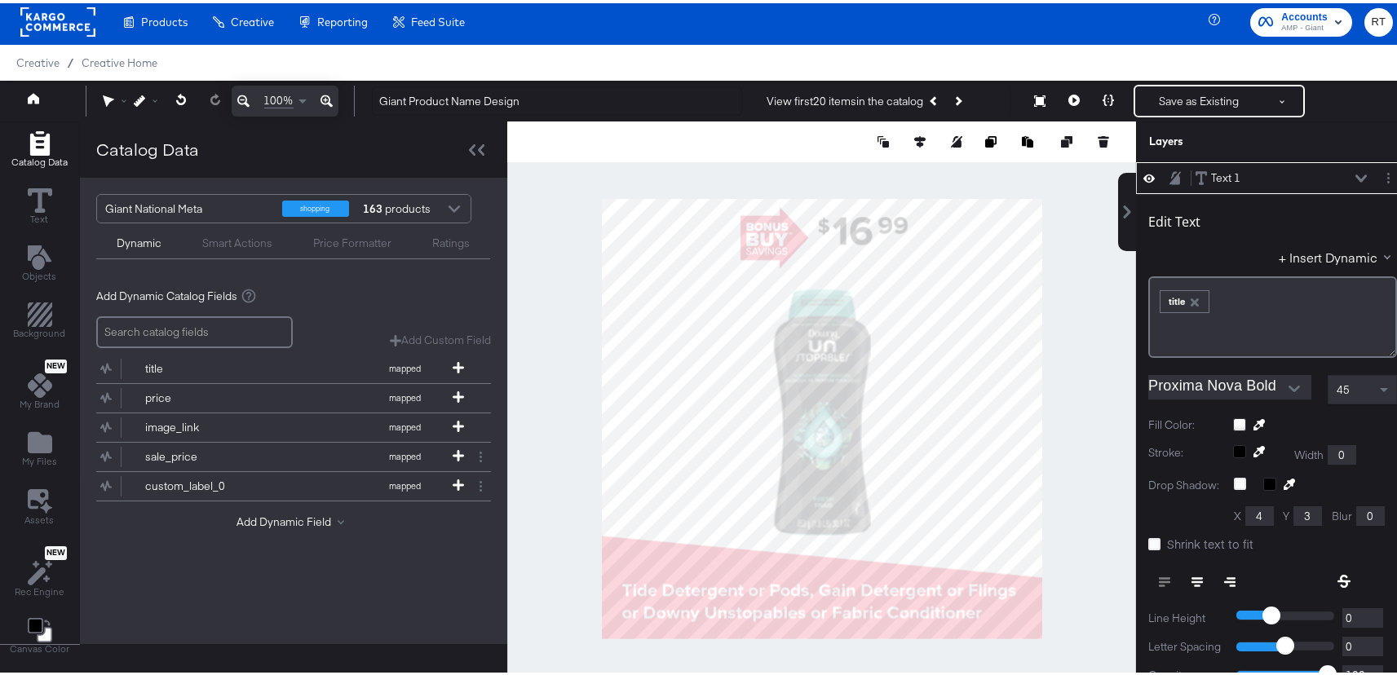
click at [715, 647] on div at bounding box center [821, 415] width 629 height 594
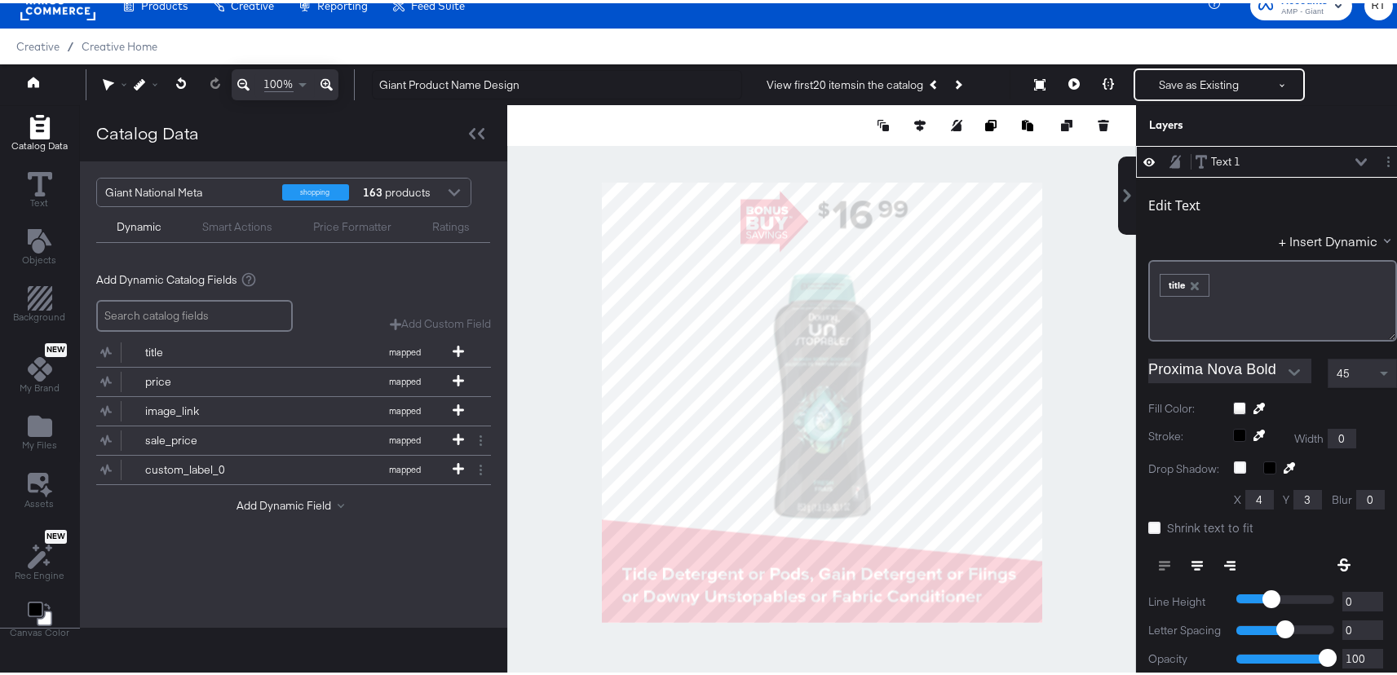
scroll to position [42, 0]
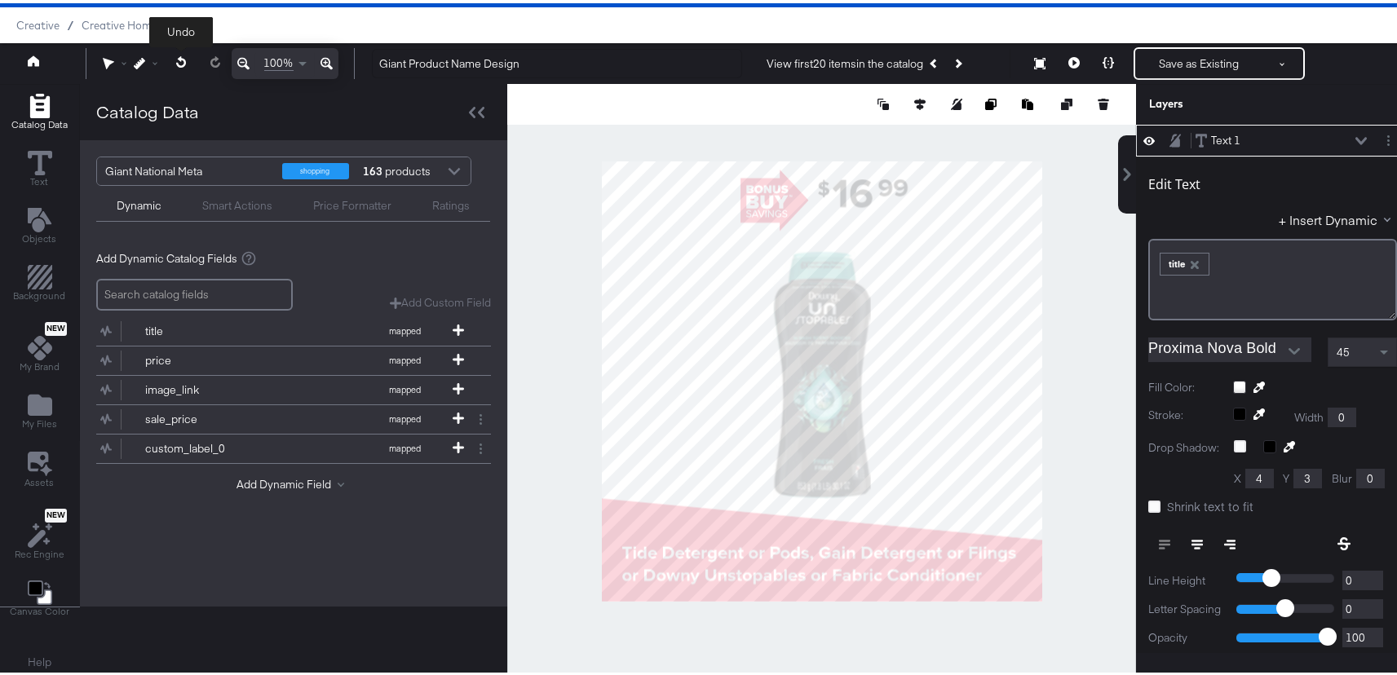
click at [175, 58] on button at bounding box center [181, 59] width 33 height 29
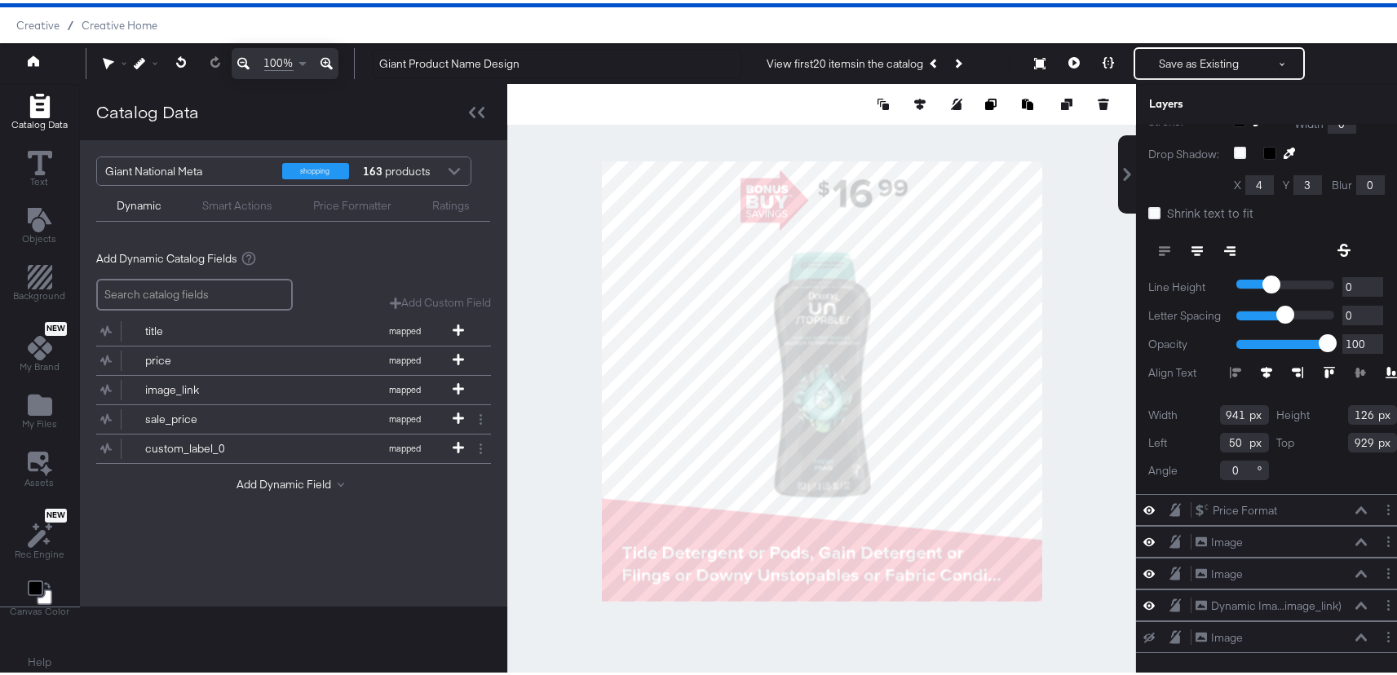
drag, startPoint x: 1225, startPoint y: 399, endPoint x: 1227, endPoint y: 387, distance: 11.7
click at [1220, 402] on input "941" at bounding box center [1244, 412] width 49 height 20
type input "1000"
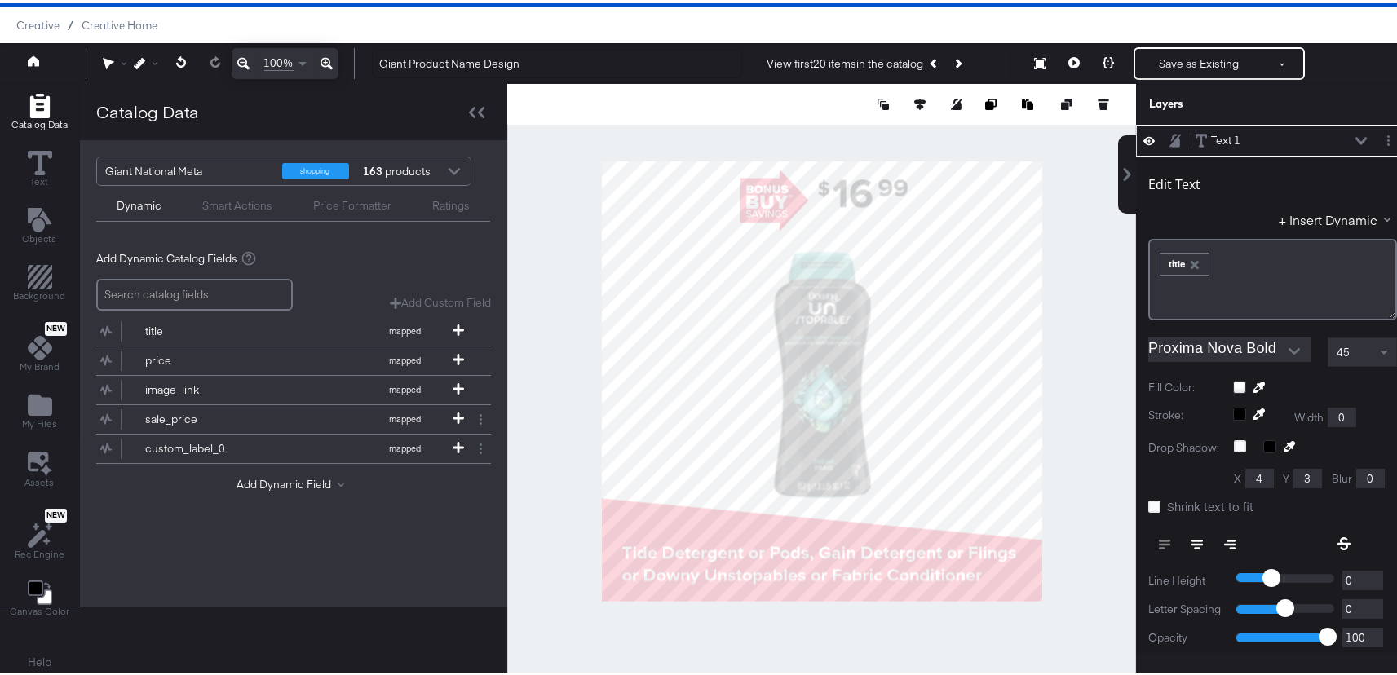
click at [886, 648] on div at bounding box center [821, 378] width 629 height 594
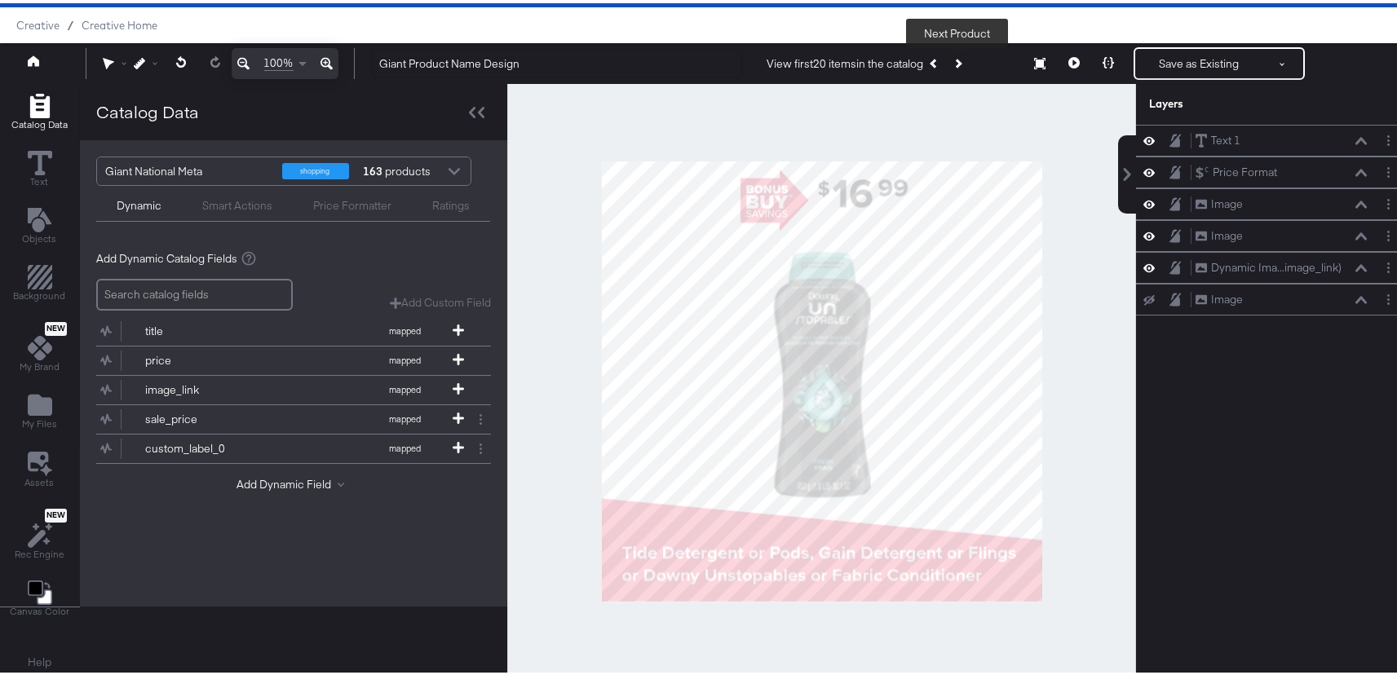
click at [958, 60] on icon "Next Product" at bounding box center [957, 59] width 9 height 9
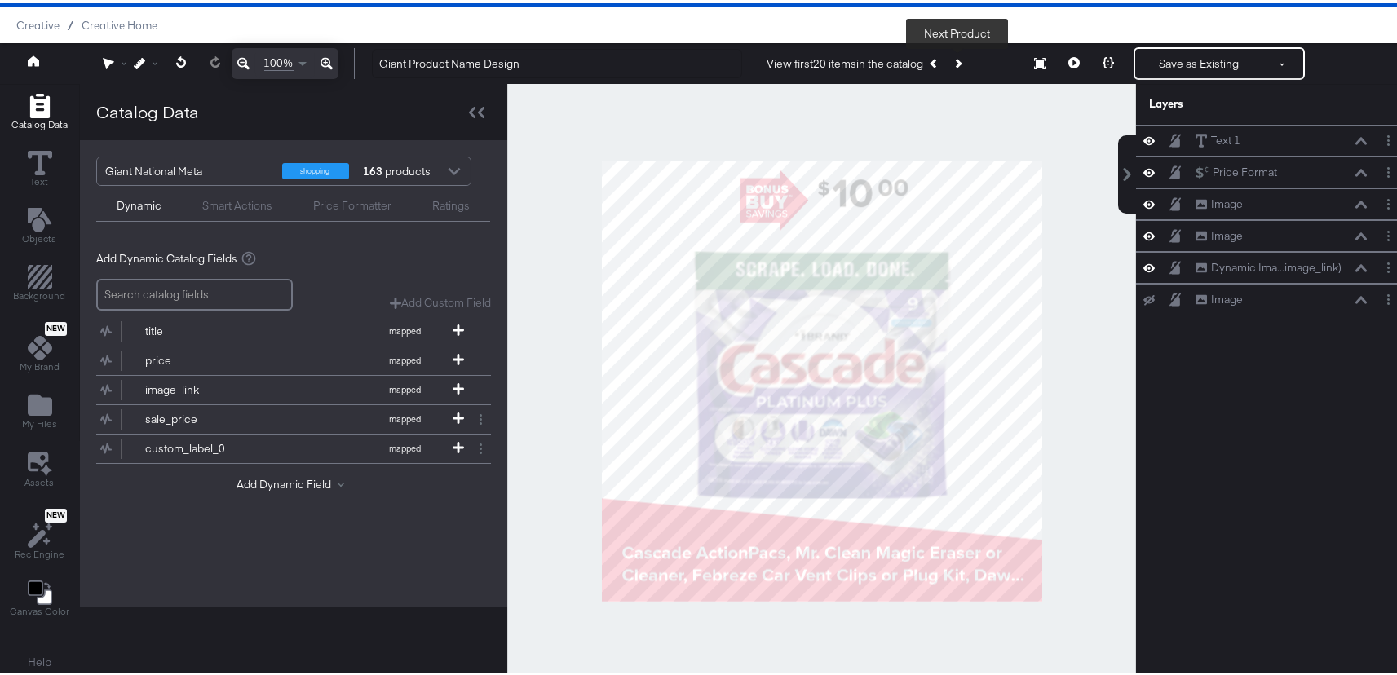
click at [958, 60] on icon "Next Product" at bounding box center [957, 59] width 9 height 9
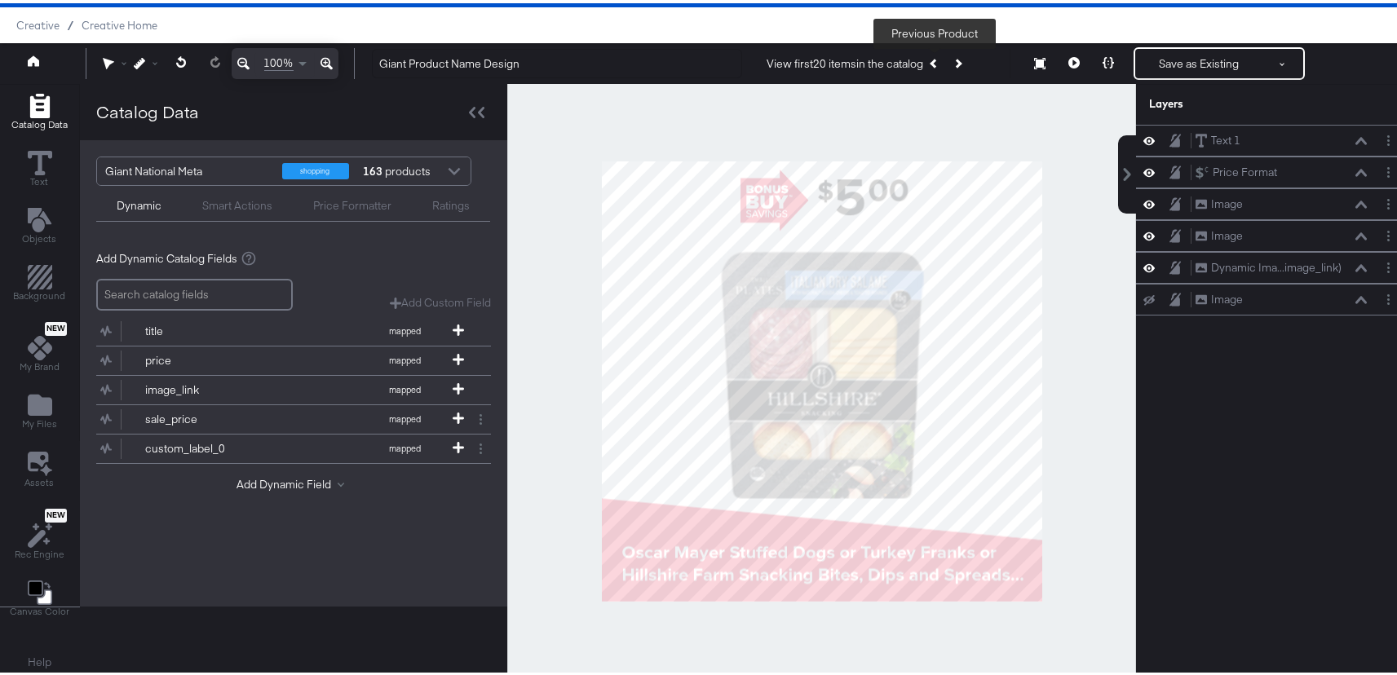
click at [935, 60] on icon "Previous Product" at bounding box center [934, 59] width 9 height 9
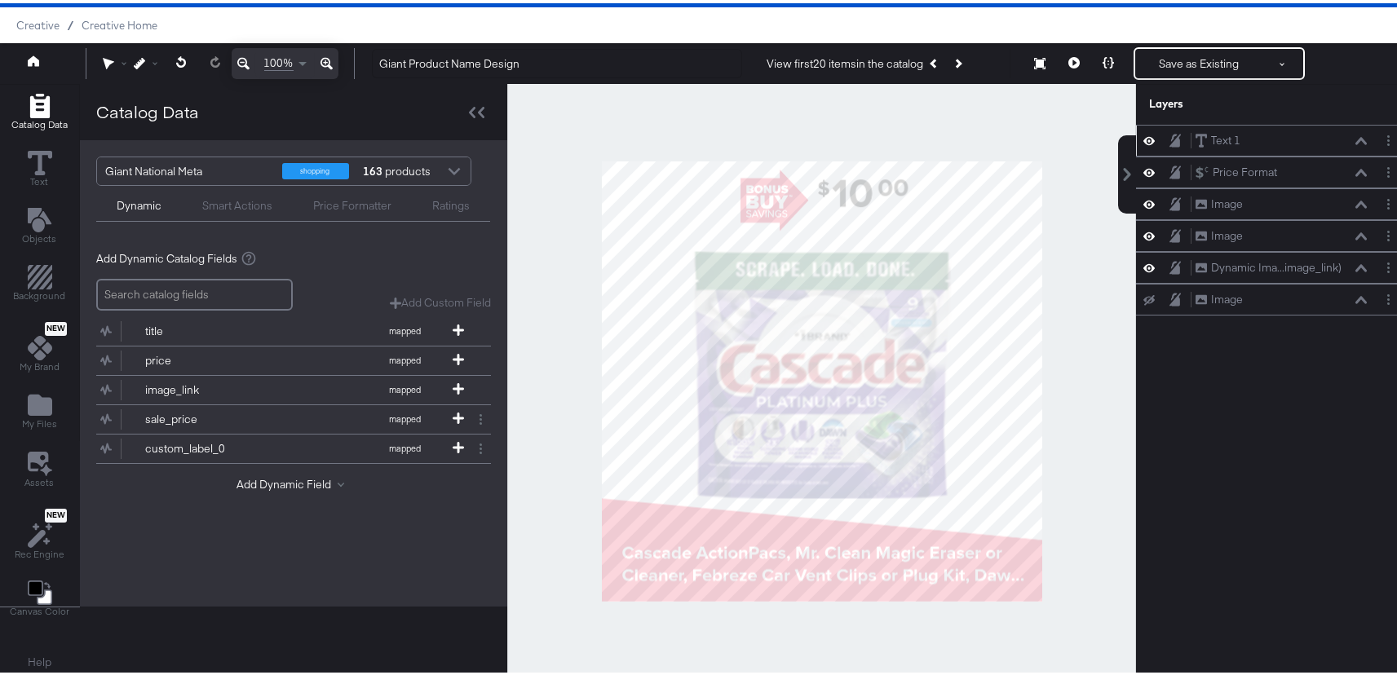
click at [1222, 145] on div "Text 1 Text 1" at bounding box center [1272, 137] width 260 height 17
click at [1218, 140] on div "Text 1" at bounding box center [1225, 137] width 29 height 15
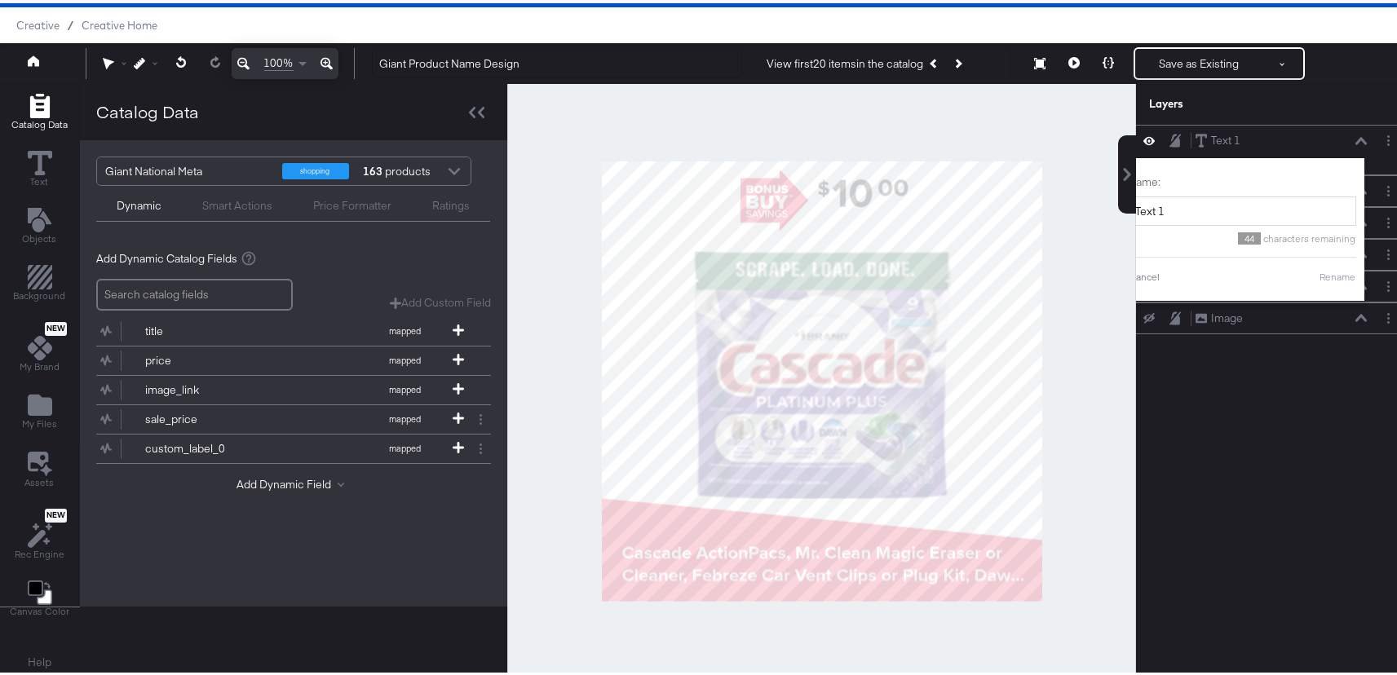
click at [1322, 98] on div "Layers" at bounding box center [1272, 101] width 273 height 41
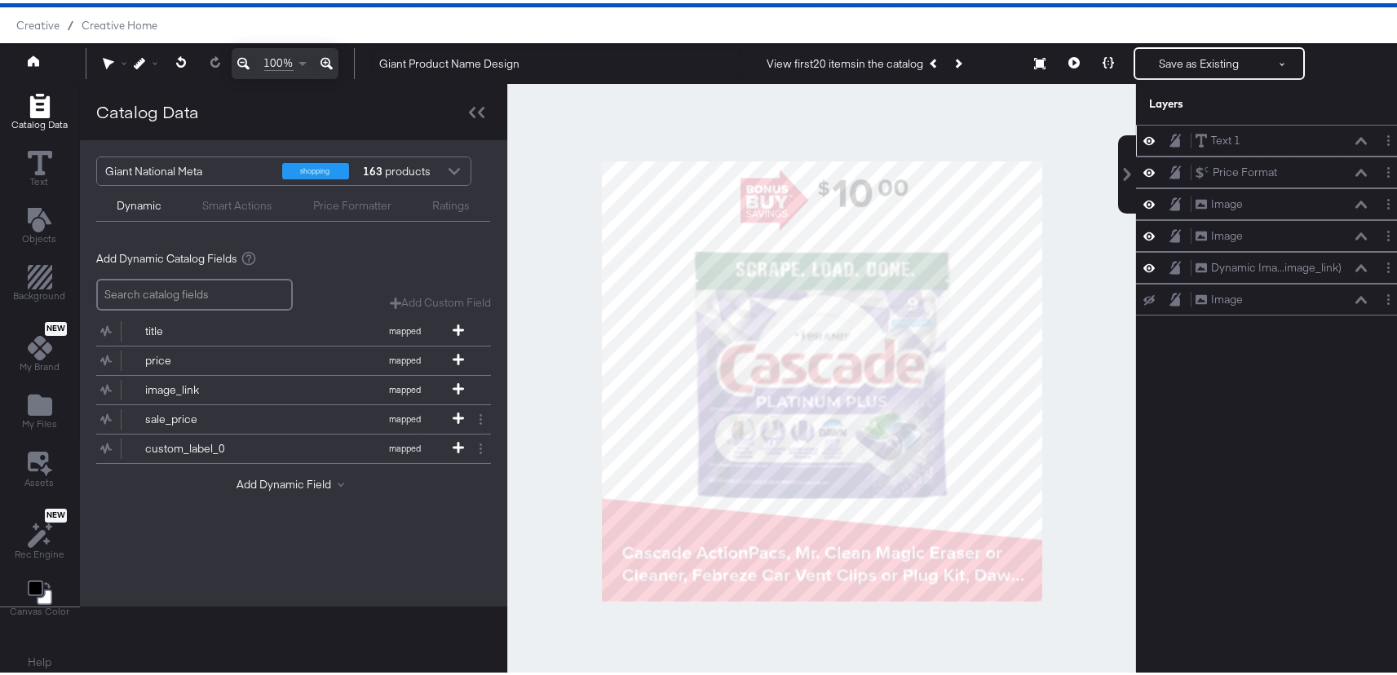
click at [1240, 135] on div "Text 1 Text 1" at bounding box center [1280, 137] width 173 height 17
click at [1216, 139] on div "Text 1" at bounding box center [1225, 137] width 29 height 15
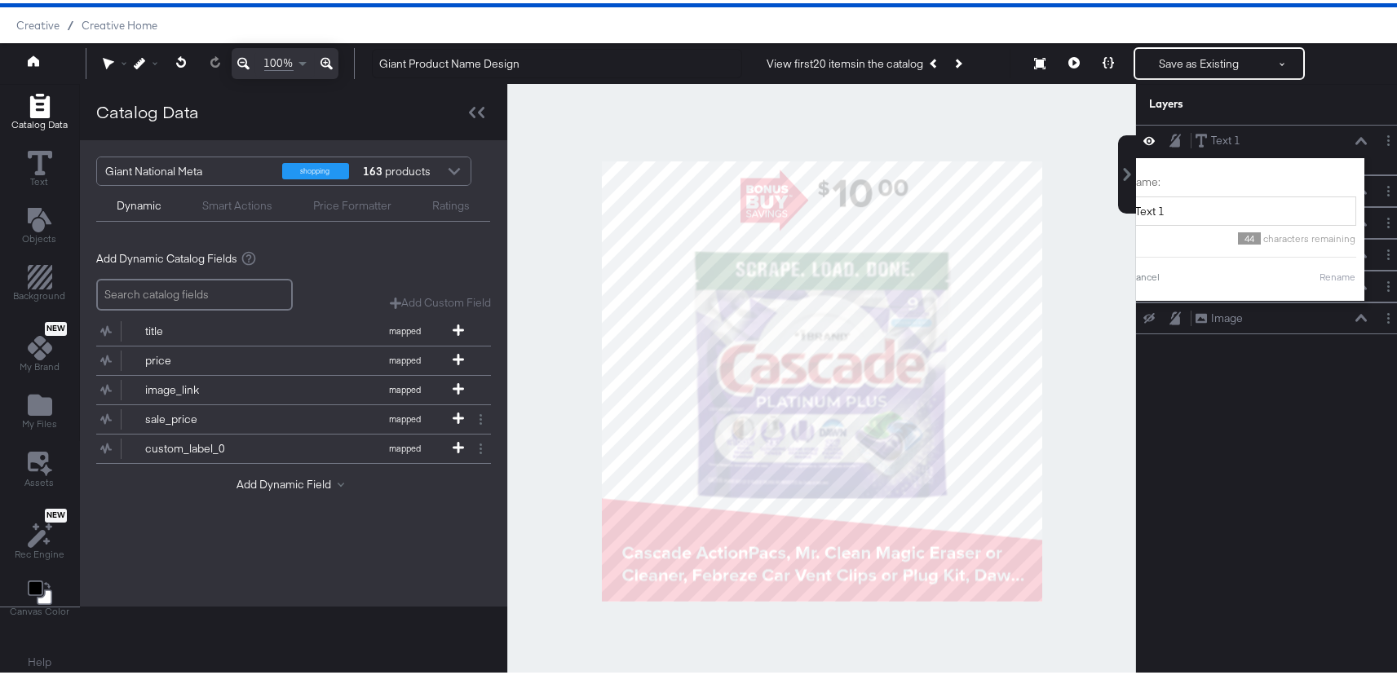
click at [1316, 104] on div "Layers" at bounding box center [1272, 101] width 273 height 41
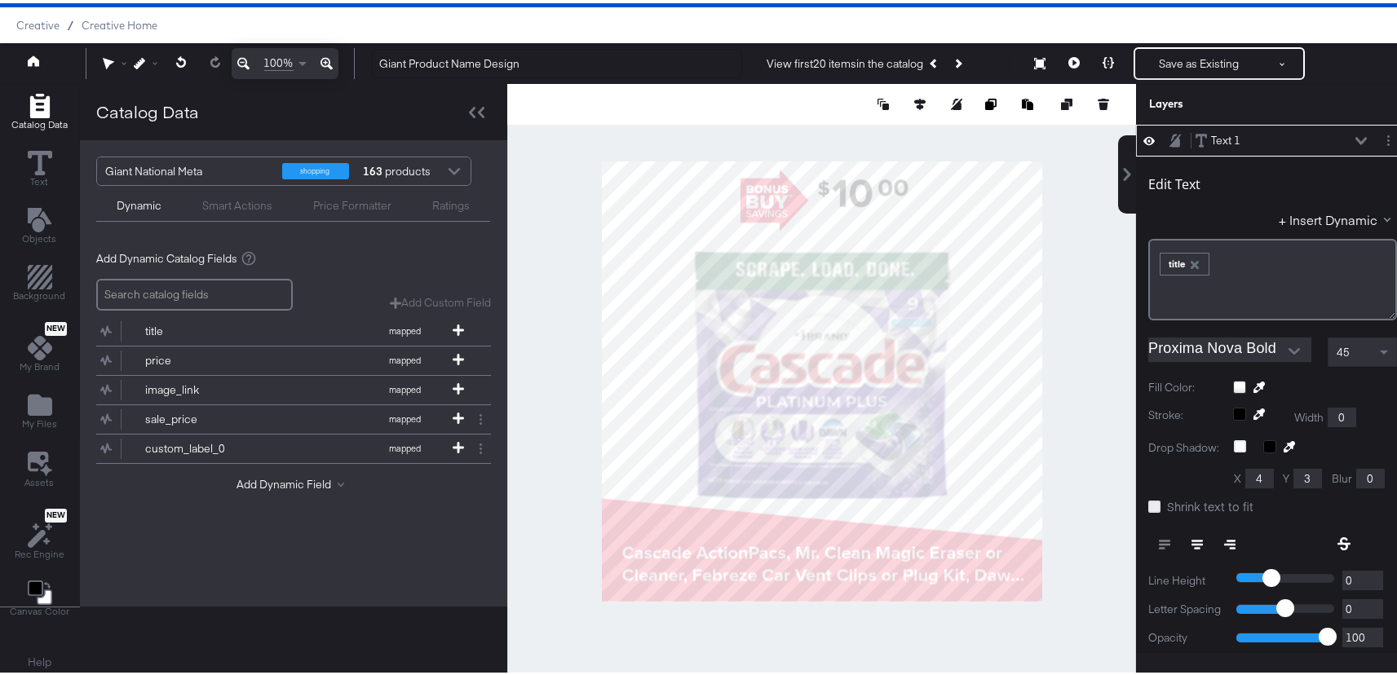
click at [1148, 506] on icon at bounding box center [1154, 503] width 12 height 12
click at [0, 0] on input "Shrink text to fit" at bounding box center [0, 0] width 0 height 0
click at [1148, 505] on icon at bounding box center [1154, 503] width 12 height 12
click at [0, 0] on input "Shrink text to fit" at bounding box center [0, 0] width 0 height 0
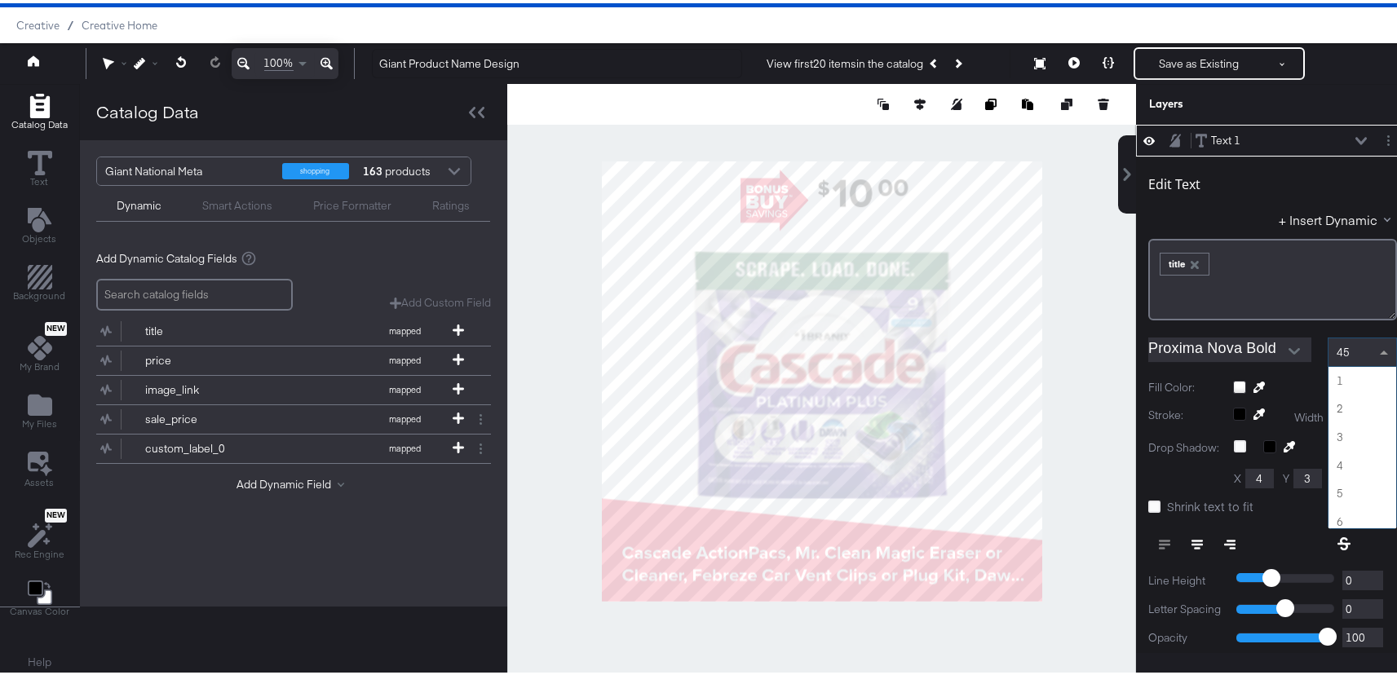
scroll to position [1240, 0]
click at [1335, 348] on div "45" at bounding box center [1362, 349] width 68 height 28
click at [1336, 350] on span "45" at bounding box center [1342, 349] width 13 height 15
click at [1335, 349] on div "45" at bounding box center [1362, 349] width 68 height 28
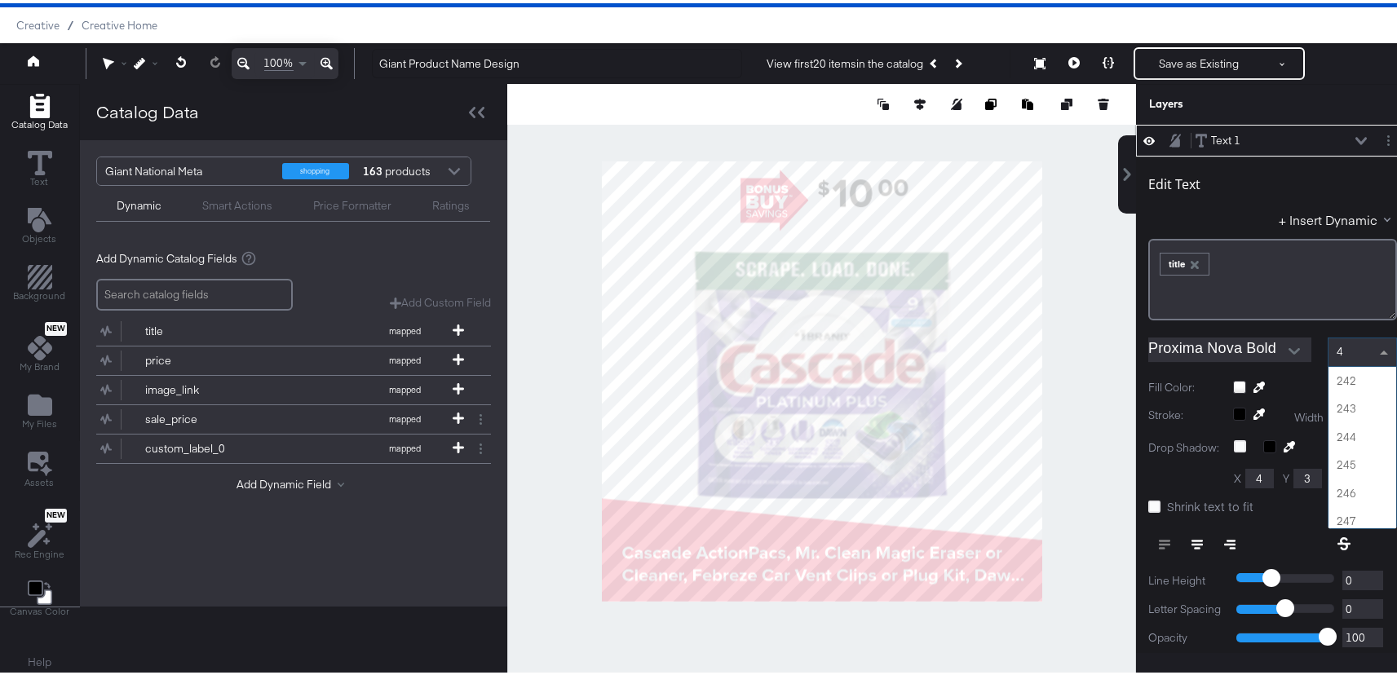
type input "40"
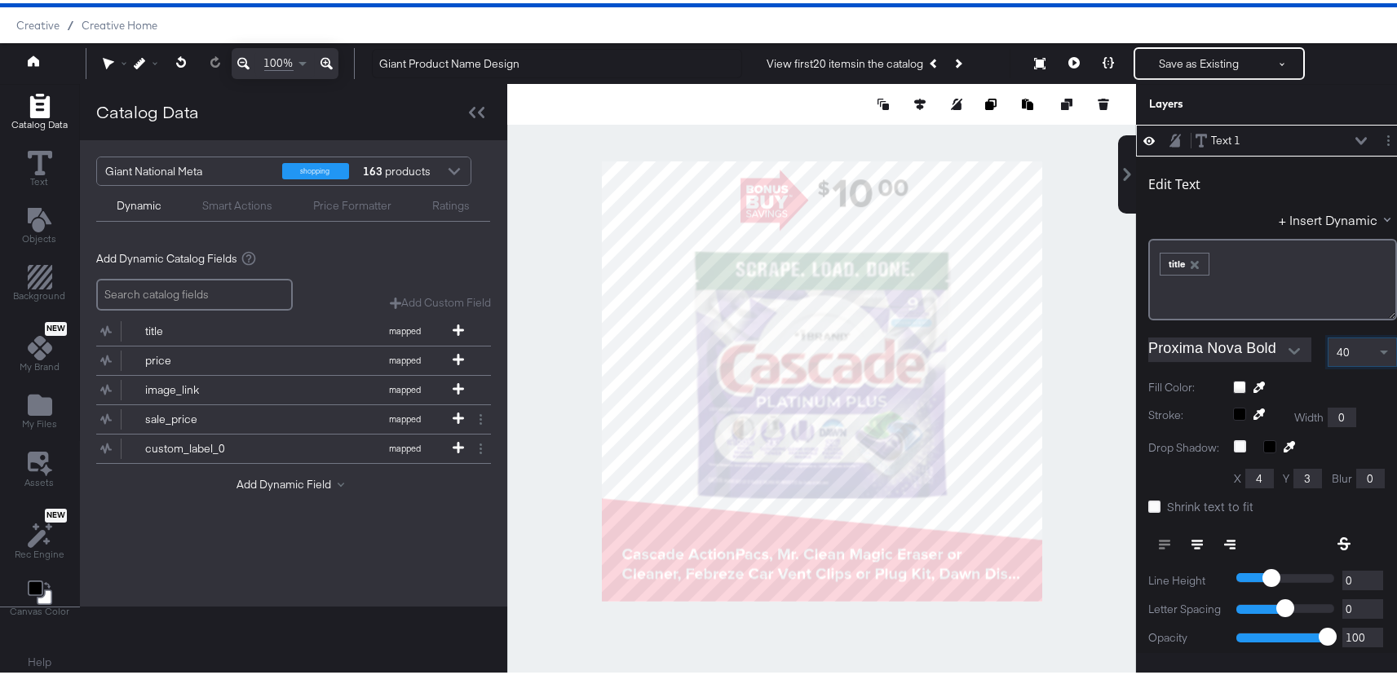
click at [990, 620] on div at bounding box center [821, 378] width 629 height 594
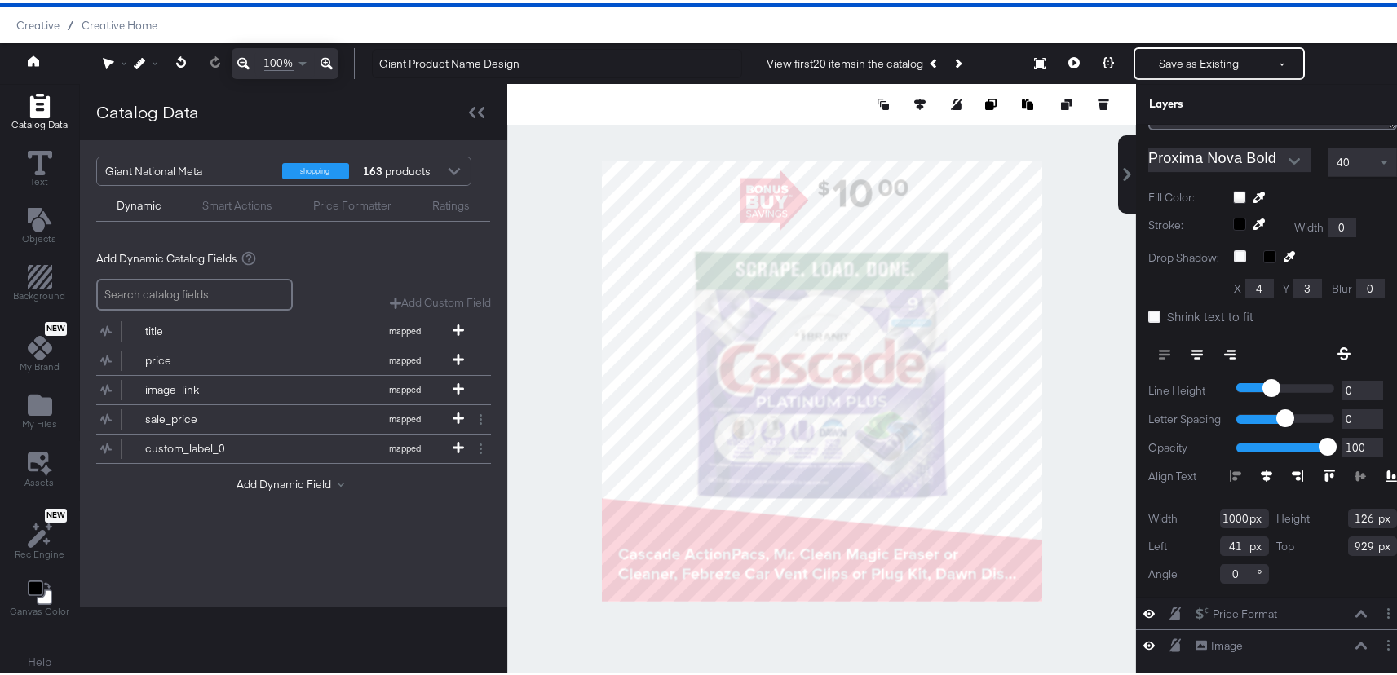
scroll to position [201, 0]
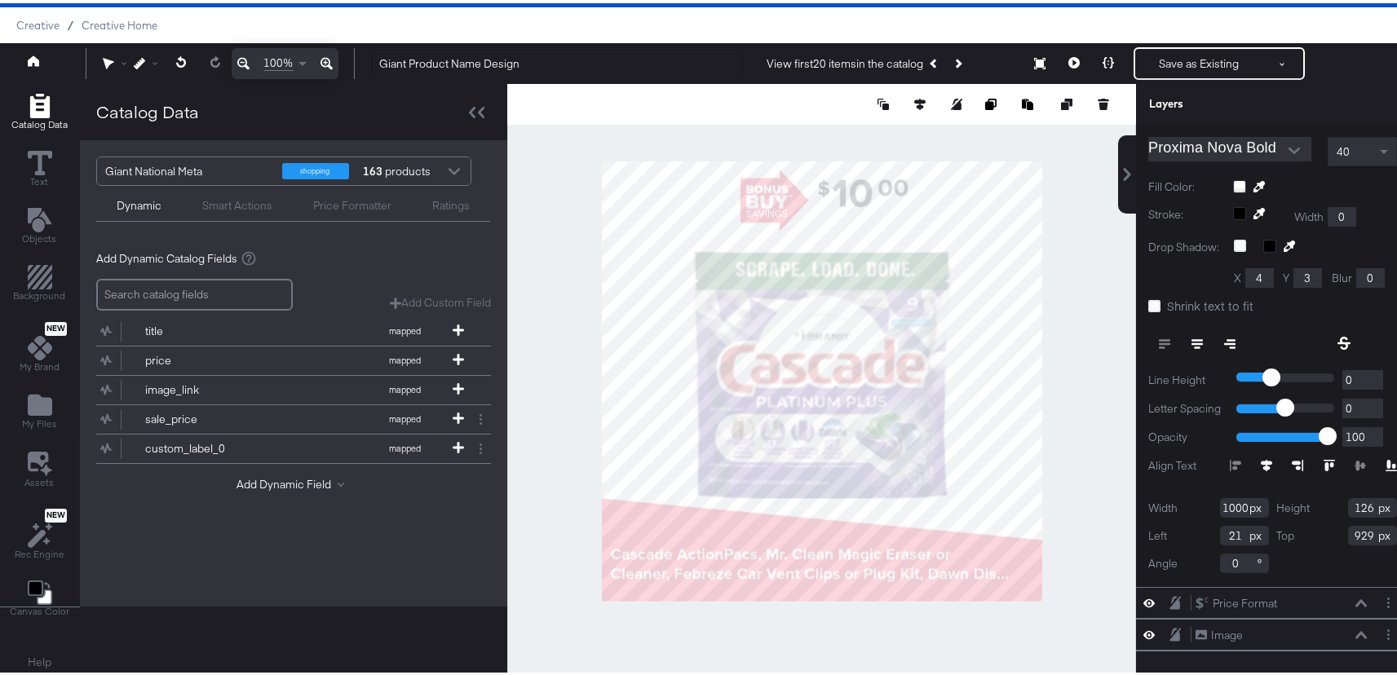
type input "20"
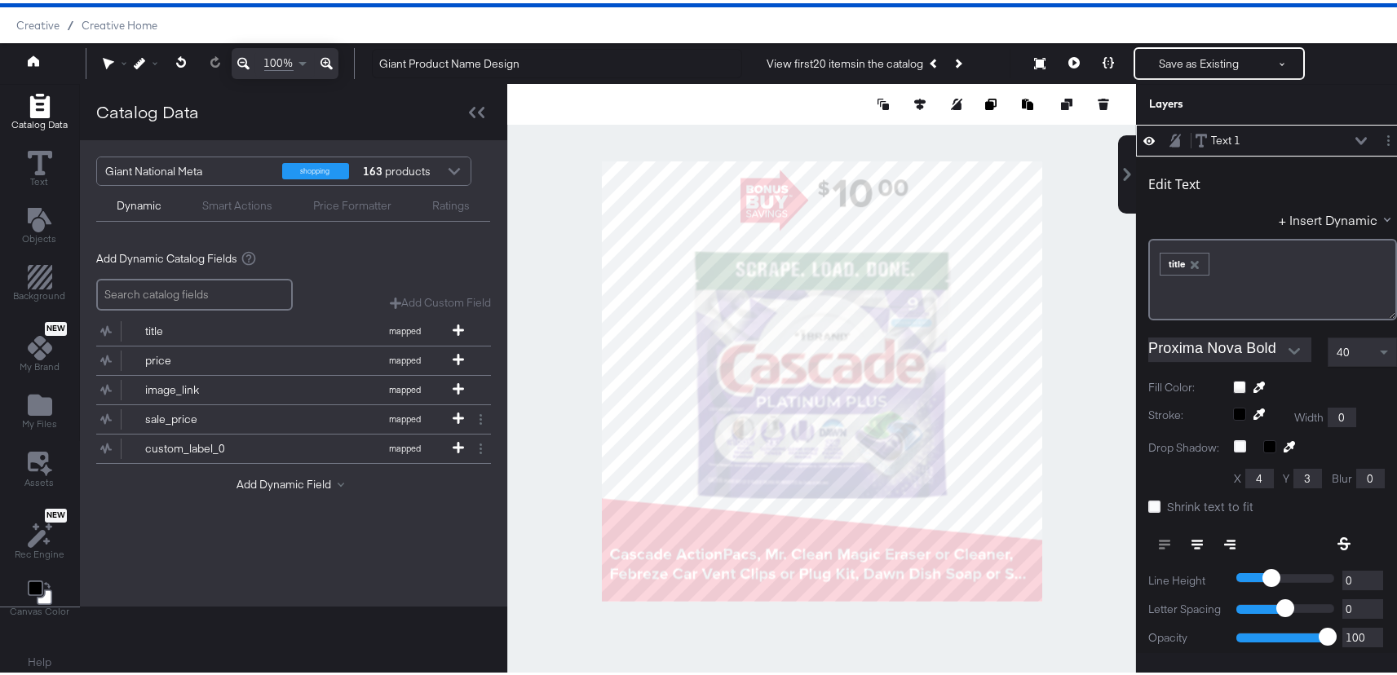
scroll to position [201, 0]
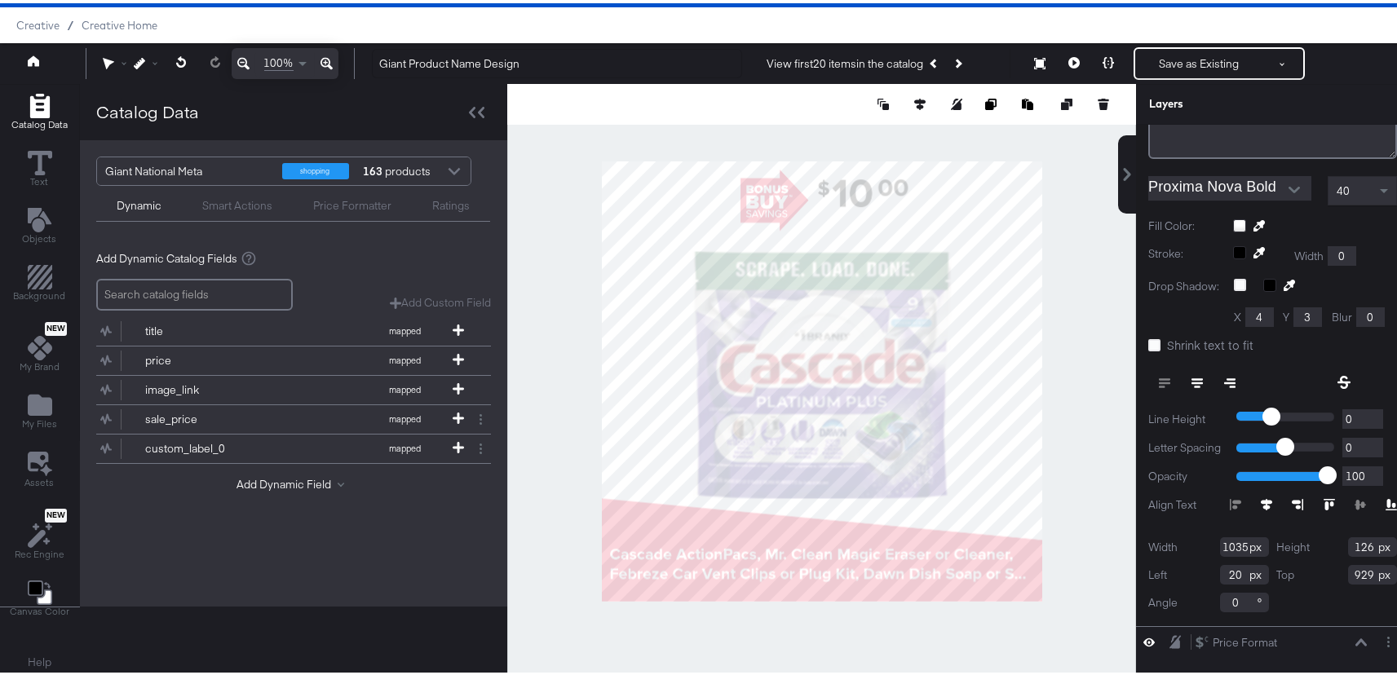
scroll to position [165, 0]
